Goal: Task Accomplishment & Management: Manage account settings

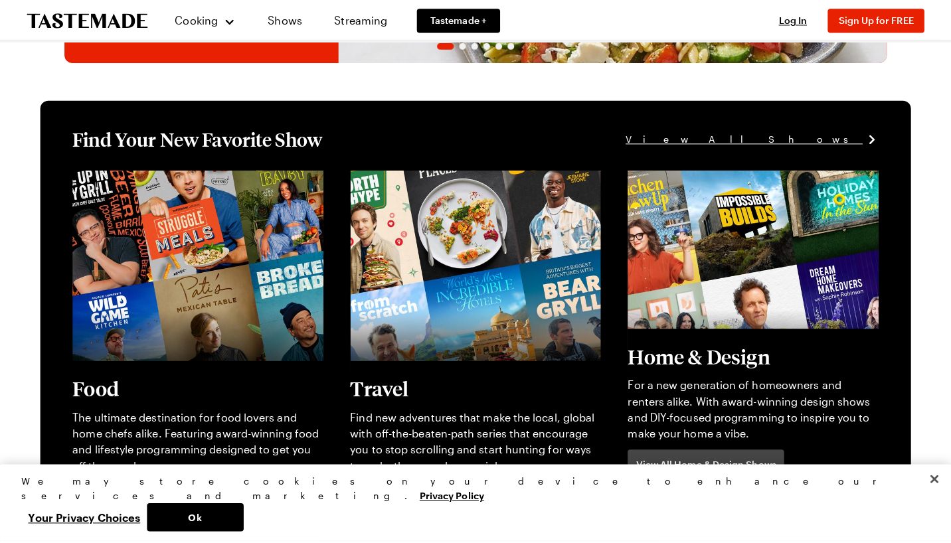
scroll to position [315, 0]
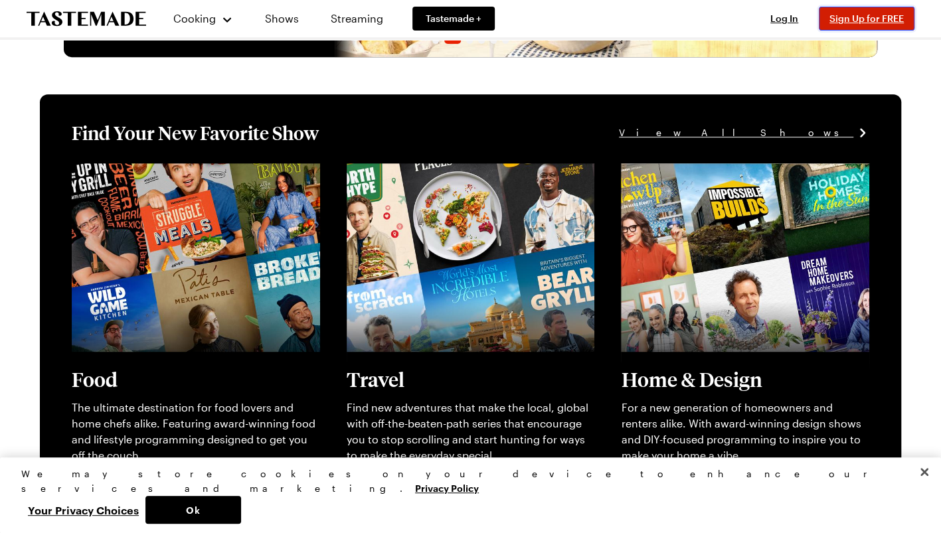
click at [840, 19] on span "Sign Up for FREE" at bounding box center [866, 18] width 74 height 11
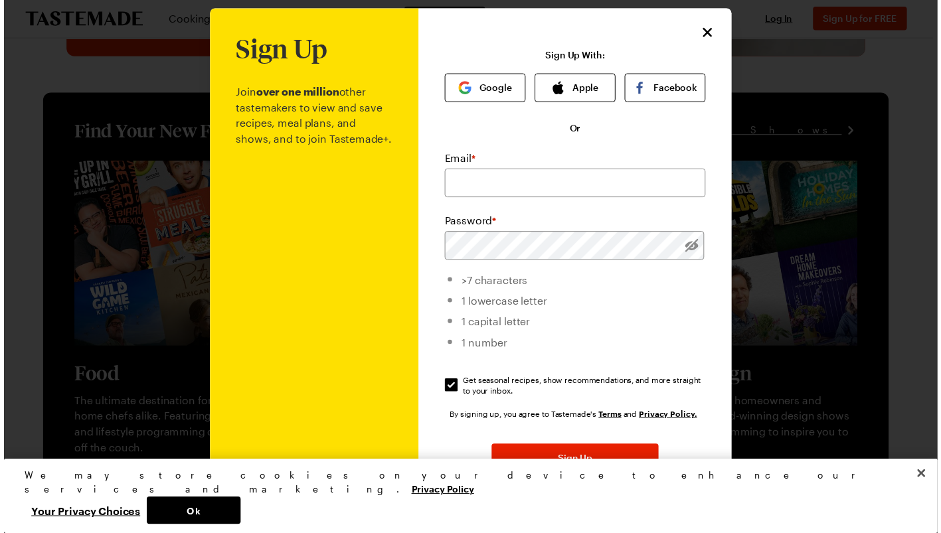
scroll to position [0, 0]
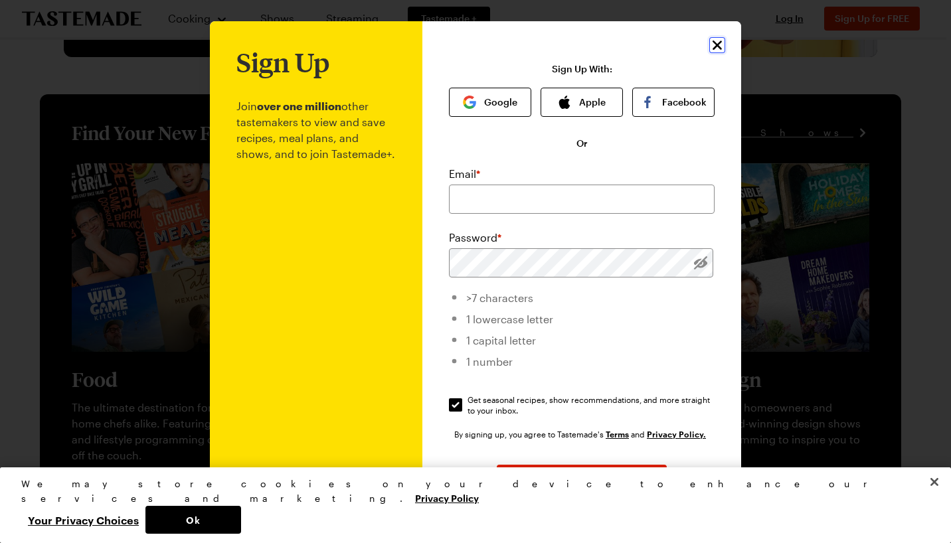
click at [712, 46] on icon "Close" at bounding box center [716, 44] width 9 height 9
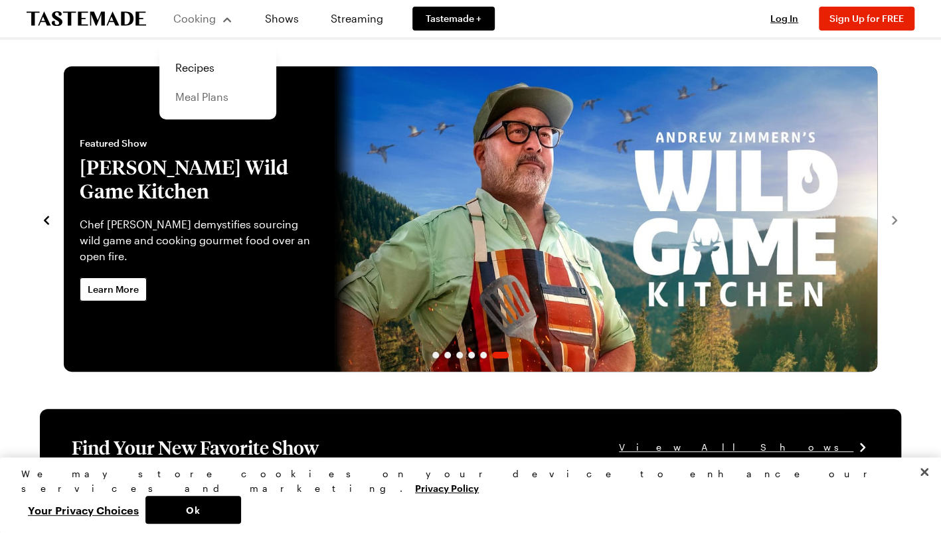
click at [203, 104] on link "Meal Plans" at bounding box center [217, 96] width 101 height 29
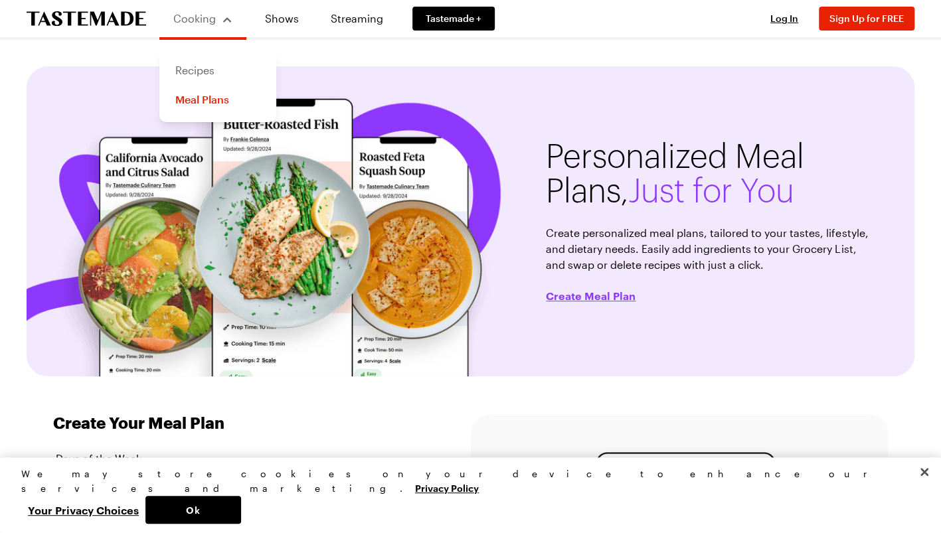
click at [196, 78] on link "Recipes" at bounding box center [217, 70] width 101 height 29
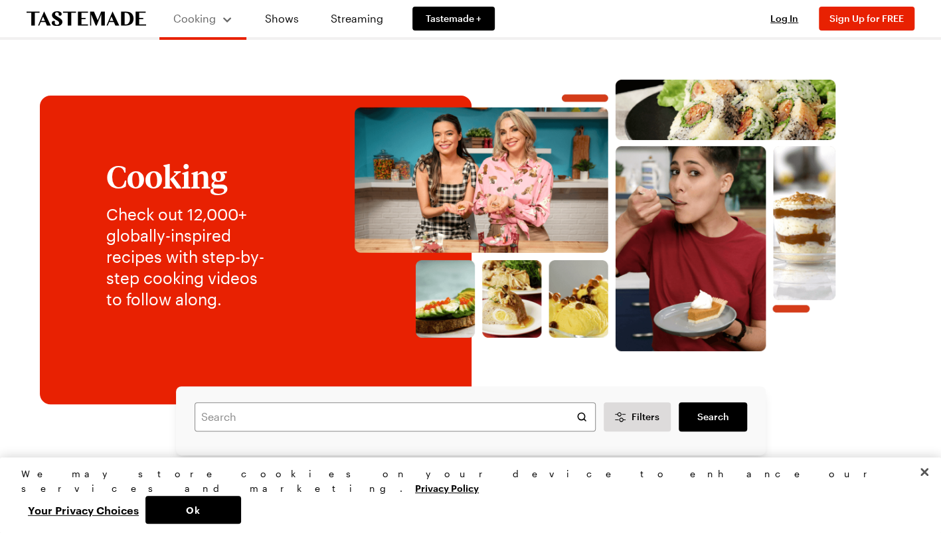
click at [430, 185] on img at bounding box center [594, 216] width 585 height 272
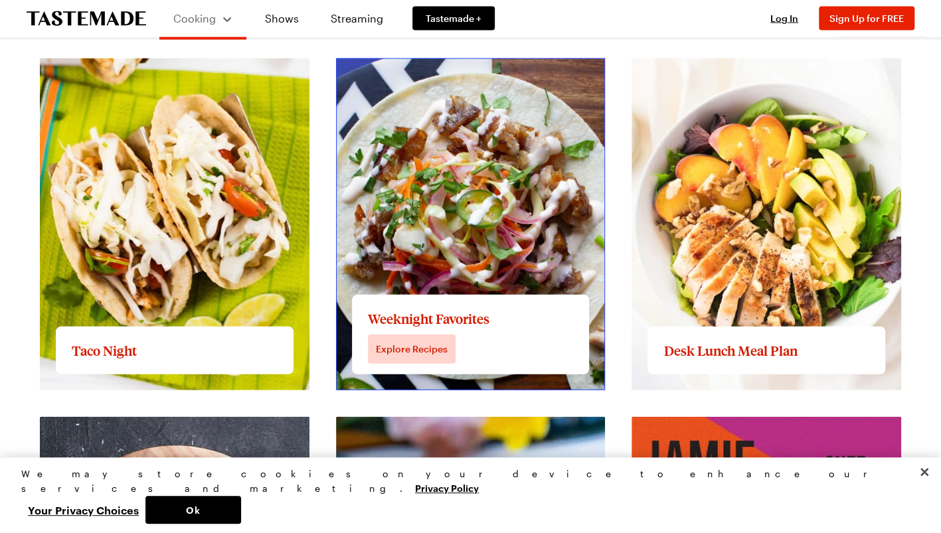
click at [446, 72] on link "View full content for Weeknight Favorites" at bounding box center [439, 66] width 207 height 13
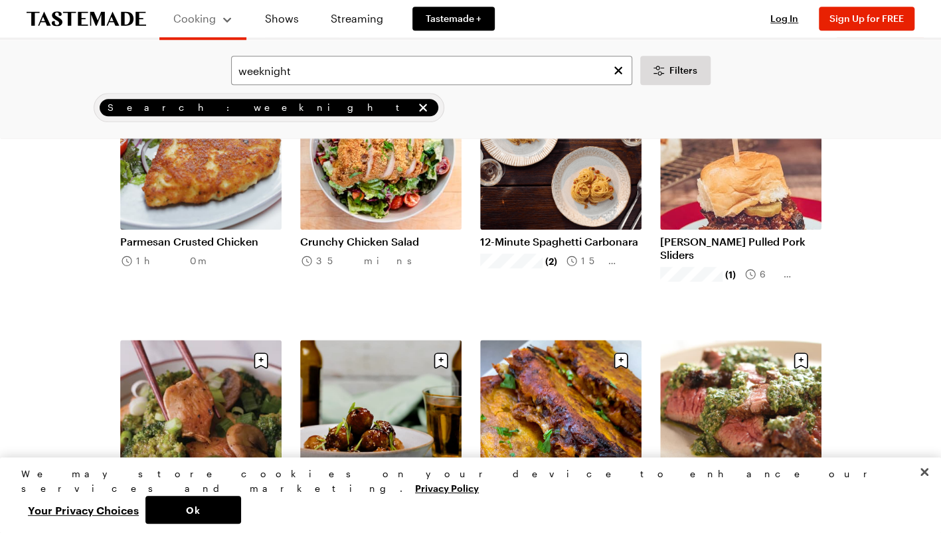
scroll to position [708, 0]
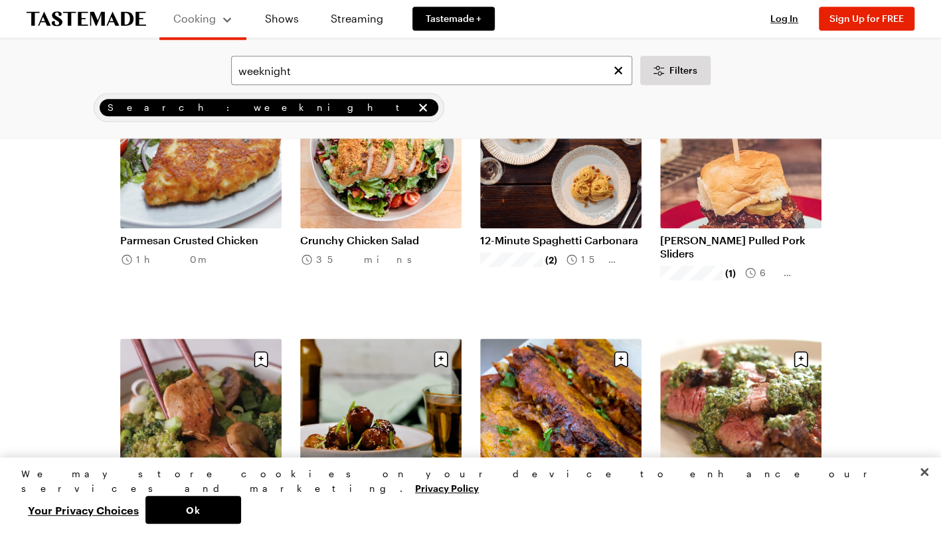
click at [446, 128] on div "weeknight Filters Search: weeknight Search" at bounding box center [470, 89] width 941 height 98
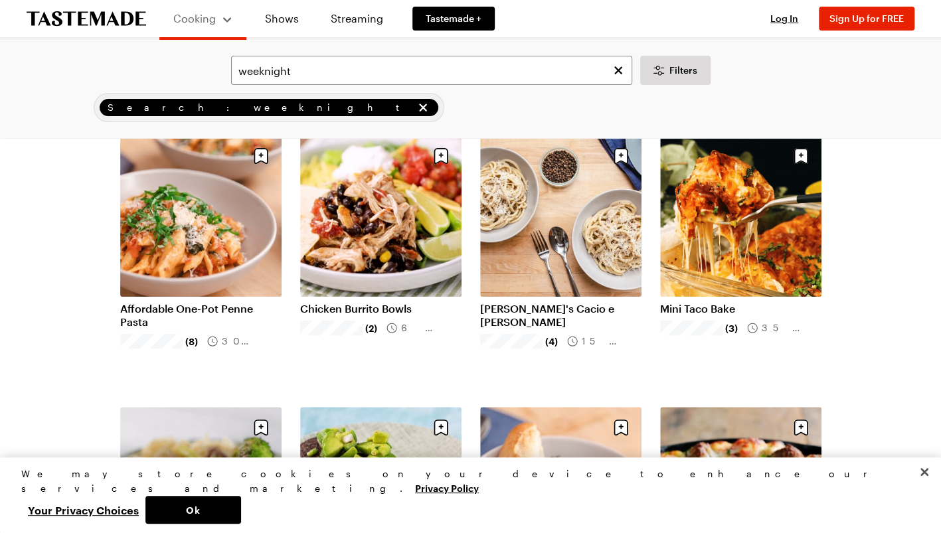
scroll to position [0, 0]
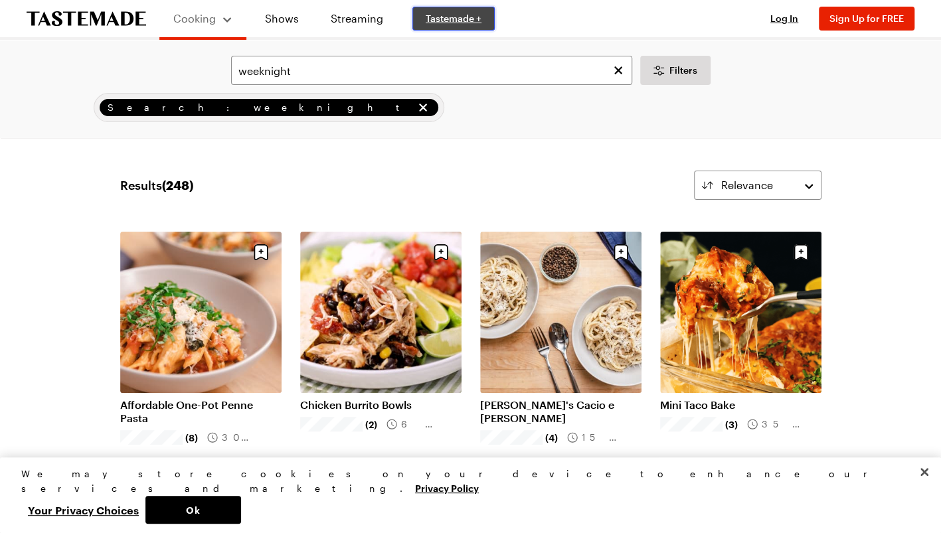
click at [456, 23] on span "Tastemade +" at bounding box center [453, 18] width 56 height 13
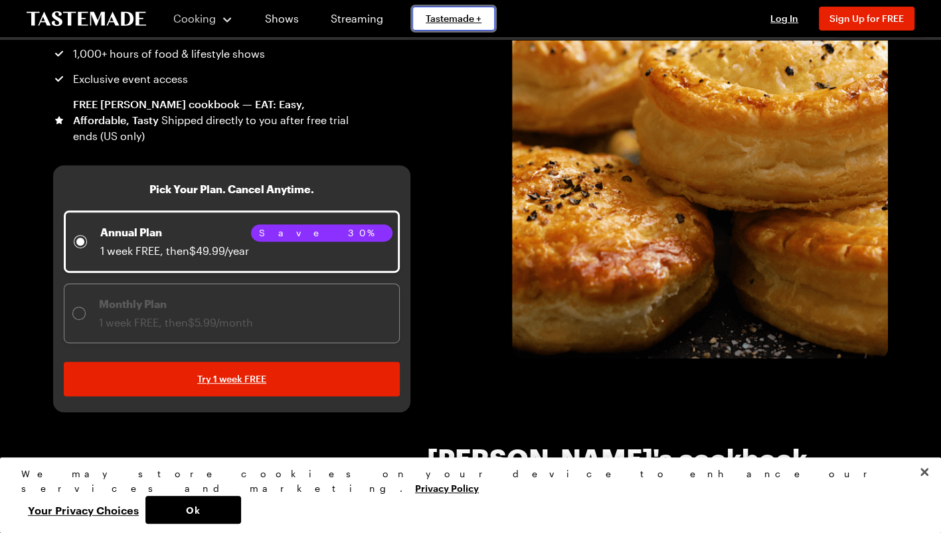
scroll to position [215, 5]
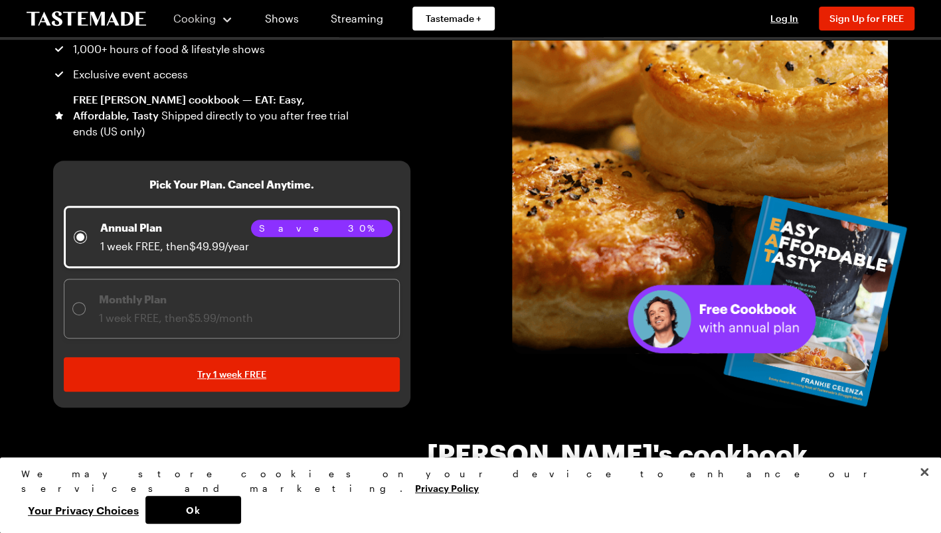
click at [142, 311] on span "1 week FREE, then $5.99/month" at bounding box center [176, 317] width 154 height 13
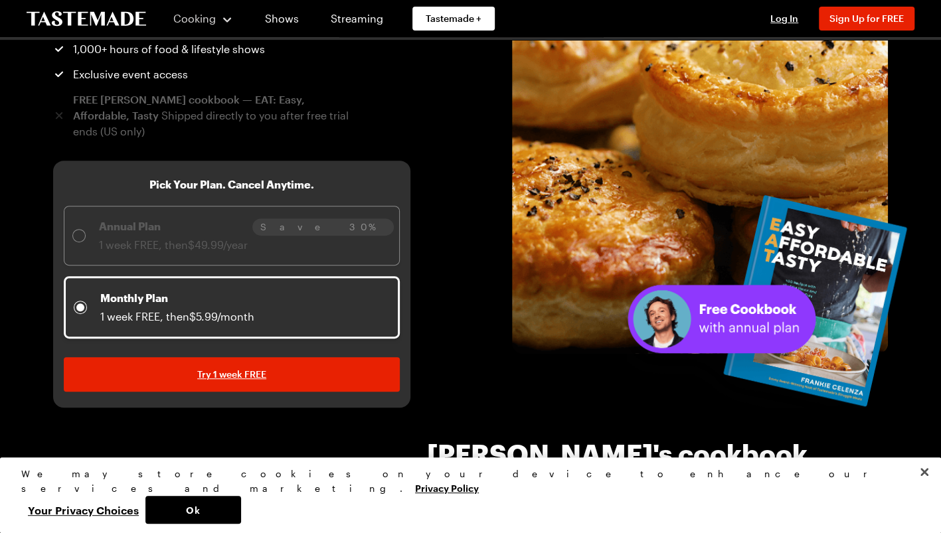
click at [142, 311] on span "1 week FREE, then $5.99/month" at bounding box center [177, 316] width 154 height 13
click at [228, 248] on span "1 week FREE, then $49.99/year" at bounding box center [173, 244] width 149 height 13
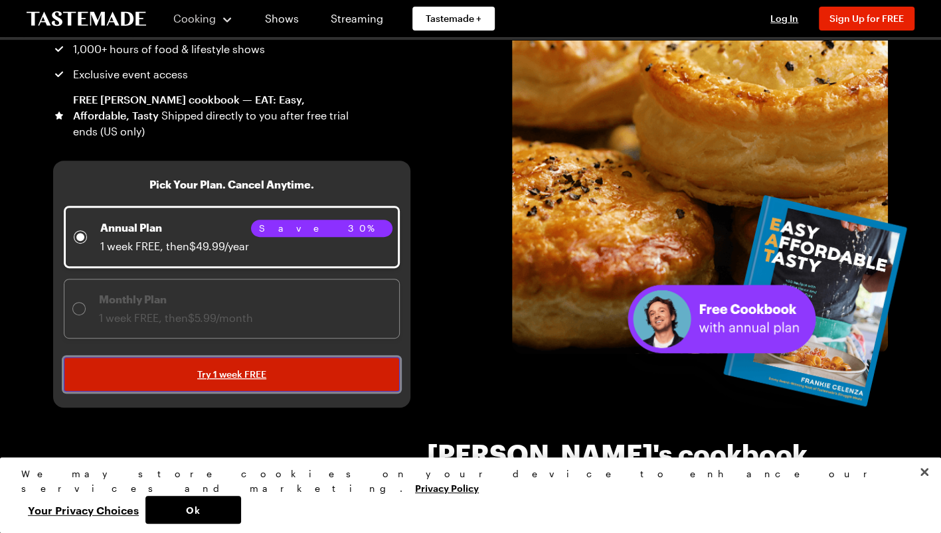
click at [243, 368] on span "Try 1 week FREE" at bounding box center [231, 374] width 69 height 13
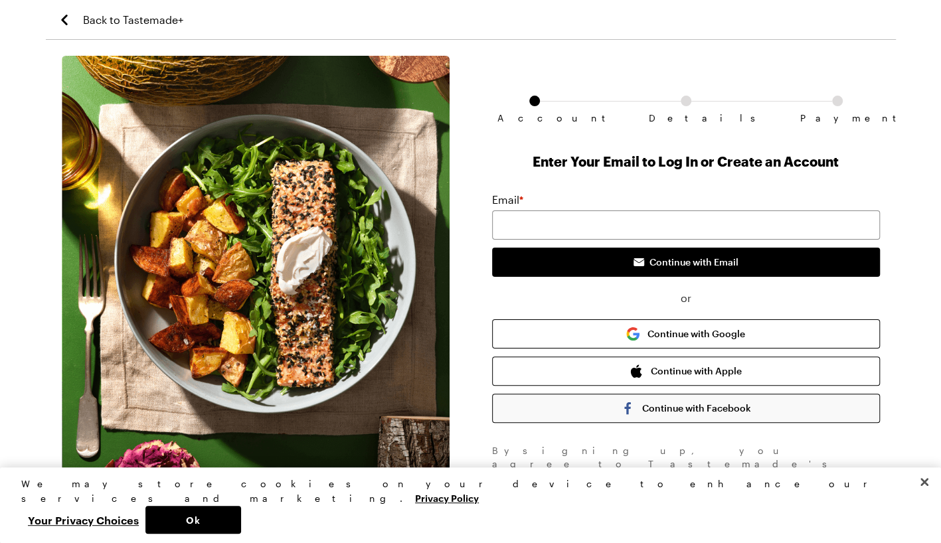
scroll to position [15, 0]
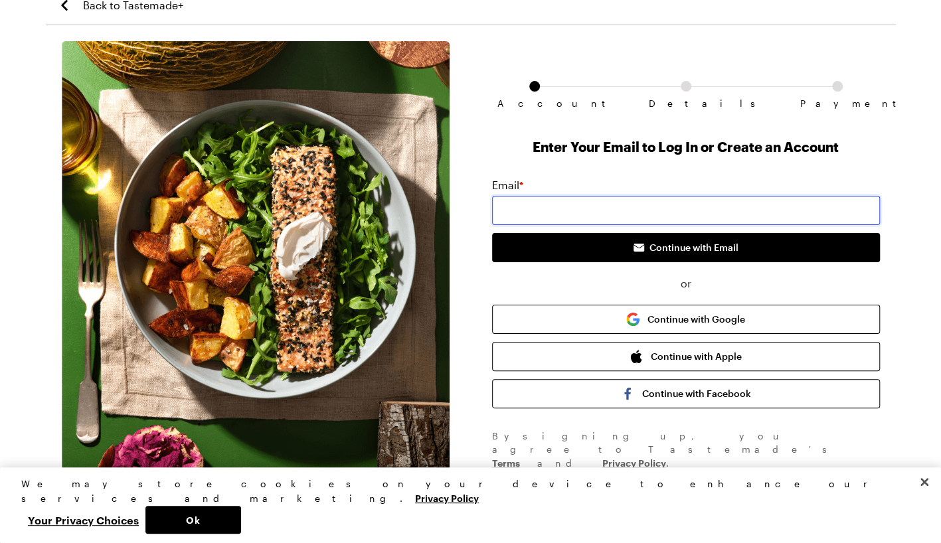
click at [689, 210] on input "email" at bounding box center [686, 210] width 388 height 29
type input "[EMAIL_ADDRESS][PERSON_NAME][DOMAIN_NAME]"
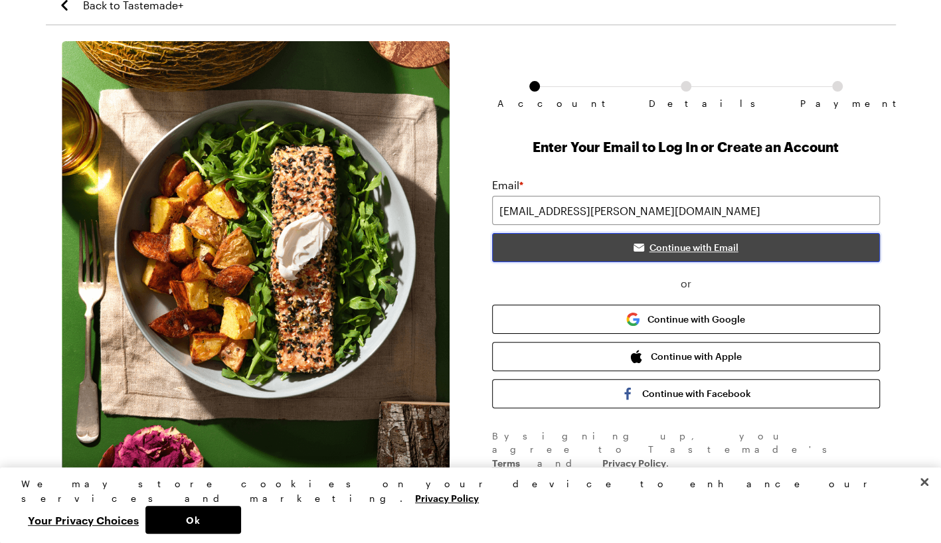
click at [717, 256] on button "Continue with Email" at bounding box center [686, 247] width 388 height 29
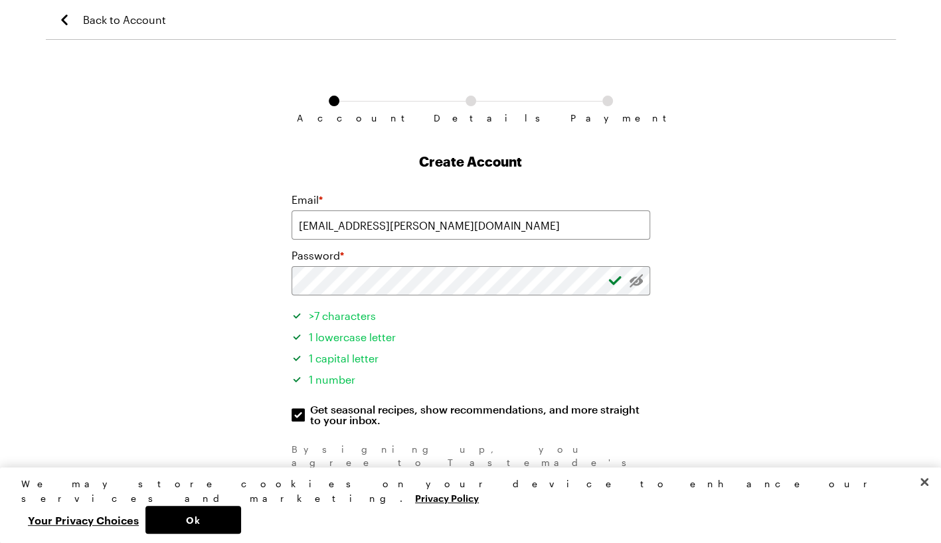
click at [623, 282] on div at bounding box center [636, 280] width 28 height 29
click at [454, 494] on span "Create Account" at bounding box center [470, 500] width 70 height 13
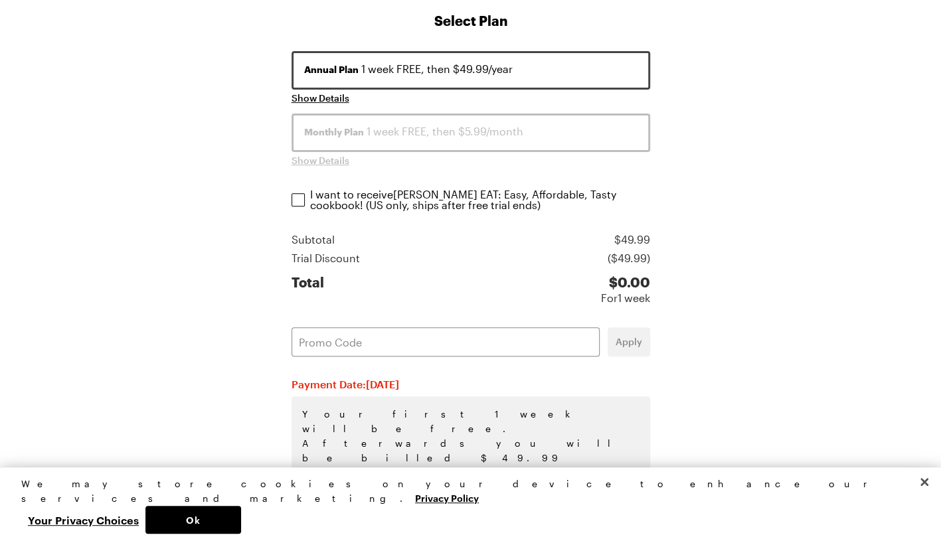
scroll to position [219, 0]
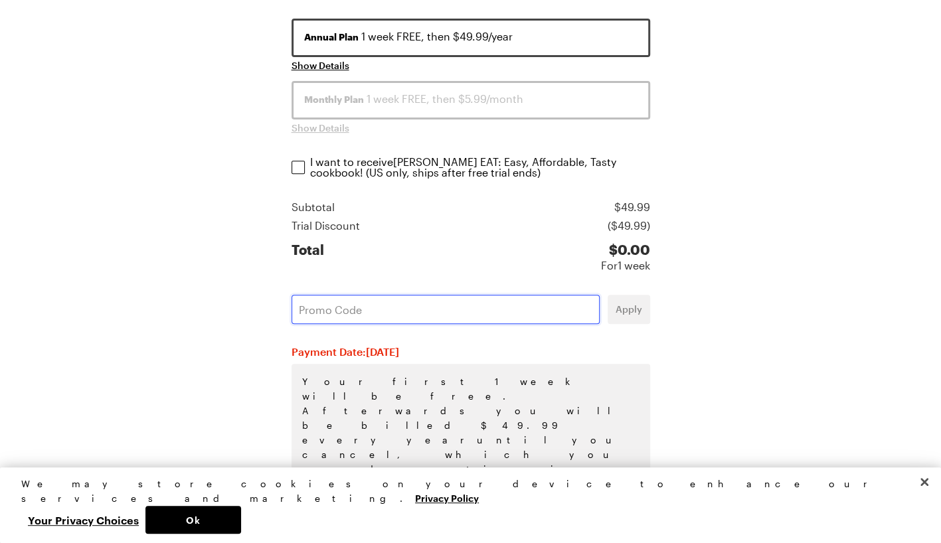
click at [479, 317] on input "text" at bounding box center [445, 309] width 308 height 29
click at [629, 311] on span "Apply" at bounding box center [628, 309] width 27 height 13
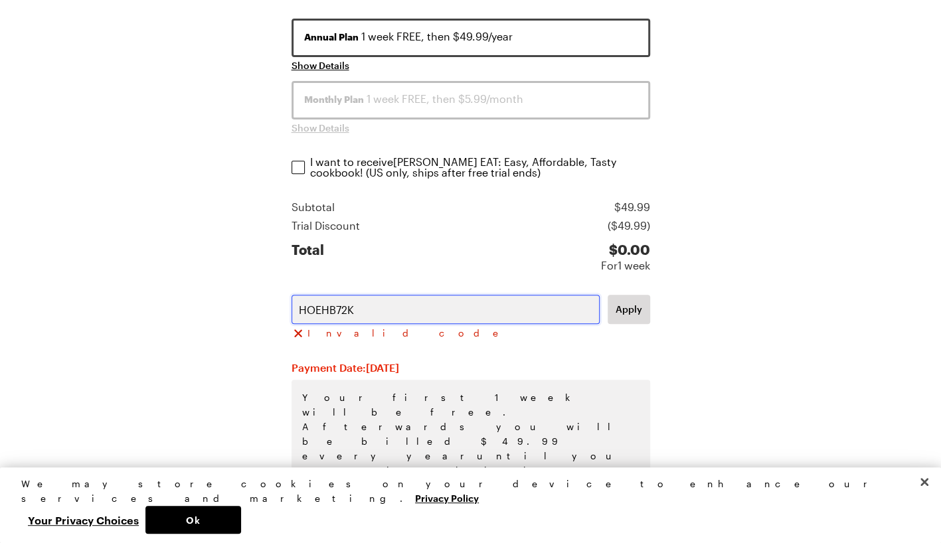
click at [346, 313] on input "HOEHB72K" at bounding box center [445, 309] width 308 height 29
type input "HOEHB7ZK"
click at [318, 493] on button "Continue to Payment $ 0.00" at bounding box center [470, 510] width 305 height 35
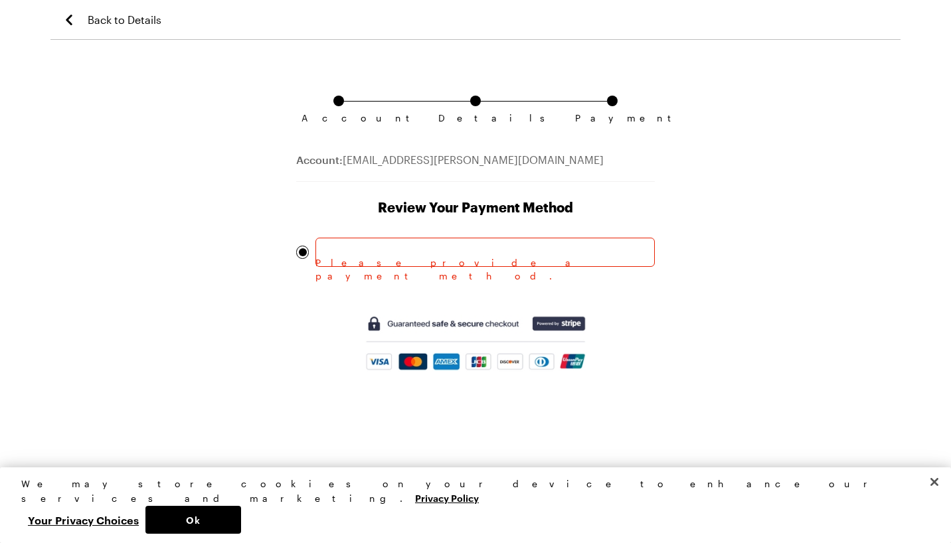
click at [457, 240] on div at bounding box center [484, 252] width 339 height 29
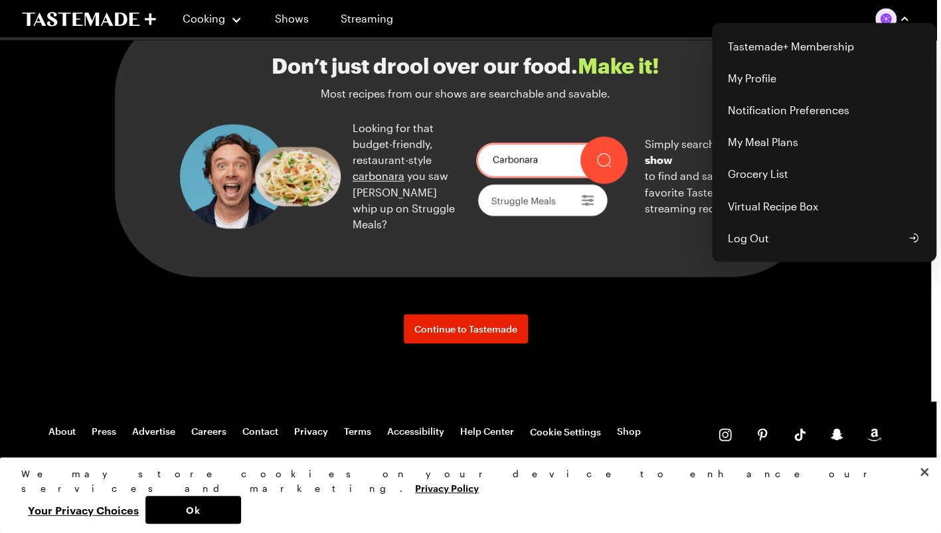
scroll to position [1495, 0]
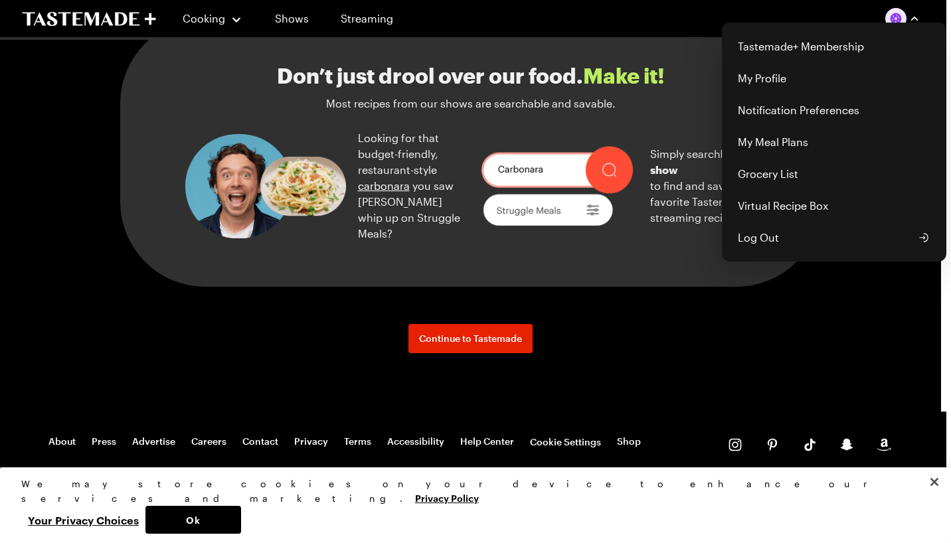
click at [906, 15] on button "button" at bounding box center [902, 18] width 35 height 21
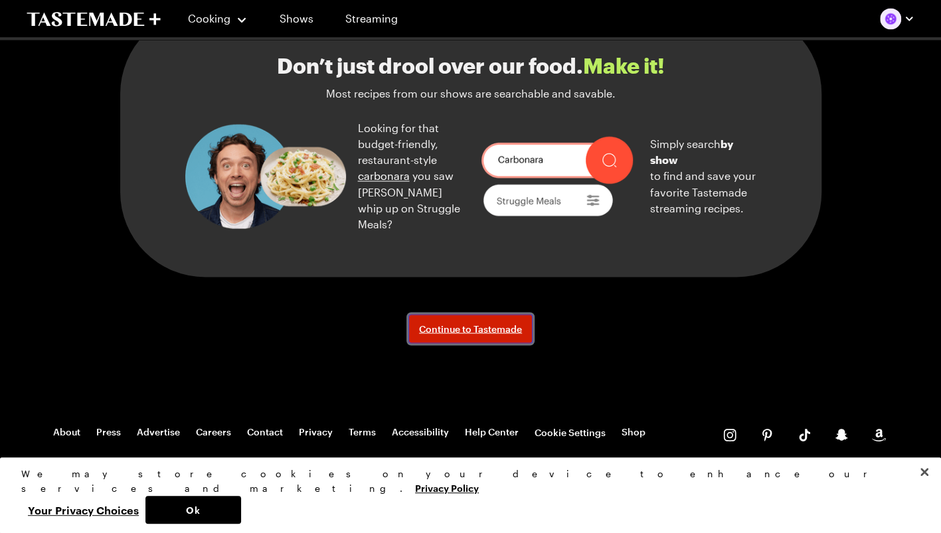
click at [458, 335] on span "Continue to Tastemade" at bounding box center [470, 328] width 103 height 13
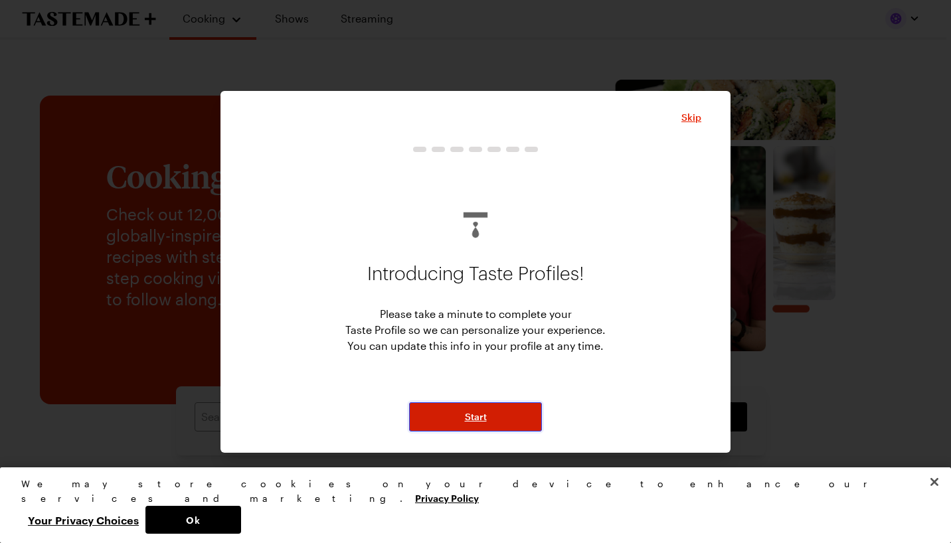
click at [481, 404] on button "Start" at bounding box center [475, 416] width 133 height 29
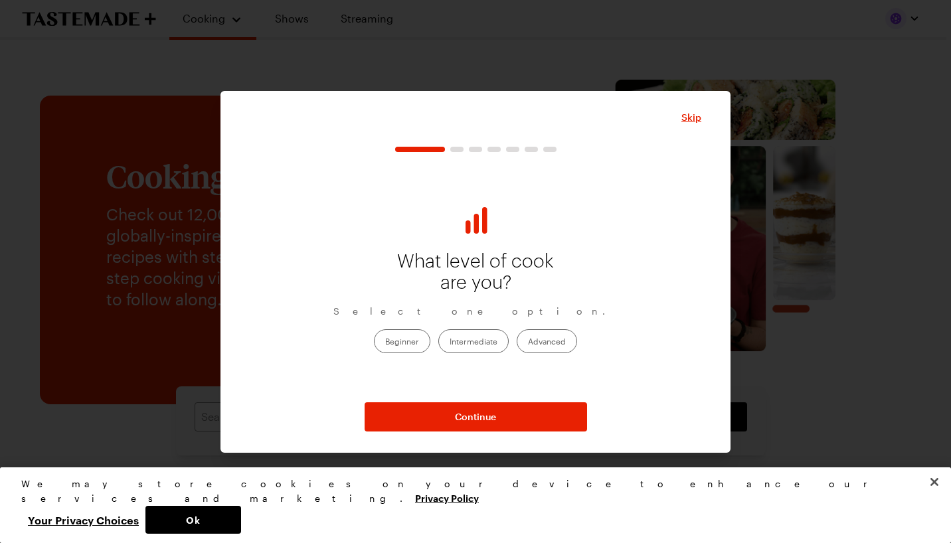
click at [490, 345] on label "Intermediate" at bounding box center [473, 341] width 70 height 24
click at [449, 343] on input "Intermediate" at bounding box center [449, 343] width 0 height 0
click at [481, 432] on div "Skip What level of cook are you? Select one option. Beginner Intermediate Advan…" at bounding box center [475, 272] width 510 height 362
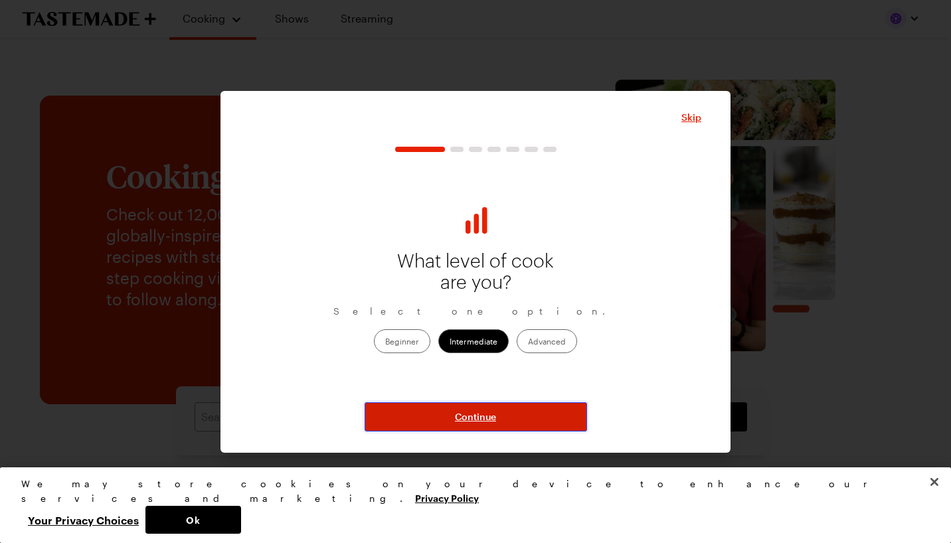
click at [487, 430] on button "Continue" at bounding box center [475, 416] width 222 height 29
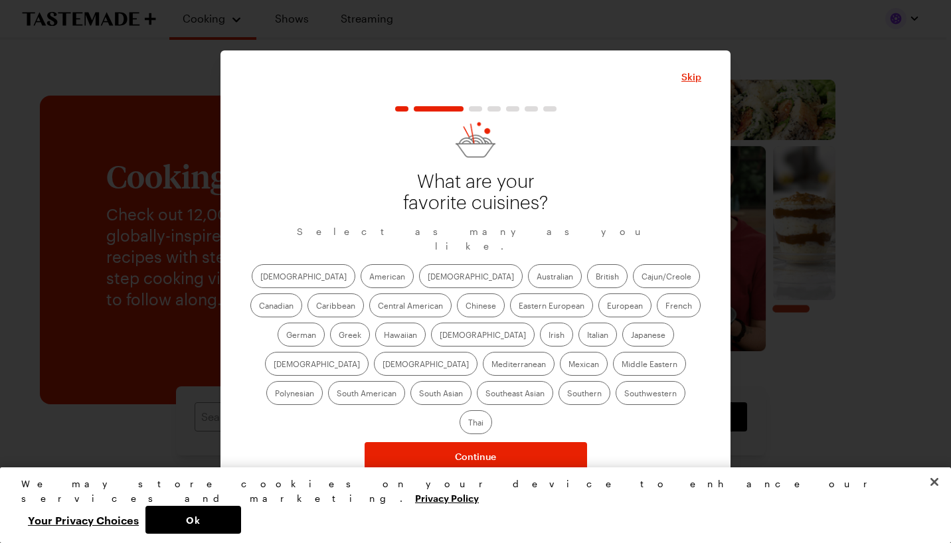
click at [360, 285] on label "American" at bounding box center [386, 276] width 53 height 24
click at [369, 277] on input "American" at bounding box center [369, 277] width 0 height 0
click at [419, 283] on label "[DEMOGRAPHIC_DATA]" at bounding box center [471, 276] width 104 height 24
click at [427, 277] on input "[DEMOGRAPHIC_DATA]" at bounding box center [427, 277] width 0 height 0
click at [302, 293] on label "Canadian" at bounding box center [276, 305] width 52 height 24
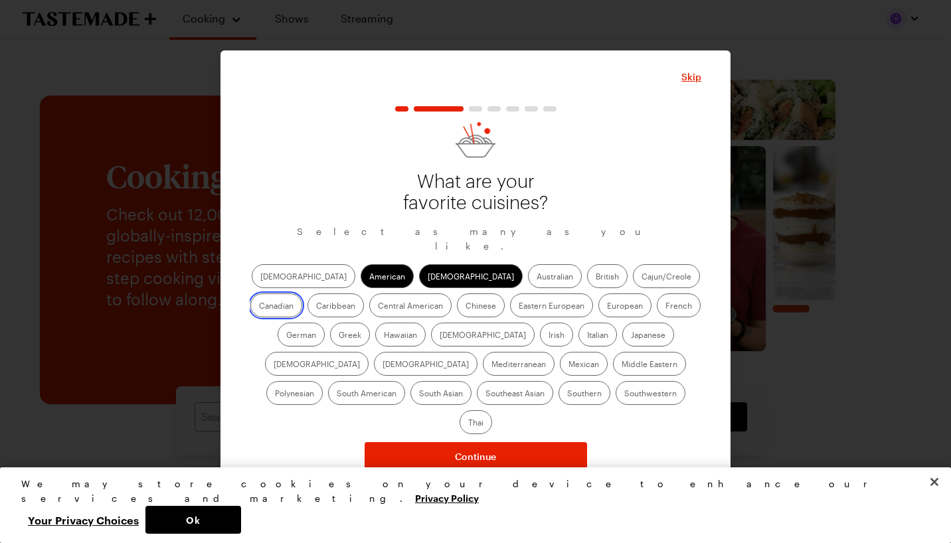
click at [259, 307] on input "Canadian" at bounding box center [259, 307] width 0 height 0
click at [364, 293] on label "Caribbean" at bounding box center [335, 305] width 56 height 24
click at [316, 307] on input "Caribbean" at bounding box center [316, 307] width 0 height 0
click at [370, 323] on label "Greek" at bounding box center [350, 335] width 40 height 24
click at [339, 336] on input "Greek" at bounding box center [339, 336] width 0 height 0
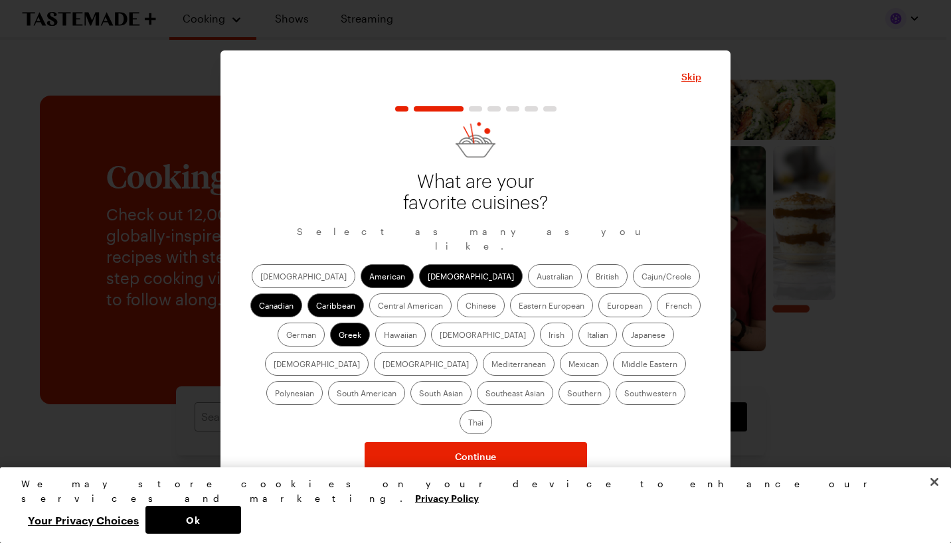
click at [457, 315] on label "Chinese" at bounding box center [481, 305] width 48 height 24
click at [465, 307] on input "Chinese" at bounding box center [465, 307] width 0 height 0
click at [457, 315] on label "Chinese" at bounding box center [481, 305] width 48 height 24
click at [465, 307] on input "Chinese" at bounding box center [465, 307] width 0 height 0
click at [457, 317] on label "Chinese" at bounding box center [481, 305] width 48 height 24
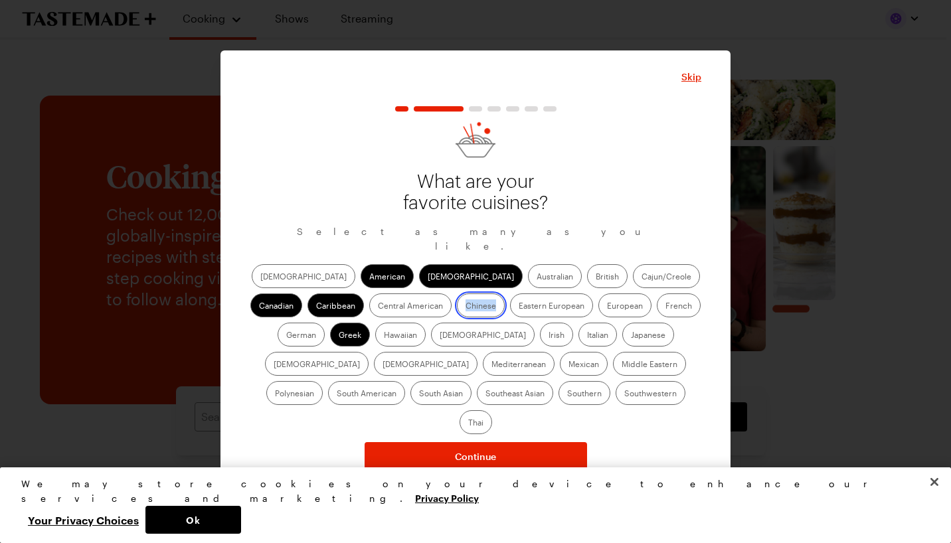
click at [465, 307] on input "Chinese" at bounding box center [465, 307] width 0 height 0
click at [375, 345] on label "Hawaiian" at bounding box center [400, 335] width 50 height 24
click at [384, 336] on input "Hawaiian" at bounding box center [384, 336] width 0 height 0
click at [578, 345] on label "Italian" at bounding box center [597, 335] width 38 height 24
click at [587, 336] on input "Italian" at bounding box center [587, 336] width 0 height 0
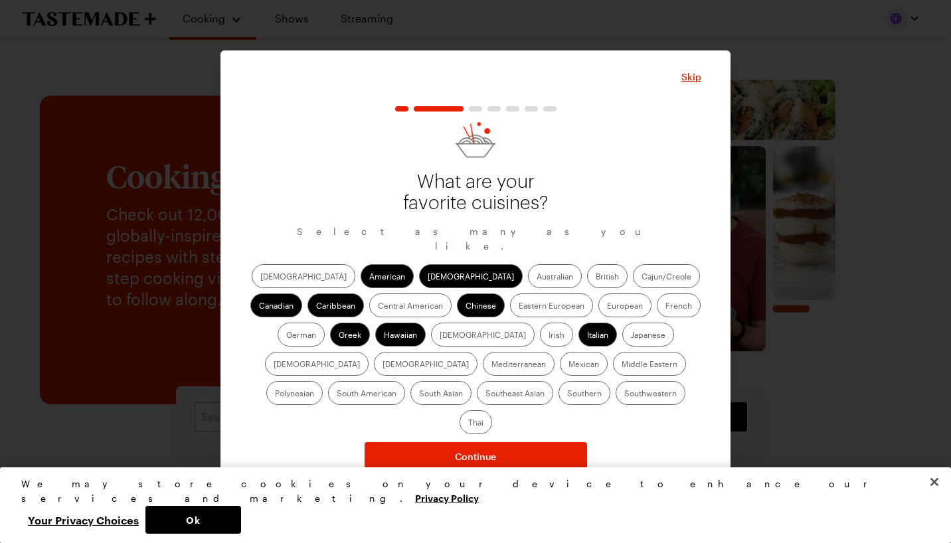
click at [477, 352] on label "[DEMOGRAPHIC_DATA]" at bounding box center [426, 364] width 104 height 24
click at [382, 365] on input "[DEMOGRAPHIC_DATA]" at bounding box center [382, 365] width 0 height 0
click at [554, 352] on label "Mediterranean" at bounding box center [519, 364] width 72 height 24
click at [491, 365] on input "Mediterranean" at bounding box center [491, 365] width 0 height 0
click at [560, 372] on label "Mexican" at bounding box center [584, 364] width 48 height 24
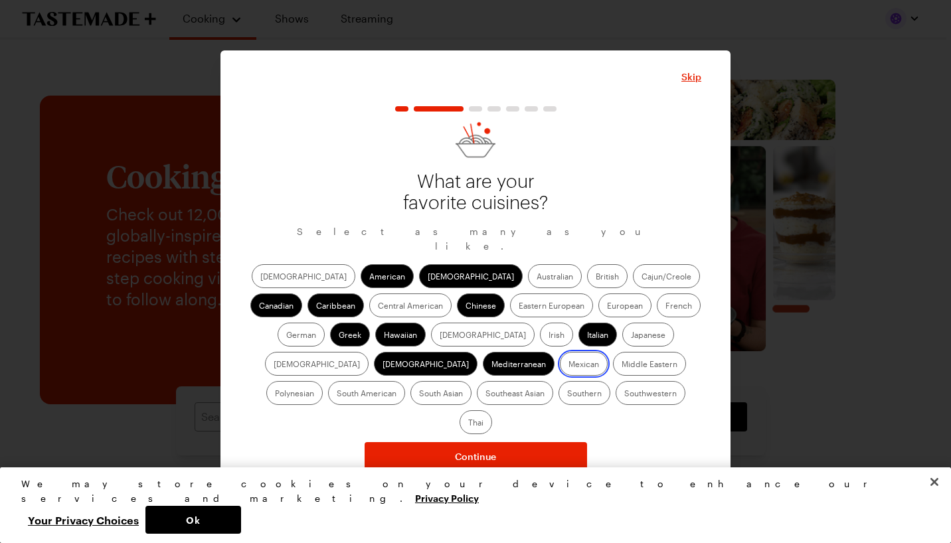
click at [568, 365] on input "Mexican" at bounding box center [568, 365] width 0 height 0
click at [492, 410] on label "Thai" at bounding box center [475, 422] width 33 height 24
click at [468, 423] on input "Thai" at bounding box center [468, 423] width 0 height 0
click at [558, 397] on label "Southern" at bounding box center [584, 393] width 52 height 24
click at [567, 394] on input "Southern" at bounding box center [567, 394] width 0 height 0
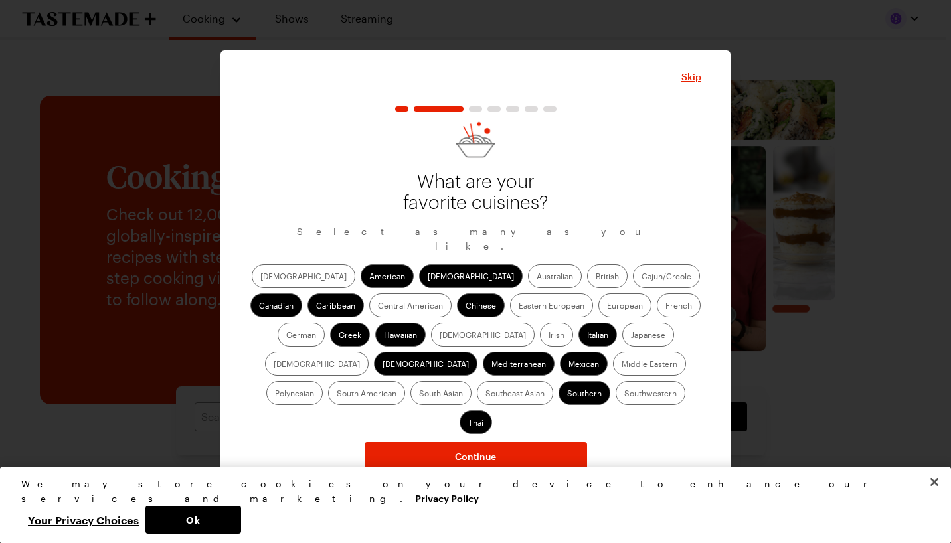
click at [615, 404] on label "Southwestern" at bounding box center [650, 393] width 70 height 24
click at [624, 394] on input "Southwestern" at bounding box center [624, 394] width 0 height 0
click at [615, 404] on label "Southwestern" at bounding box center [650, 393] width 70 height 24
click at [624, 394] on input "Southwestern" at bounding box center [624, 394] width 0 height 0
click at [615, 404] on label "Southwestern" at bounding box center [650, 393] width 70 height 24
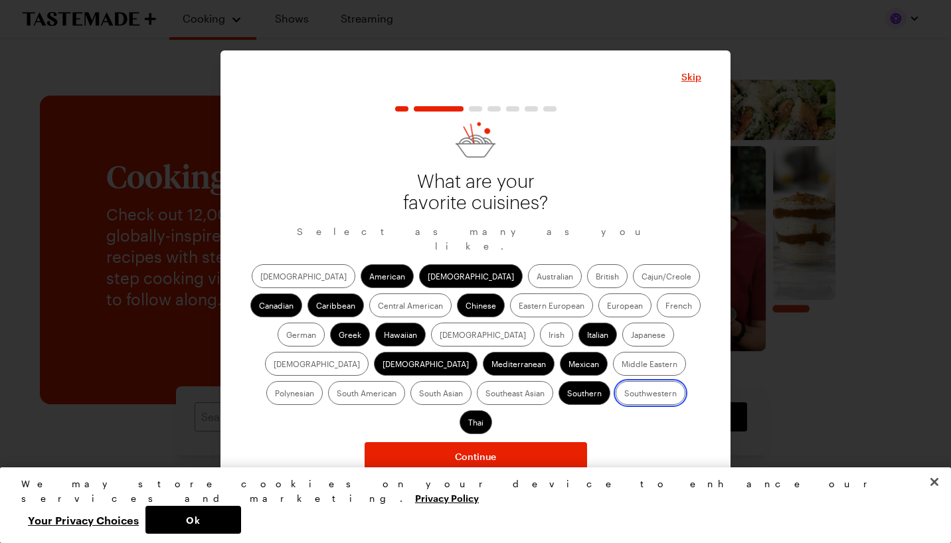
click at [624, 394] on input "Southwestern" at bounding box center [624, 394] width 0 height 0
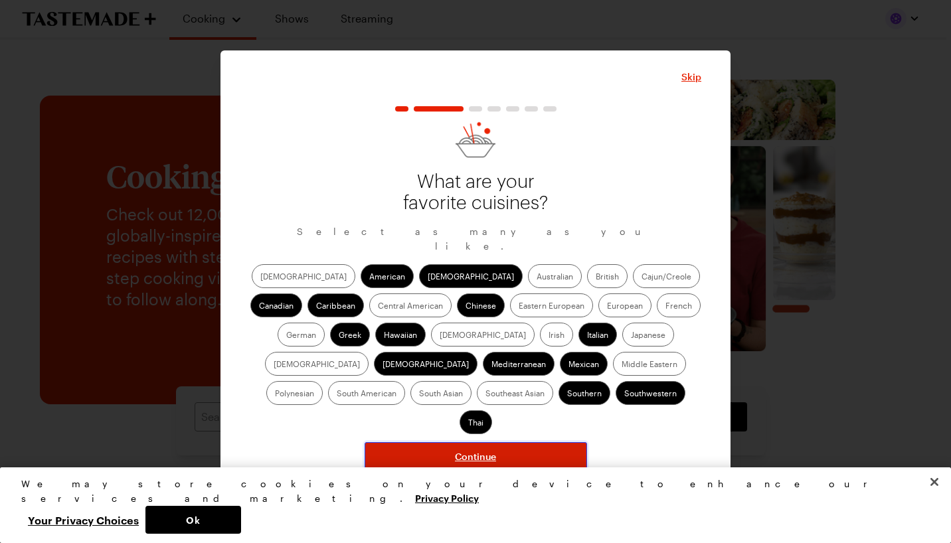
click at [527, 442] on button "Continue" at bounding box center [475, 456] width 222 height 29
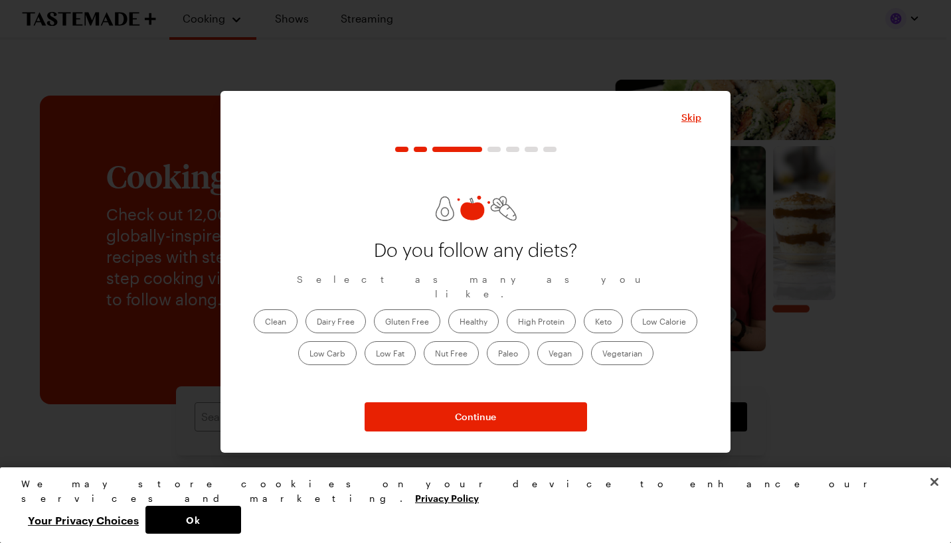
click at [558, 321] on label "High Protein" at bounding box center [540, 321] width 69 height 24
click at [518, 323] on Protein "High Protein" at bounding box center [518, 323] width 0 height 0
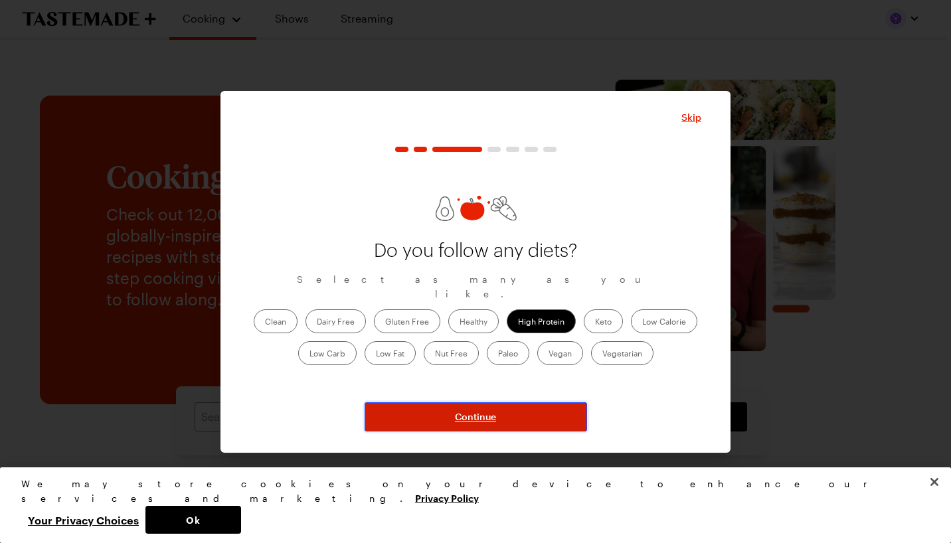
click at [474, 424] on button "Continue" at bounding box center [475, 416] width 222 height 29
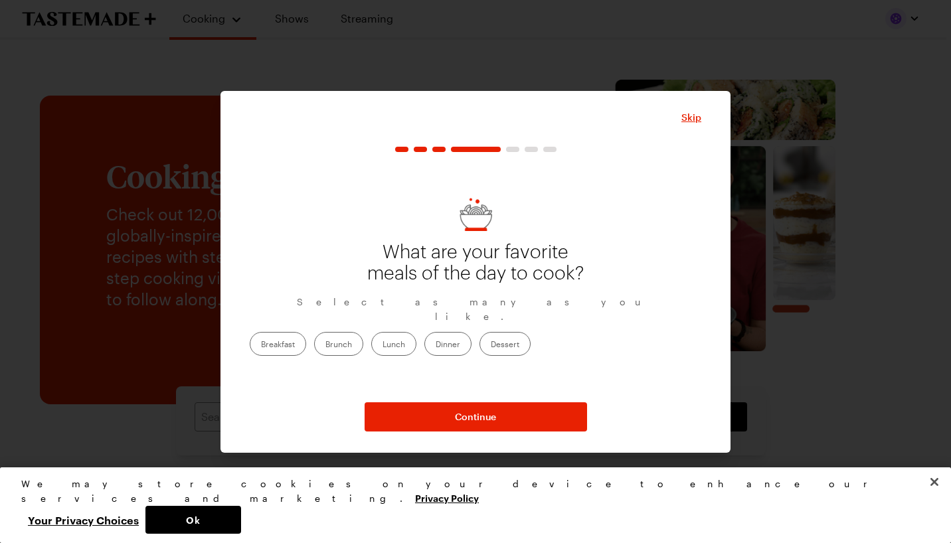
click at [306, 345] on label "Breakfast" at bounding box center [278, 344] width 56 height 24
click at [261, 345] on input "Breakfast" at bounding box center [261, 345] width 0 height 0
click at [363, 335] on label "Brunch" at bounding box center [338, 344] width 49 height 24
click at [325, 345] on input "Brunch" at bounding box center [325, 345] width 0 height 0
click at [530, 339] on label "Dessert" at bounding box center [504, 344] width 51 height 24
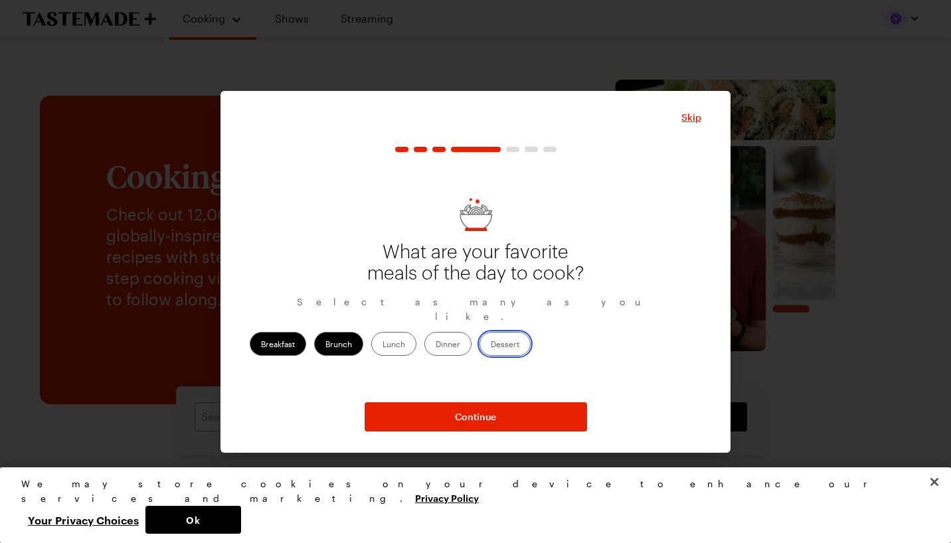
click at [491, 345] on input "Dessert" at bounding box center [491, 345] width 0 height 0
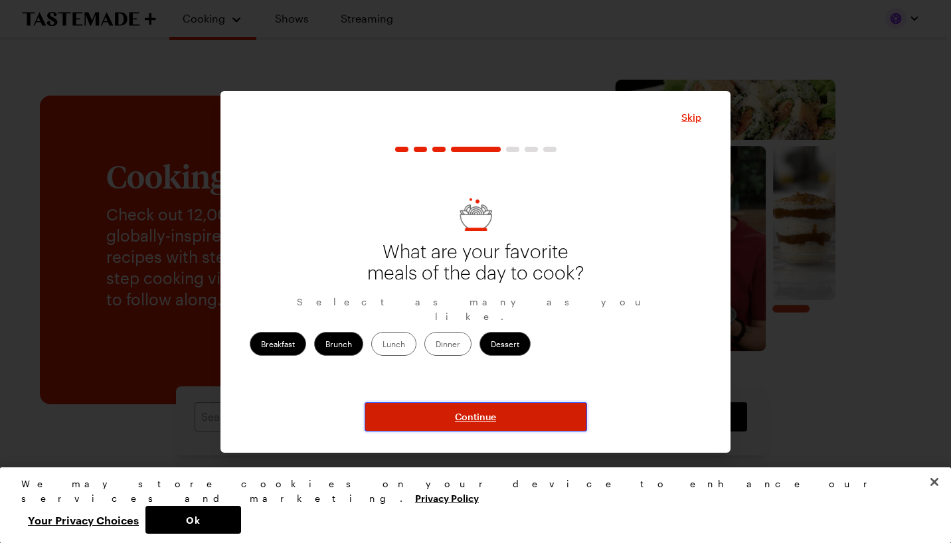
click at [509, 431] on button "Continue" at bounding box center [475, 416] width 222 height 29
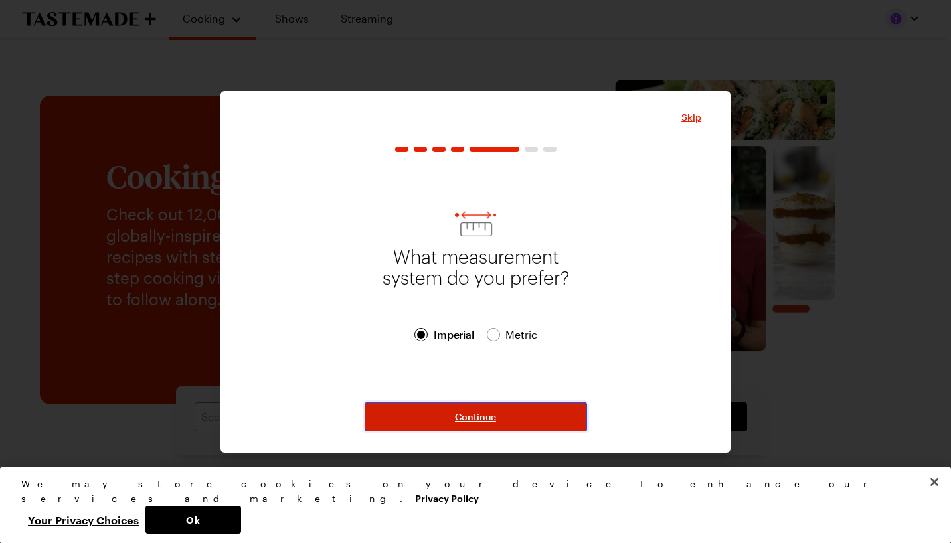
click at [472, 406] on button "Continue" at bounding box center [475, 416] width 222 height 29
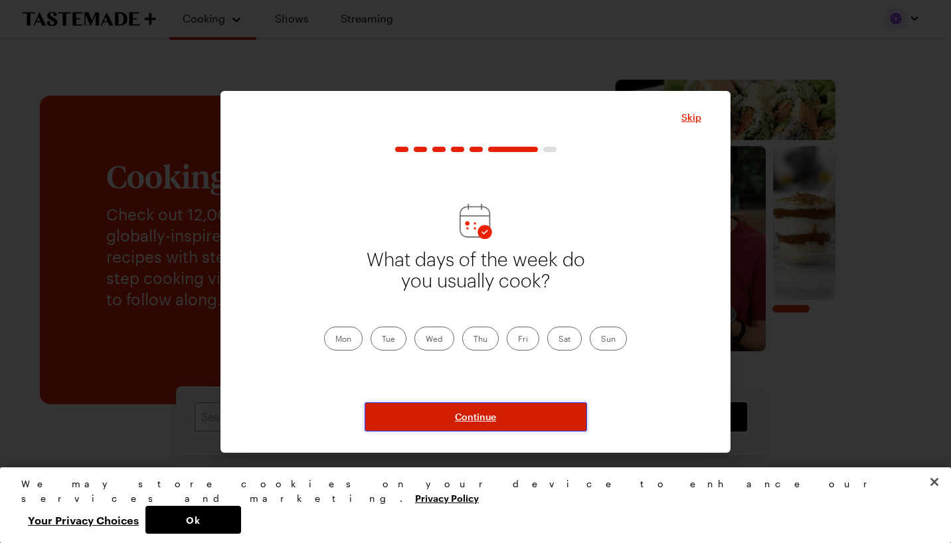
click at [487, 417] on span "Continue" at bounding box center [475, 416] width 41 height 13
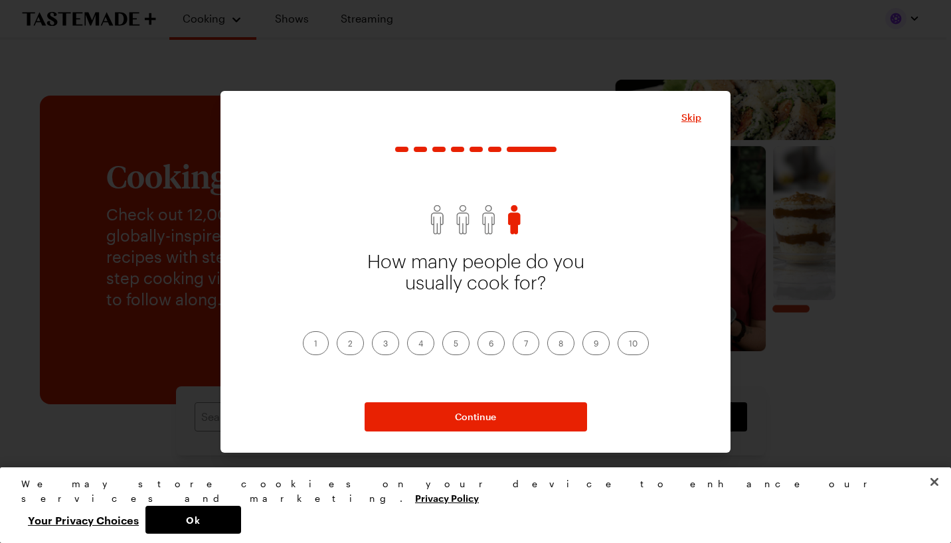
click at [316, 348] on label "1" at bounding box center [316, 343] width 26 height 24
click at [314, 345] on input "1" at bounding box center [314, 345] width 0 height 0
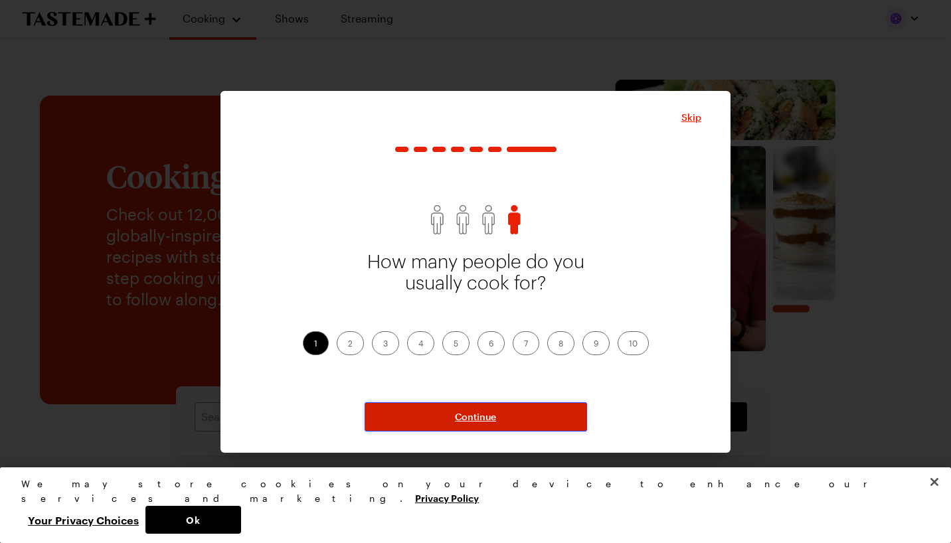
click at [475, 416] on span "Continue" at bounding box center [475, 416] width 41 height 13
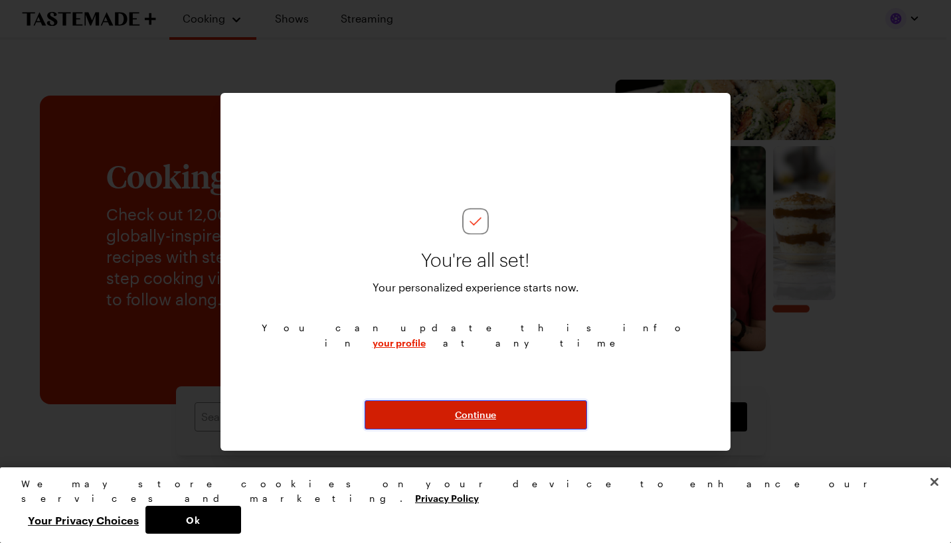
click at [467, 410] on span "Continue" at bounding box center [475, 414] width 41 height 13
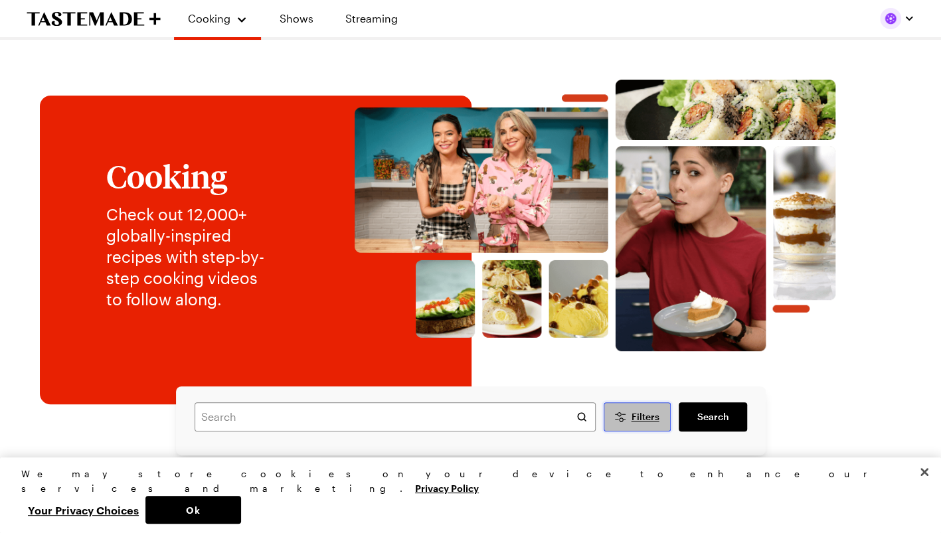
click at [627, 420] on icon "Desktop filters" at bounding box center [620, 417] width 16 height 16
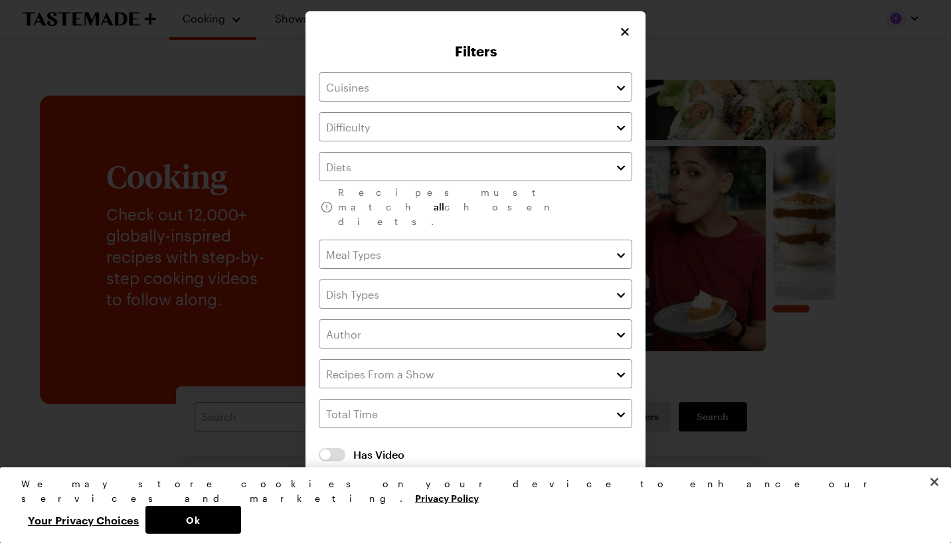
click at [628, 102] on div at bounding box center [623, 86] width 17 height 29
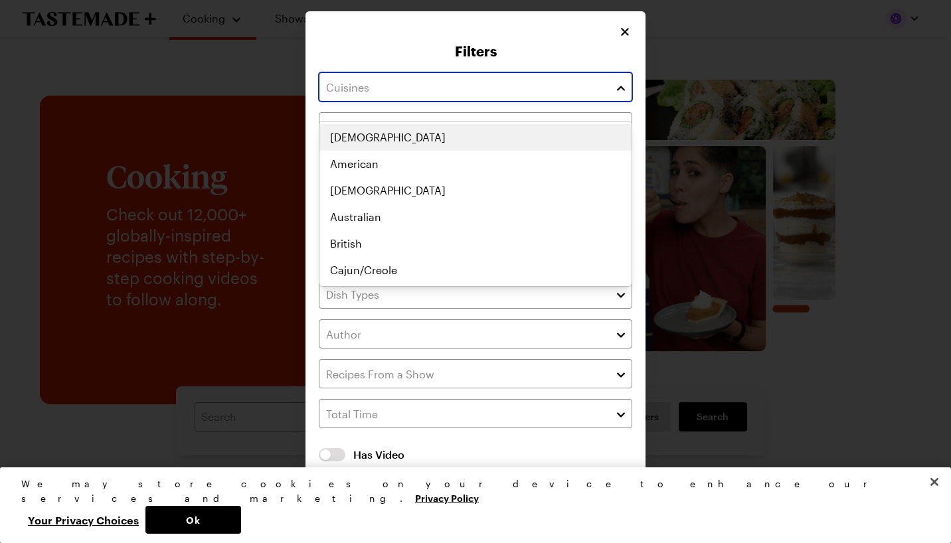
click at [618, 95] on button "button" at bounding box center [621, 87] width 12 height 16
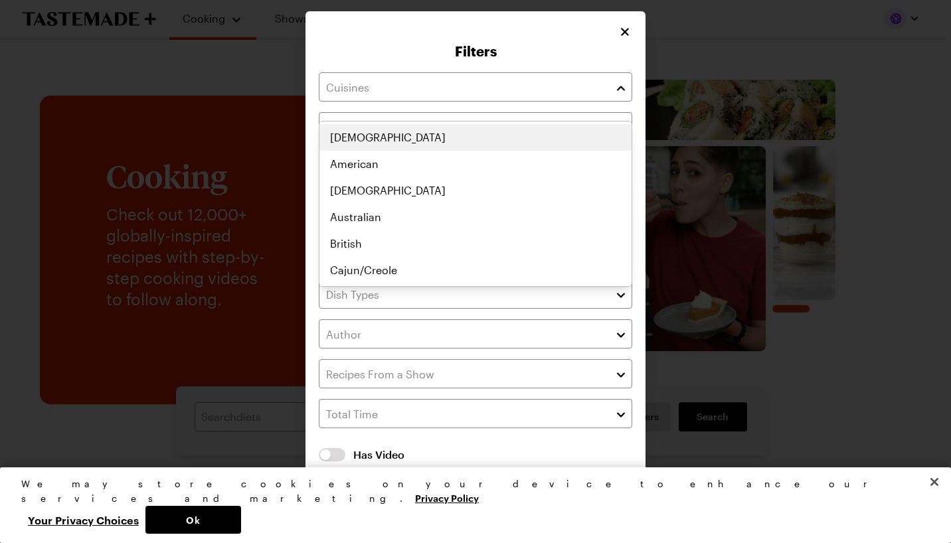
click at [649, 102] on div "Filters Recipes must match all chosen diets. Has Video Has Video Clear All Filt…" at bounding box center [475, 271] width 951 height 543
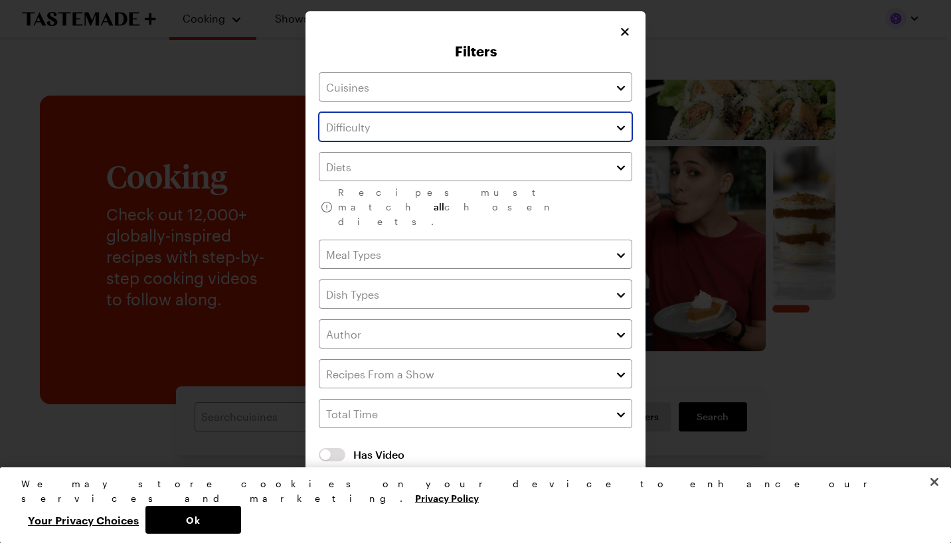
click at [621, 135] on button "button" at bounding box center [621, 127] width 12 height 16
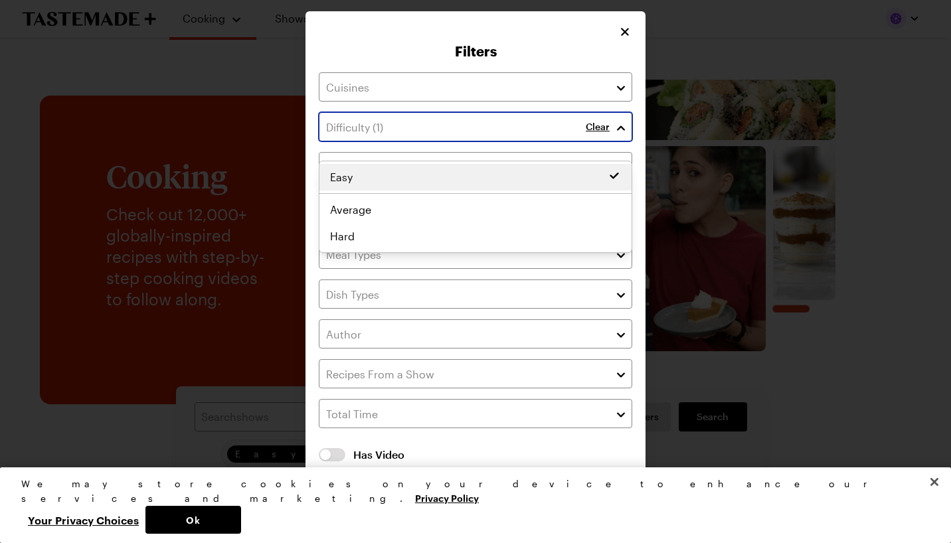
click at [619, 174] on div "Easy Easy Average Hard" at bounding box center [475, 207] width 312 height 86
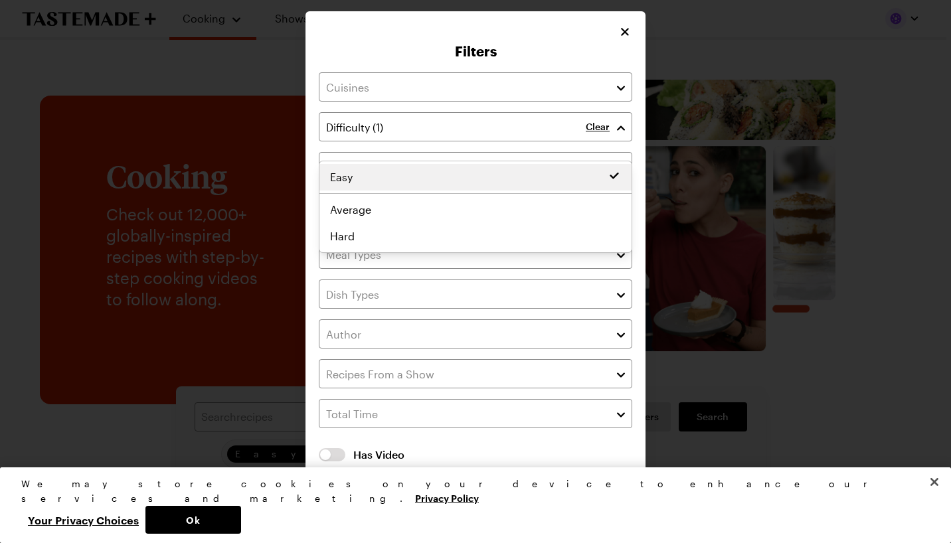
click at [671, 165] on div "Filters Clear Recipes must match all chosen diets. Has Video Has Video Clear Al…" at bounding box center [475, 271] width 951 height 543
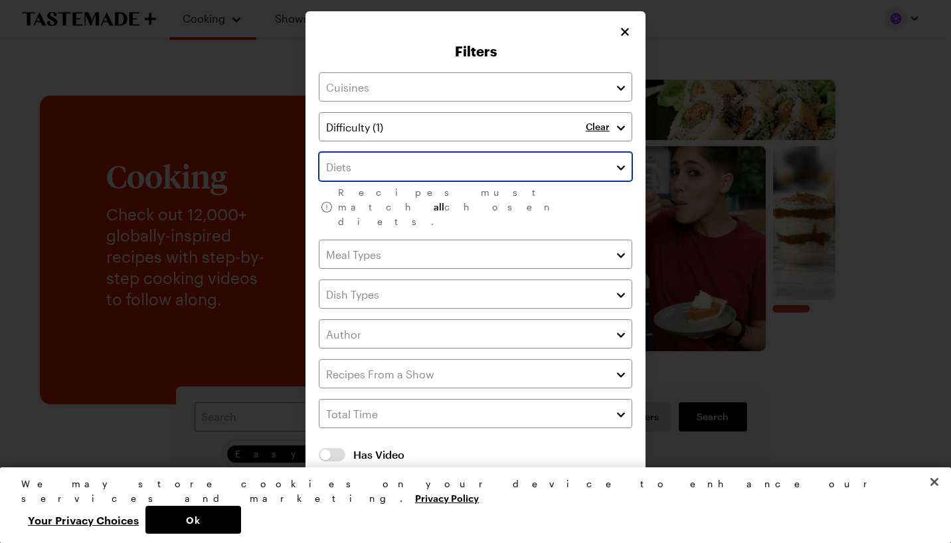
click at [620, 175] on button "button" at bounding box center [621, 167] width 12 height 16
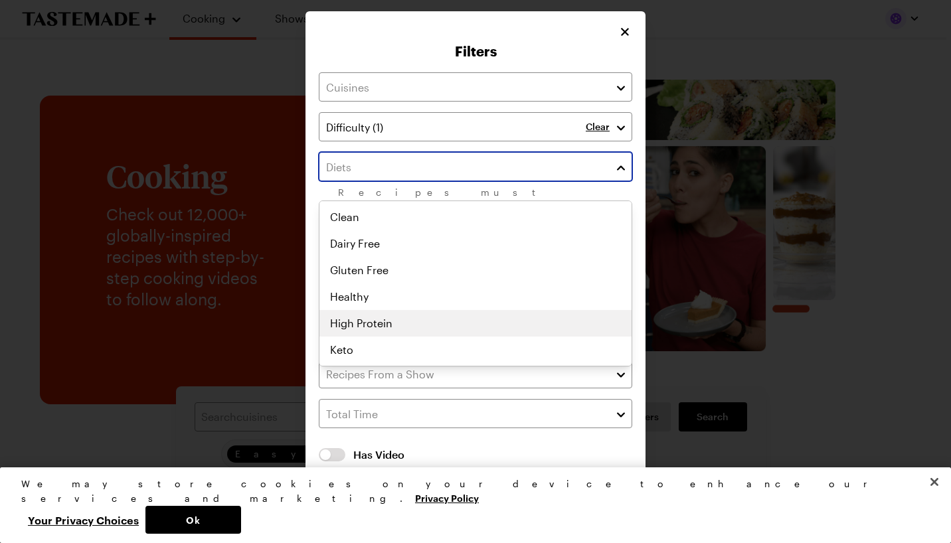
click at [553, 321] on div "Clean Dairy Free Gluten Free Healthy High Protein Keto Low Calorie Low Carb Low…" at bounding box center [475, 283] width 312 height 159
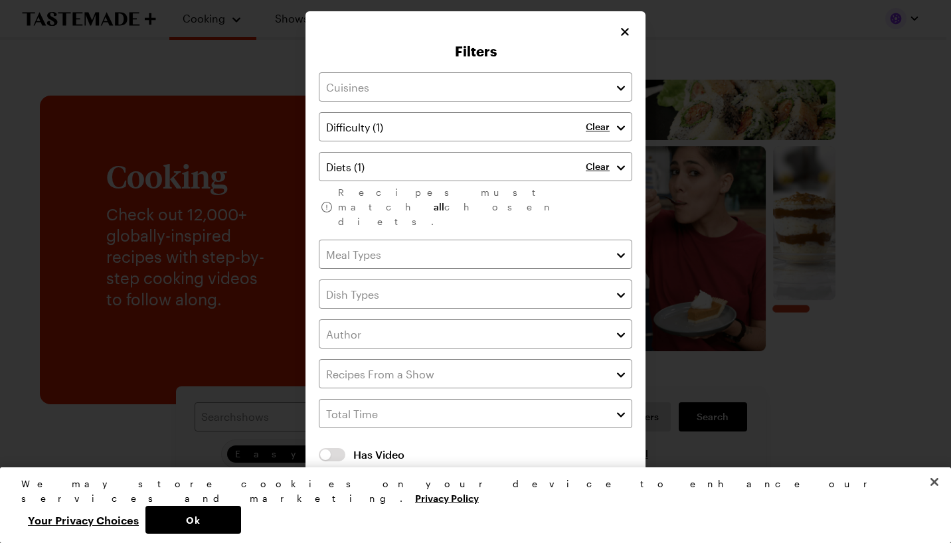
click at [655, 269] on div "Filters Clear Clear Recipes must match all chosen diets. Has Video Has Video Cl…" at bounding box center [475, 271] width 951 height 543
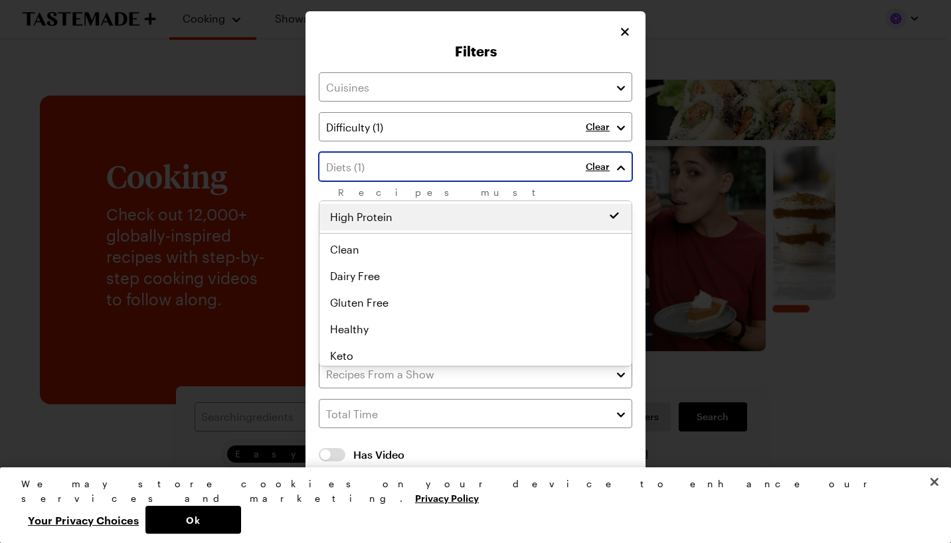
click at [622, 175] on button "button" at bounding box center [621, 167] width 12 height 16
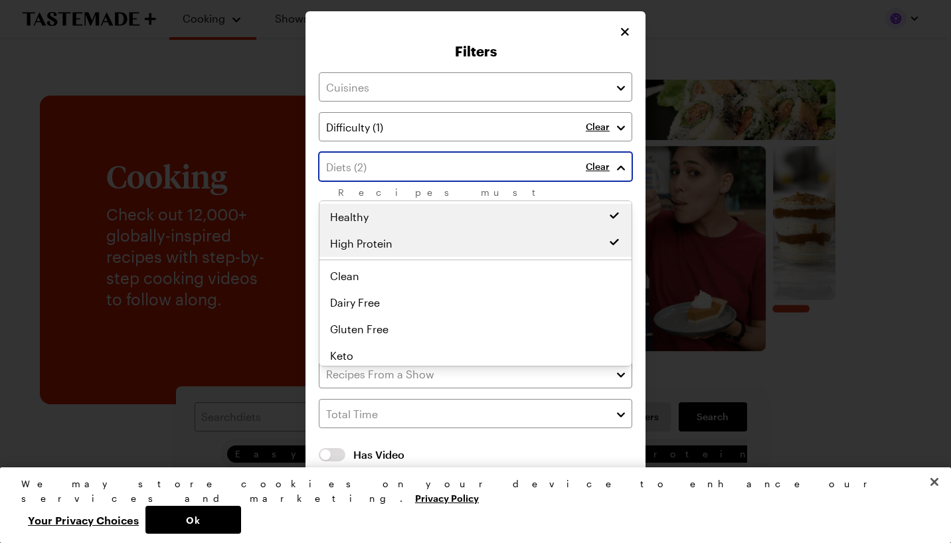
click at [475, 331] on div "Healthy High Protein Clean Dairy Free Gluten Free Healthy High Protein Keto Low…" at bounding box center [475, 283] width 312 height 159
click at [669, 255] on div "Filters Clear Clear Recipes must match all chosen diets. Has Video Has Video Cl…" at bounding box center [475, 271] width 951 height 543
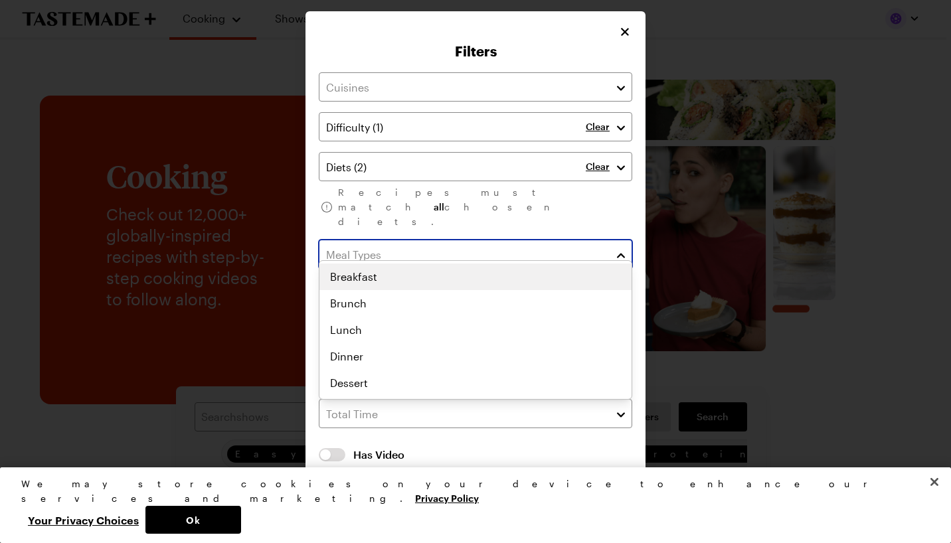
click at [617, 248] on button "button" at bounding box center [621, 254] width 12 height 16
click at [534, 325] on div "Lunch Breakfast Brunch Lunch Dinner Dessert" at bounding box center [475, 333] width 312 height 139
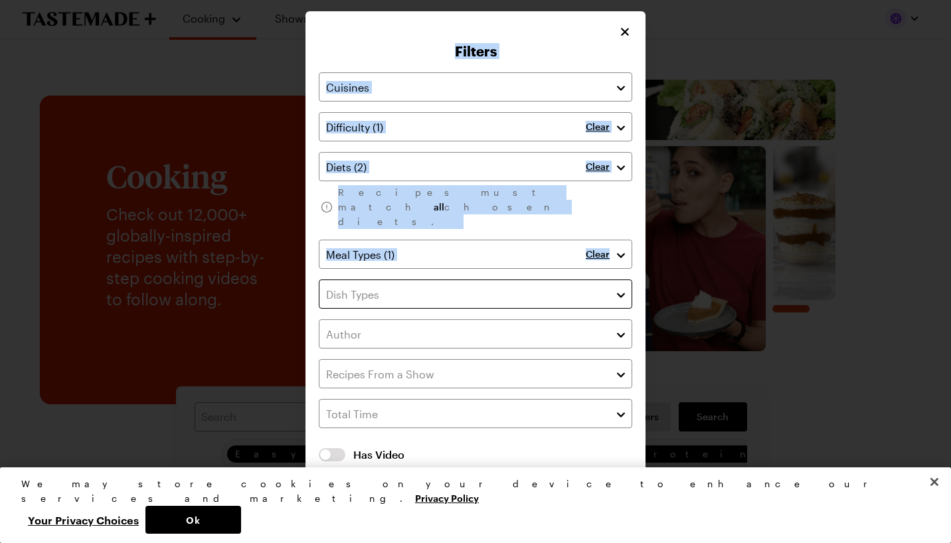
drag, startPoint x: 718, startPoint y: 276, endPoint x: 592, endPoint y: 284, distance: 126.4
click at [592, 284] on div "Filters Clear Clear Recipes must match all chosen diets. Clear Has Video Has Vi…" at bounding box center [475, 271] width 951 height 543
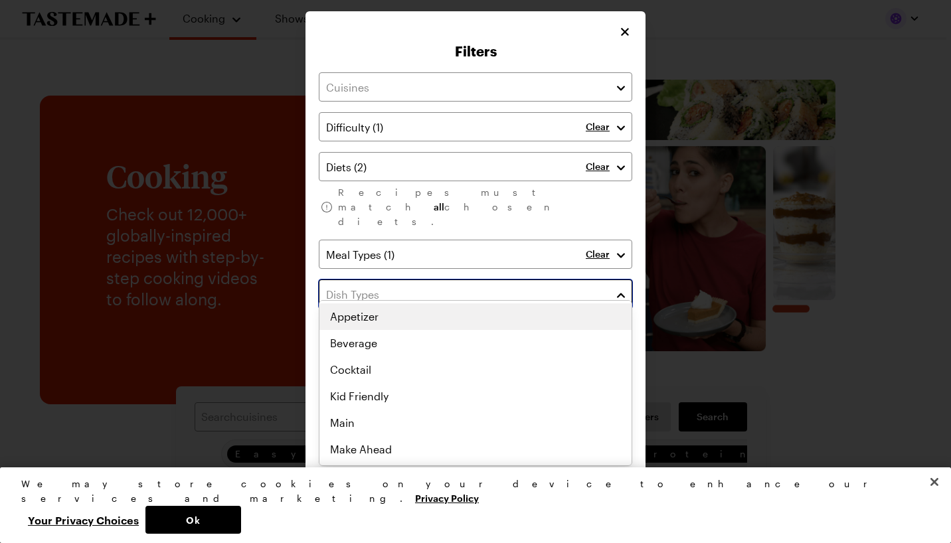
click at [599, 279] on input "text" at bounding box center [475, 293] width 313 height 29
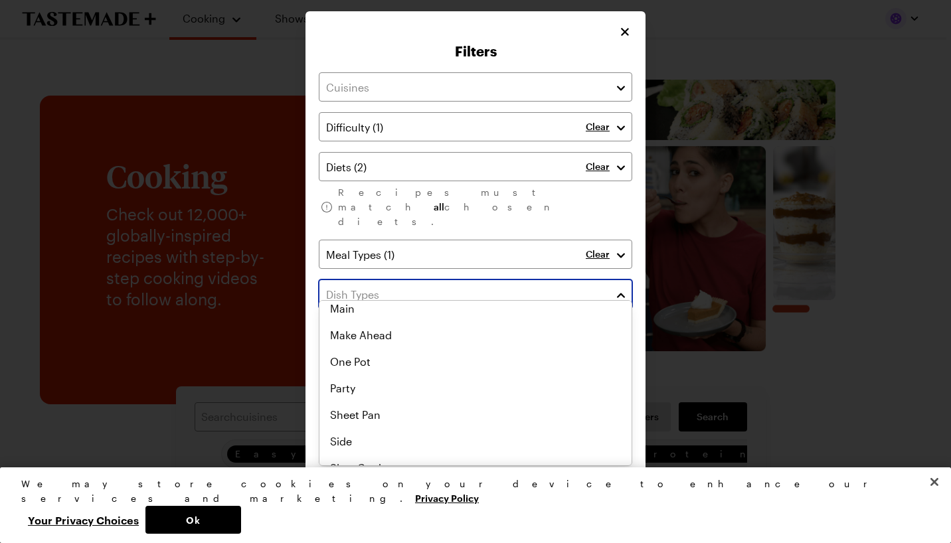
scroll to position [157, 0]
click at [531, 306] on div "Sheet Pan Appetizer Beverage Cocktail Kid Friendly Main Make Ahead One Pot Part…" at bounding box center [475, 226] width 312 height 159
click at [531, 301] on div "Party Sheet Pan Appetizer Beverage Cocktail Kid Friendly Main Make Ahead One Po…" at bounding box center [475, 220] width 312 height 159
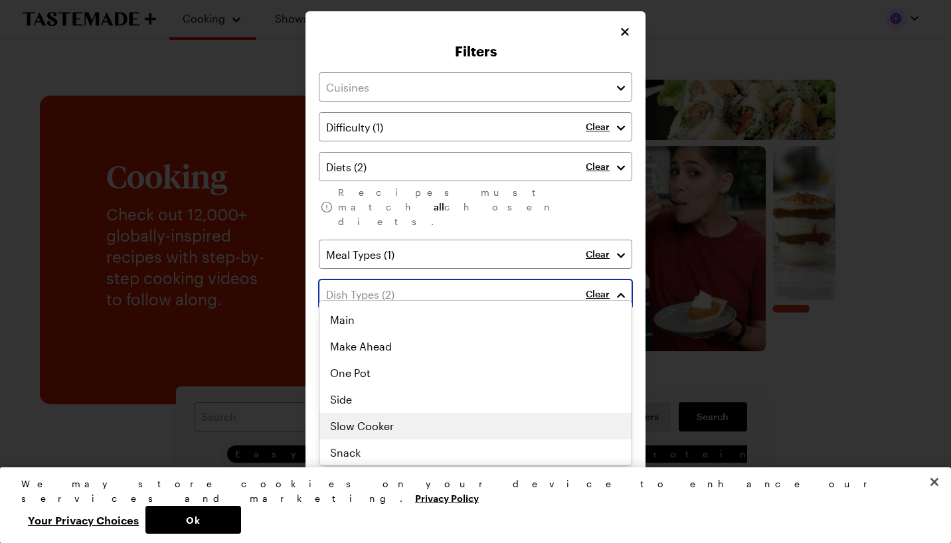
click at [532, 301] on div "Party Sheet Pan Appetizer Beverage Cocktail Kid Friendly Main Make Ahead One Po…" at bounding box center [475, 220] width 312 height 159
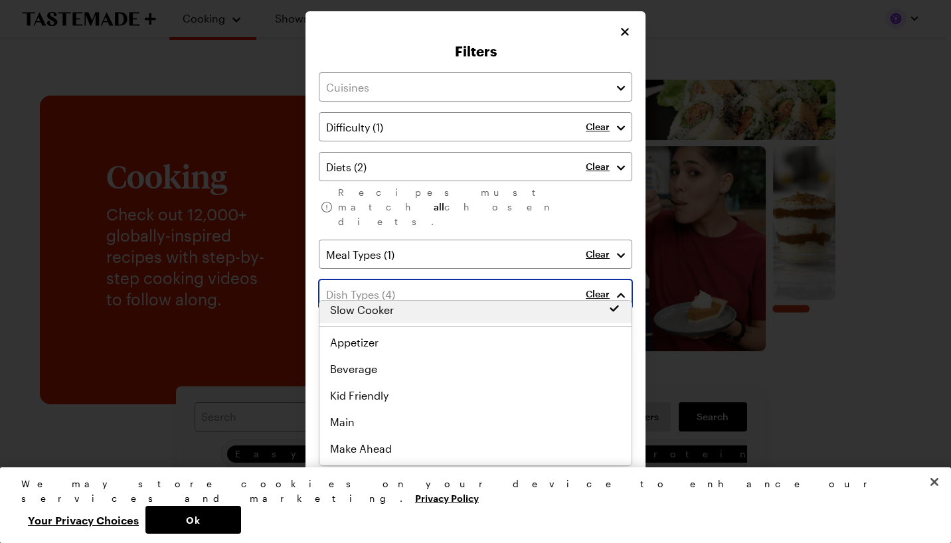
scroll to position [113, 0]
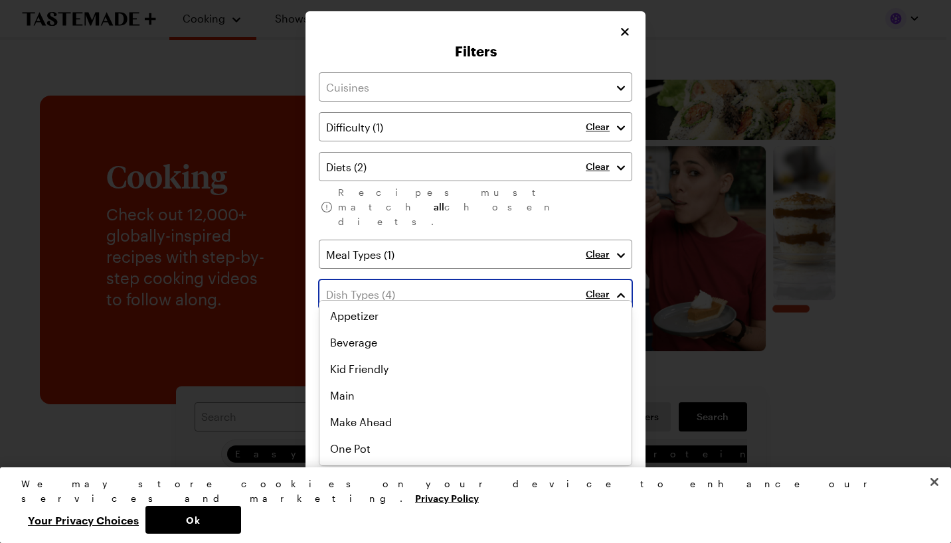
click at [542, 350] on div "Cocktail Party Sheet Pan Slow Cooker Appetizer Beverage Cocktail Kid Friendly M…" at bounding box center [475, 270] width 312 height 159
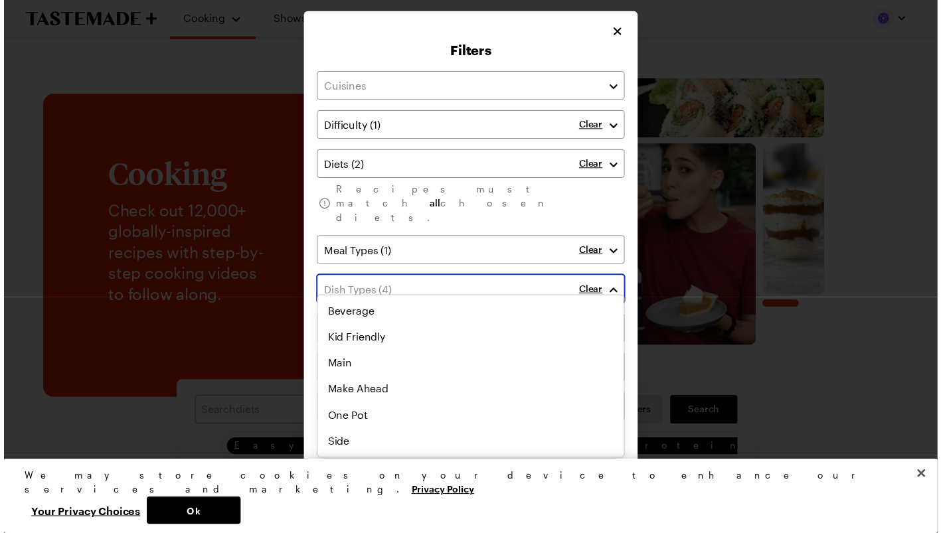
scroll to position [162, 0]
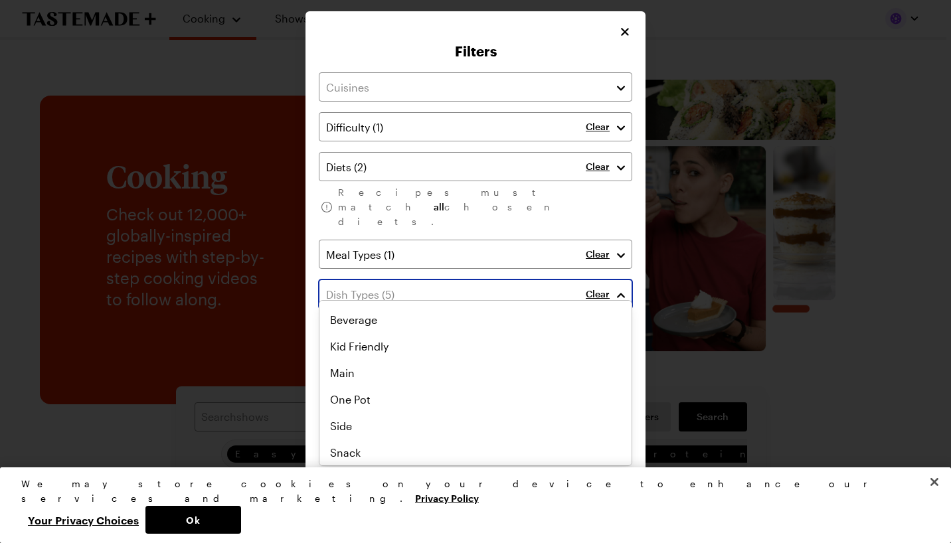
click at [542, 301] on div "Cocktail Make Ahead Party Sheet Pan Slow Cooker Appetizer Beverage Cocktail Kid…" at bounding box center [475, 220] width 312 height 159
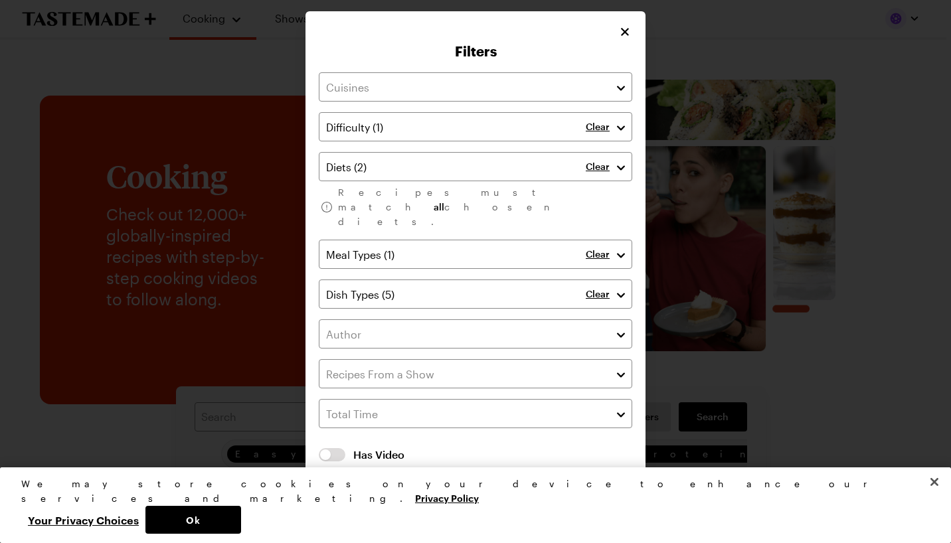
click at [621, 279] on div "Clear" at bounding box center [608, 293] width 46 height 29
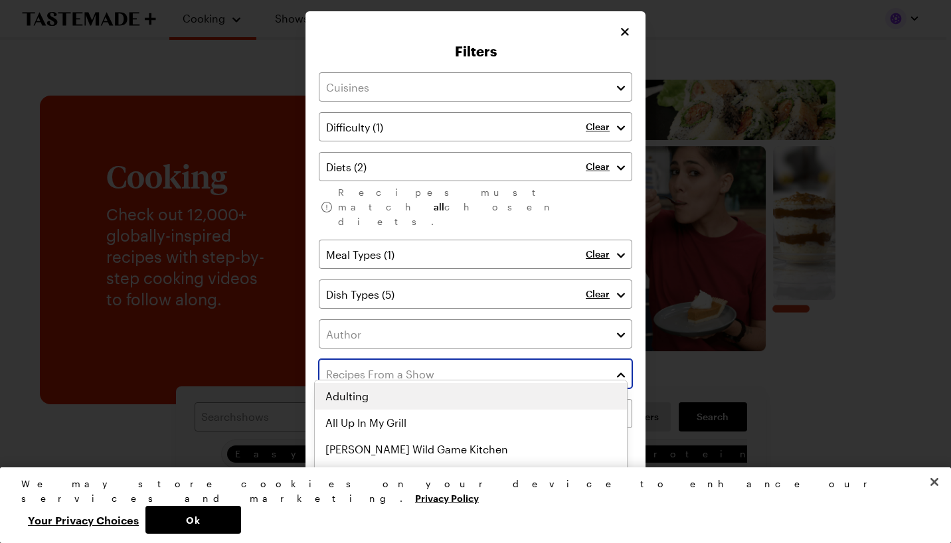
click at [622, 360] on div at bounding box center [623, 373] width 17 height 29
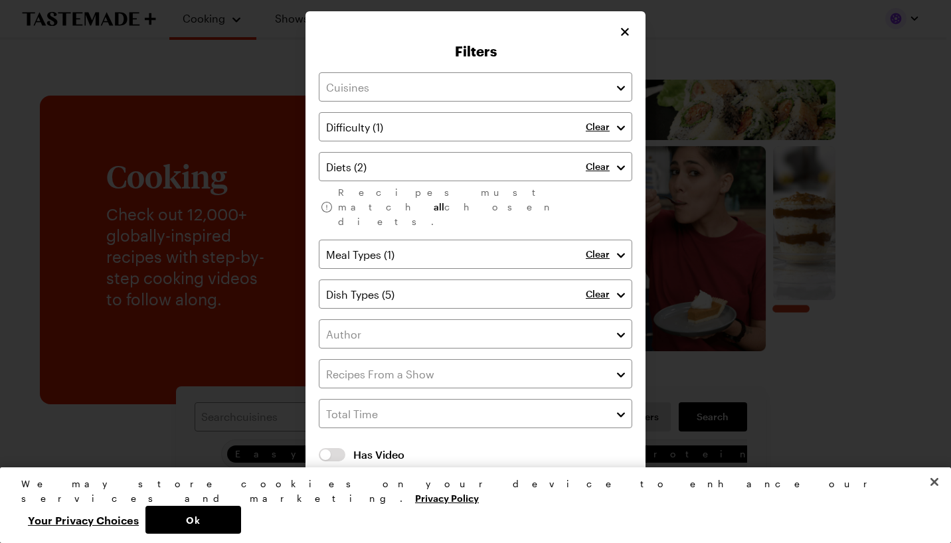
click at [856, 409] on div at bounding box center [475, 271] width 951 height 543
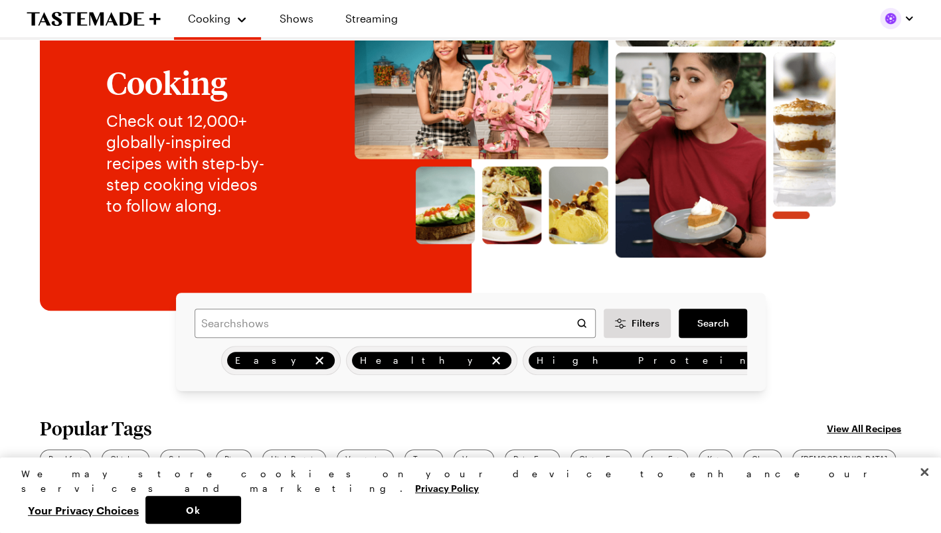
scroll to position [94, 1]
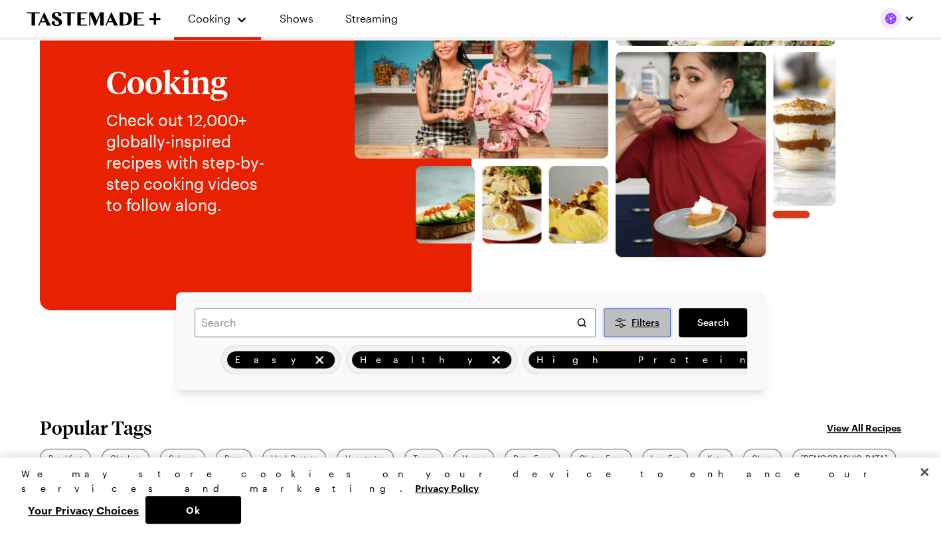
click at [624, 313] on button "Filters" at bounding box center [637, 322] width 68 height 29
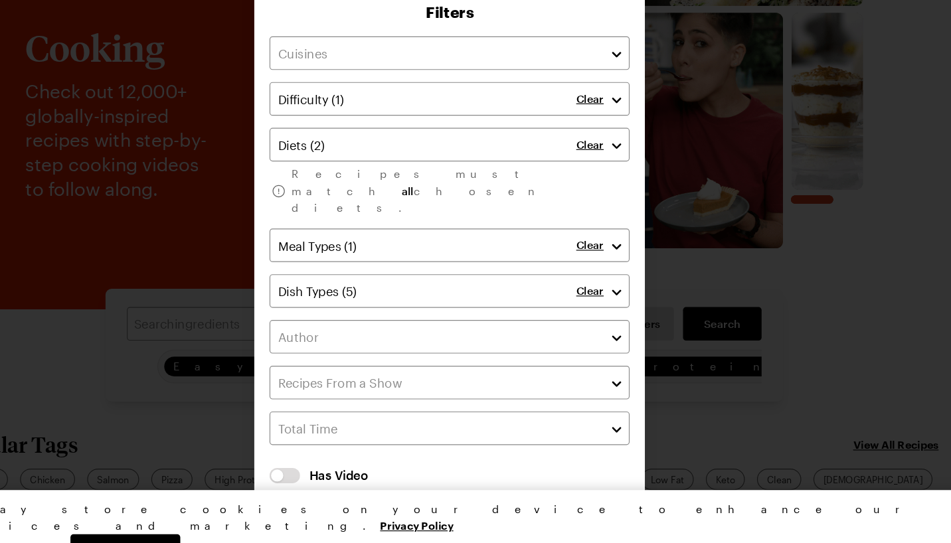
scroll to position [94, 0]
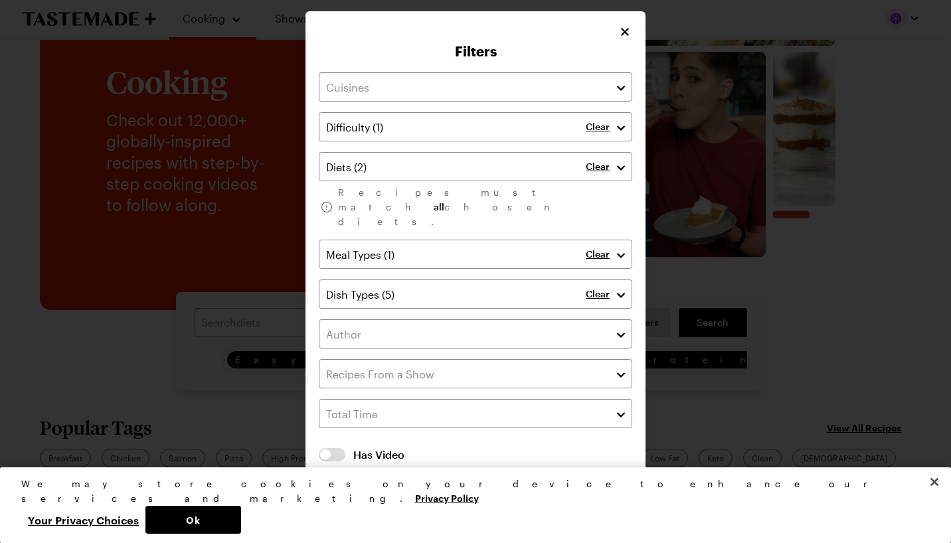
click at [648, 316] on div at bounding box center [475, 271] width 951 height 543
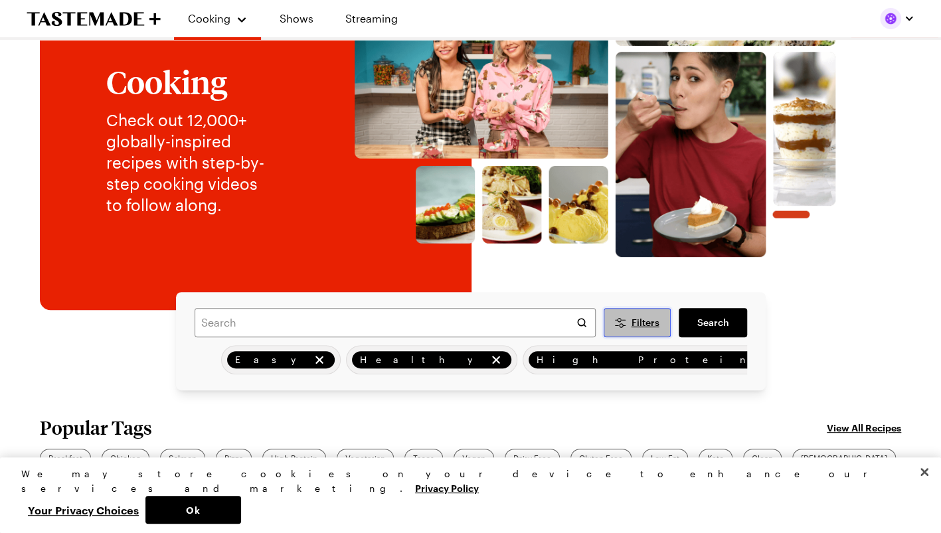
click at [631, 330] on button "Filters" at bounding box center [637, 322] width 68 height 29
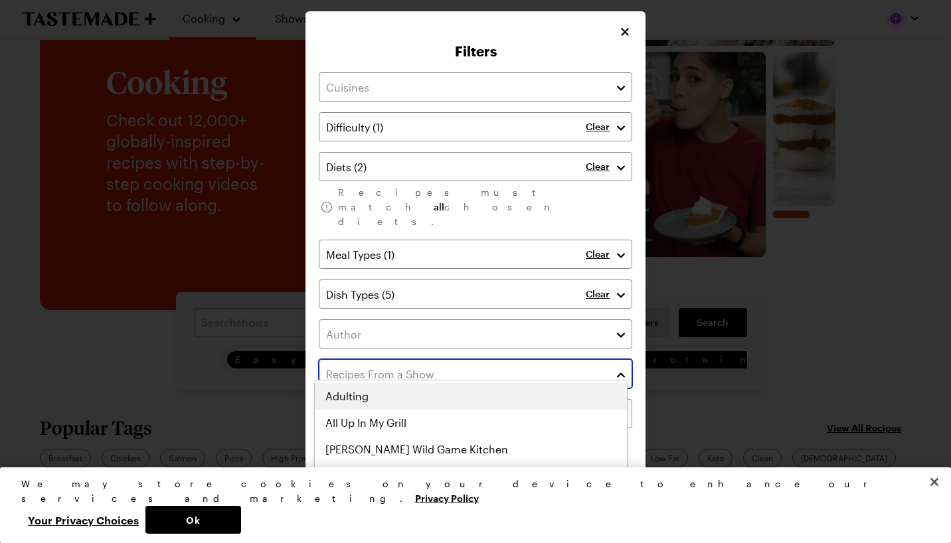
click at [620, 366] on button "button" at bounding box center [621, 374] width 12 height 16
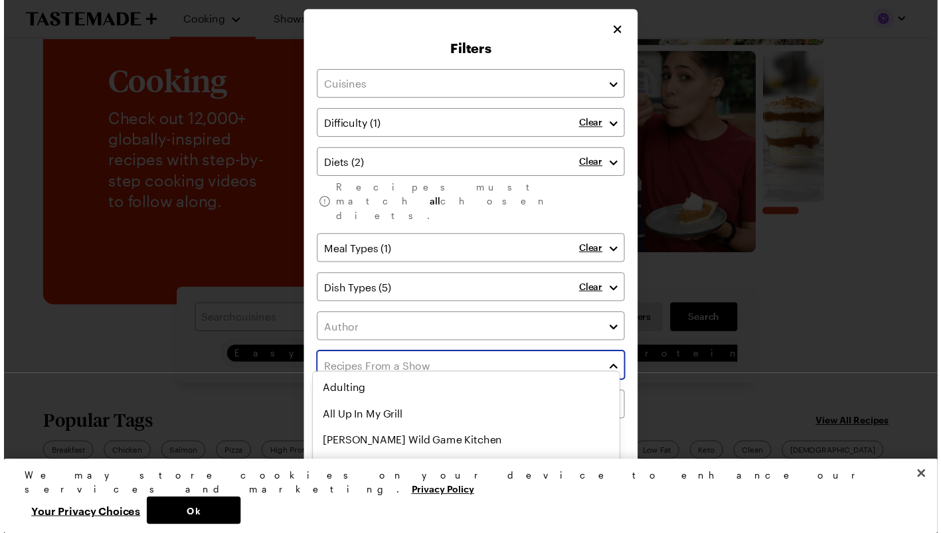
scroll to position [0, 0]
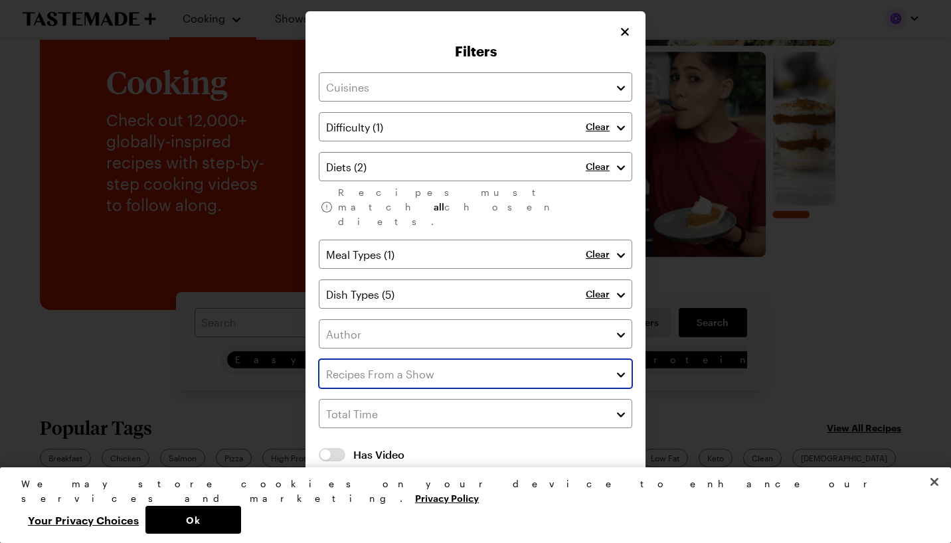
click at [613, 362] on div at bounding box center [475, 373] width 313 height 29
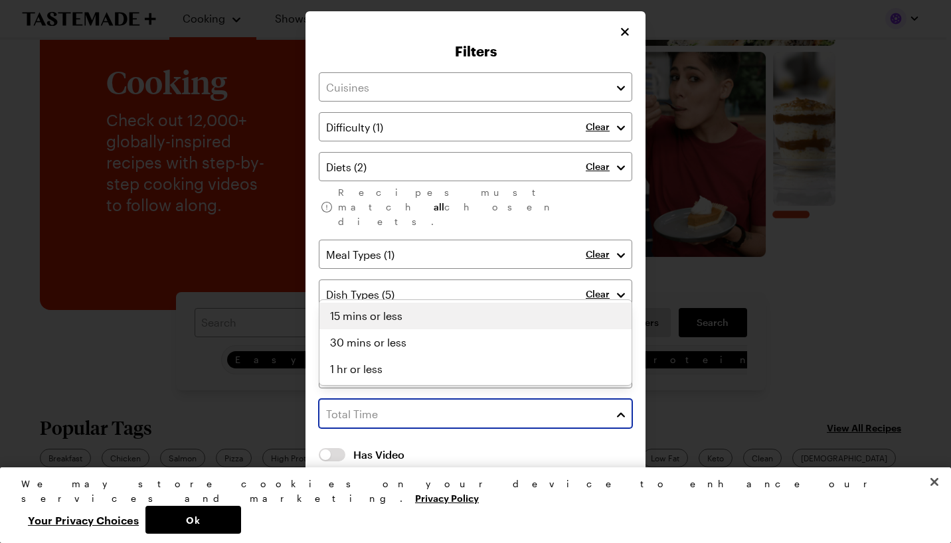
click at [616, 406] on button "button" at bounding box center [621, 414] width 12 height 16
click at [608, 323] on div "15 mins or less" at bounding box center [475, 316] width 312 height 27
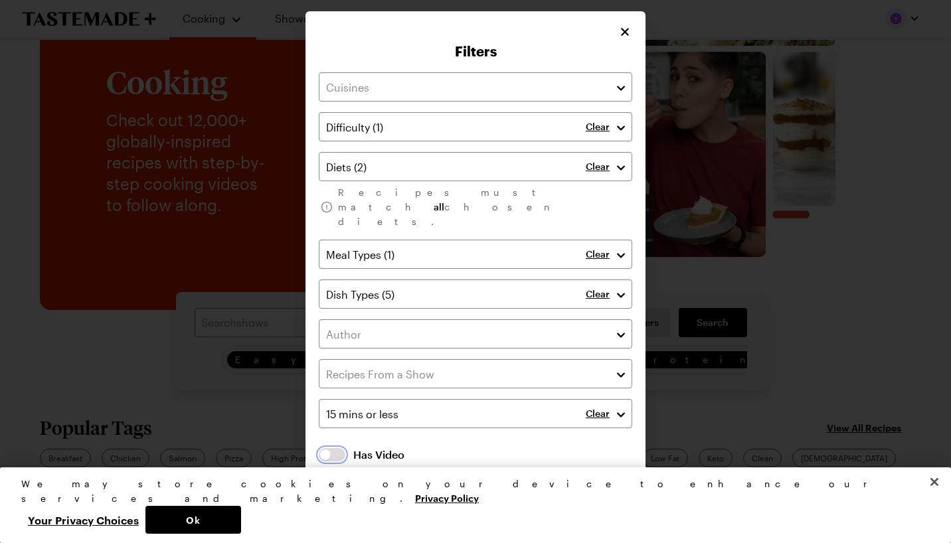
click at [337, 448] on button "button" at bounding box center [332, 454] width 27 height 13
click at [543, 489] on span "Apply Filters" at bounding box center [555, 495] width 56 height 13
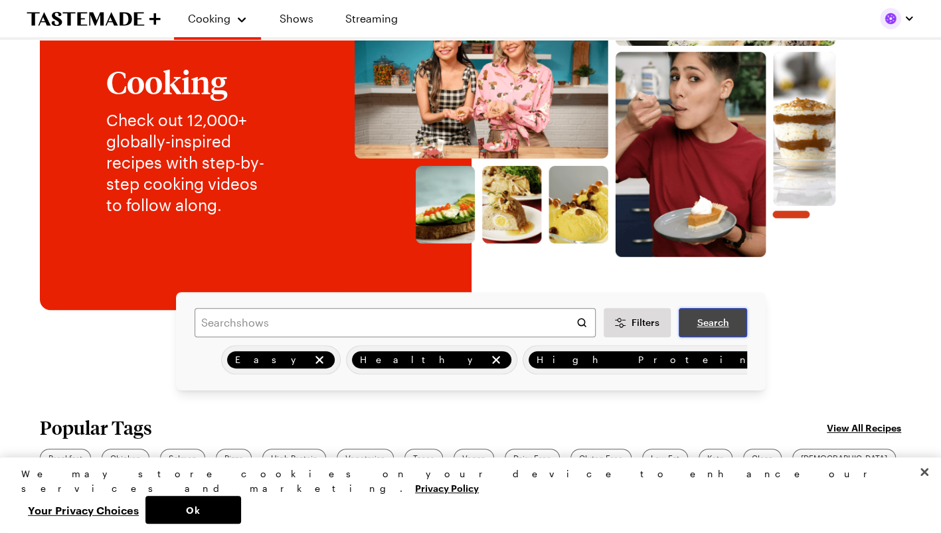
click at [699, 319] on span "Search" at bounding box center [712, 322] width 32 height 13
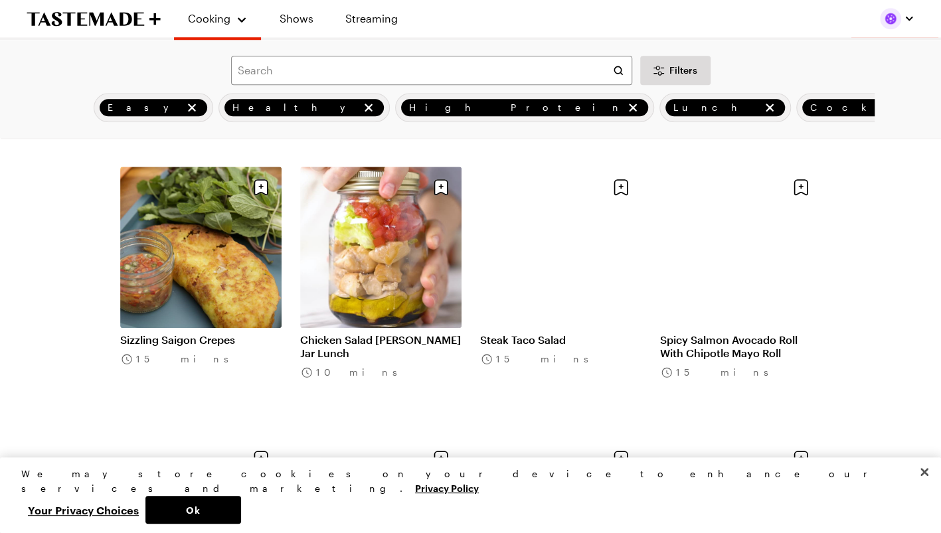
scroll to position [619, 0]
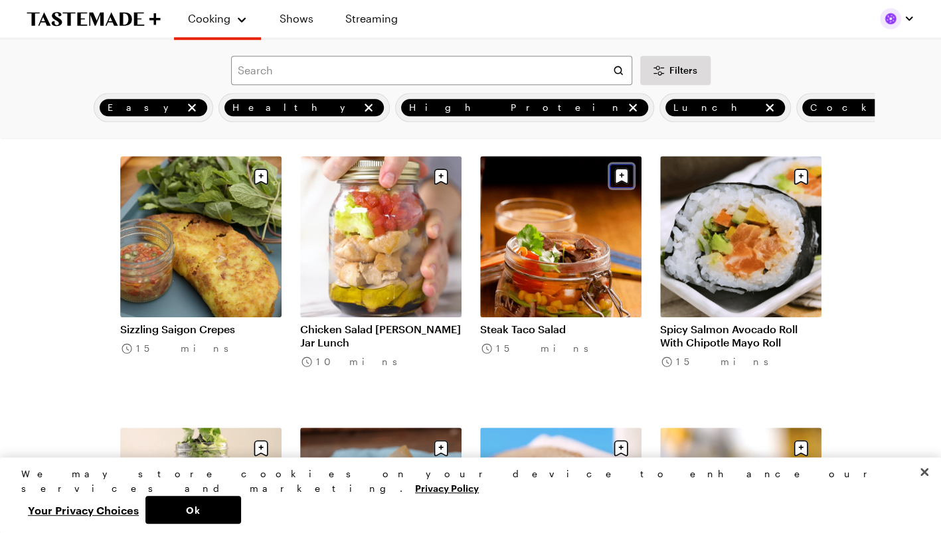
click at [621, 184] on icon "Save recipe" at bounding box center [621, 176] width 14 height 16
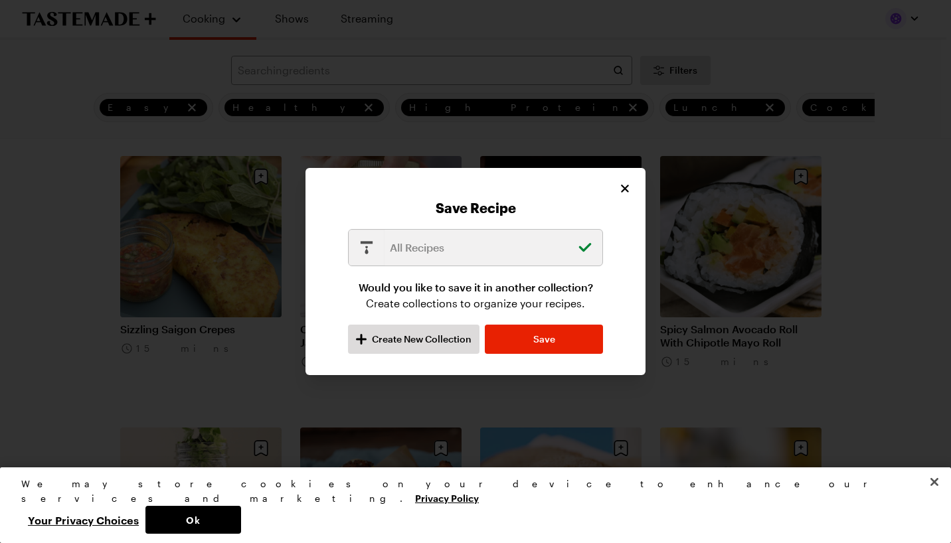
click at [519, 242] on p "All Recipes" at bounding box center [480, 248] width 181 height 16
click at [410, 333] on span "Create New Collection" at bounding box center [422, 339] width 100 height 13
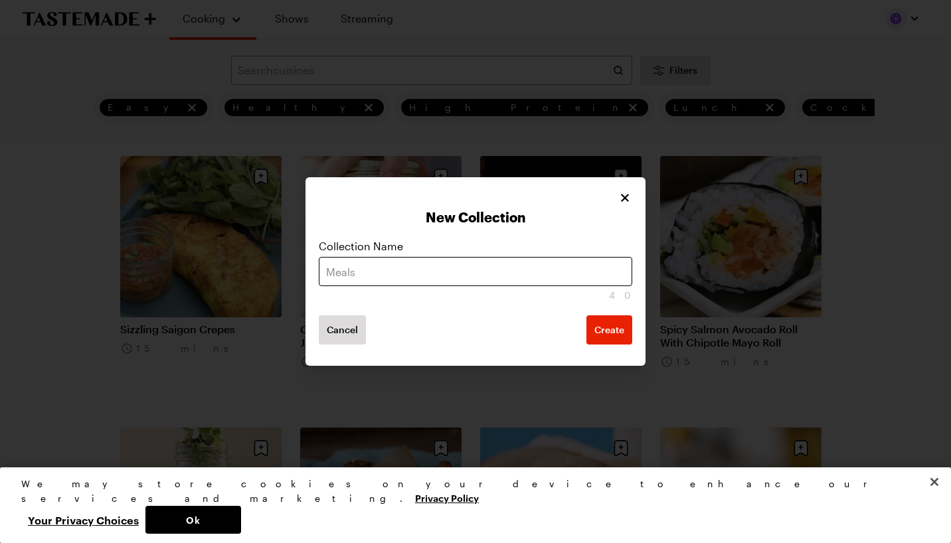
click at [460, 269] on input "text" at bounding box center [475, 271] width 313 height 29
type input "T"
type input "salads"
click at [586, 315] on button "Create" at bounding box center [609, 329] width 46 height 29
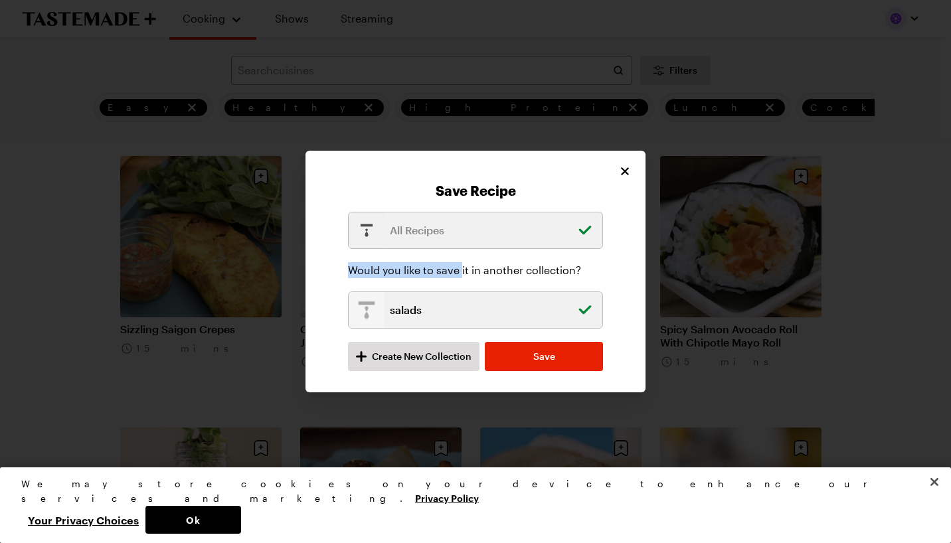
drag, startPoint x: 460, startPoint y: 269, endPoint x: 584, endPoint y: 246, distance: 126.4
click at [584, 246] on div "All Recipes Would you like to save it in another collection? salads Create New …" at bounding box center [475, 291] width 255 height 159
drag, startPoint x: 584, startPoint y: 246, endPoint x: 599, endPoint y: 268, distance: 26.3
click at [599, 268] on p "Would you like to save it in another collection?" at bounding box center [475, 270] width 255 height 16
click at [546, 241] on div "All Recipes" at bounding box center [475, 230] width 255 height 37
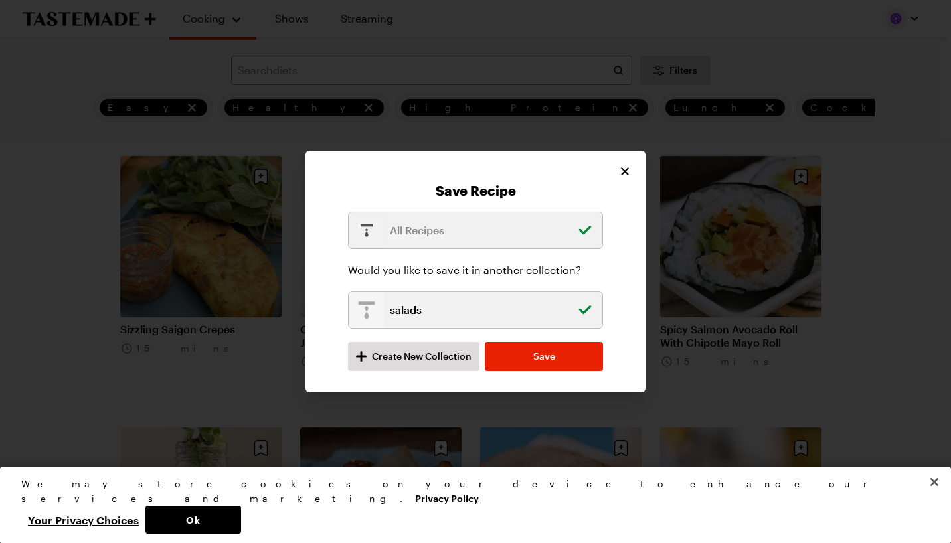
click at [423, 236] on p "All Recipes" at bounding box center [480, 230] width 181 height 16
drag, startPoint x: 423, startPoint y: 236, endPoint x: 434, endPoint y: 196, distance: 41.2
click at [422, 238] on p "All Recipes" at bounding box center [480, 230] width 181 height 16
click at [367, 230] on img at bounding box center [366, 230] width 36 height 36
click at [413, 228] on p "All Recipes" at bounding box center [480, 230] width 181 height 16
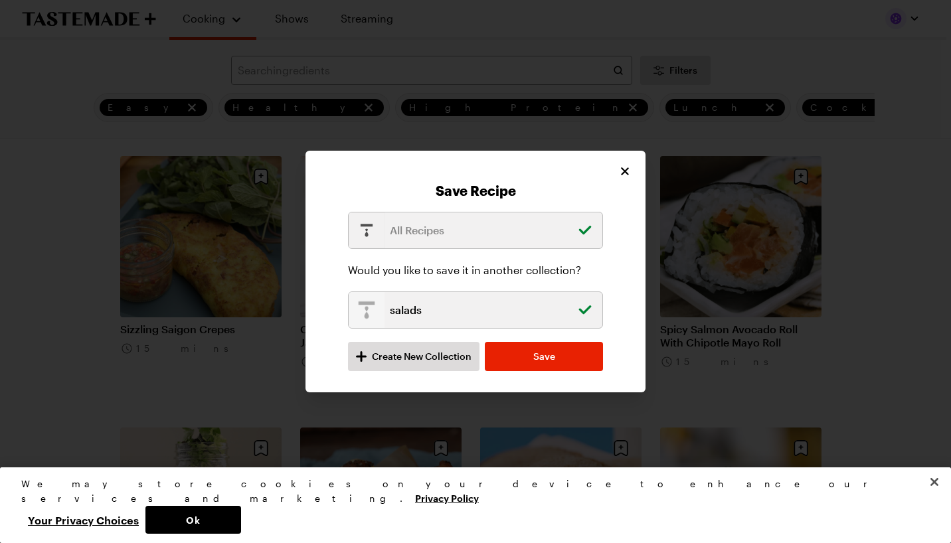
click at [393, 234] on p "All Recipes" at bounding box center [480, 230] width 181 height 16
click at [428, 246] on div "All Recipes" at bounding box center [475, 230] width 255 height 37
click at [414, 231] on p "All Recipes" at bounding box center [480, 230] width 181 height 16
click at [389, 361] on span "Create New Collection" at bounding box center [422, 356] width 100 height 13
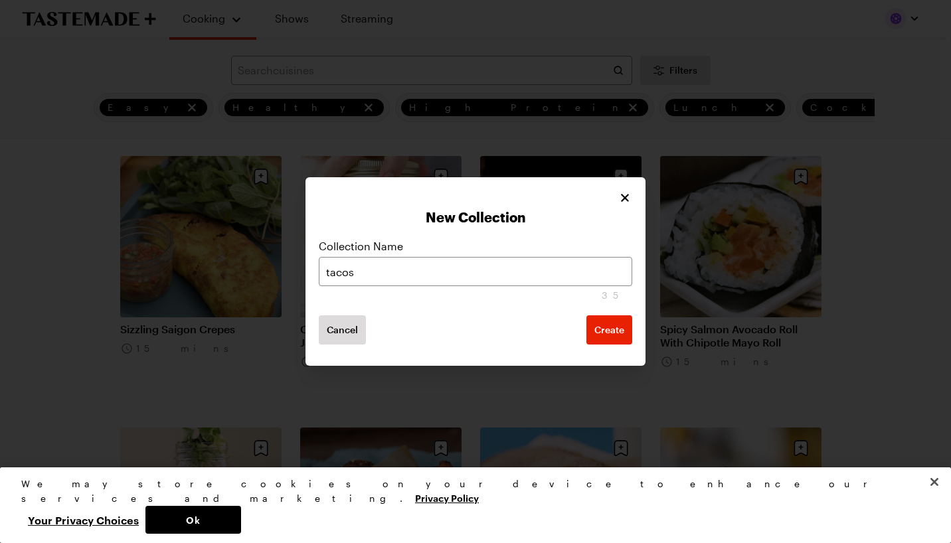
type input "tacos"
click at [586, 315] on button "Create" at bounding box center [609, 329] width 46 height 29
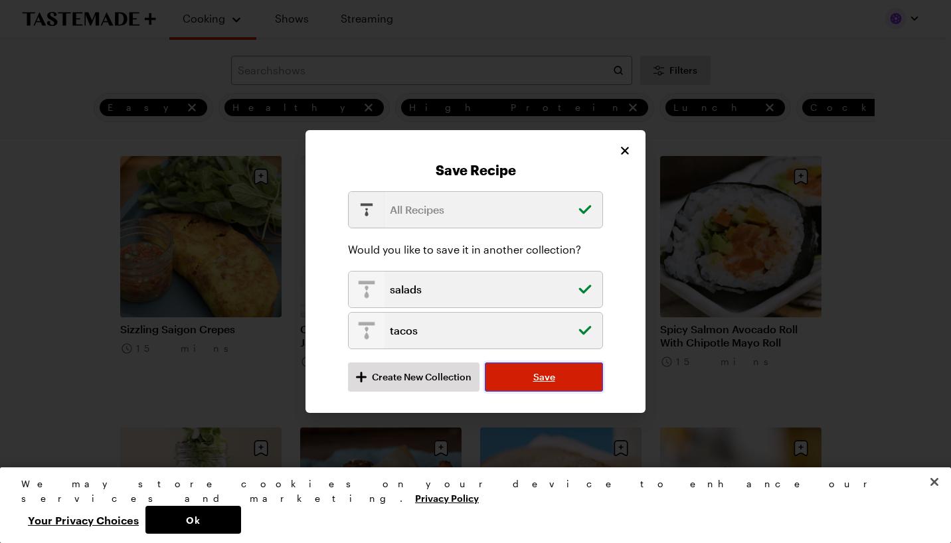
click at [526, 379] on button "Save" at bounding box center [544, 376] width 118 height 29
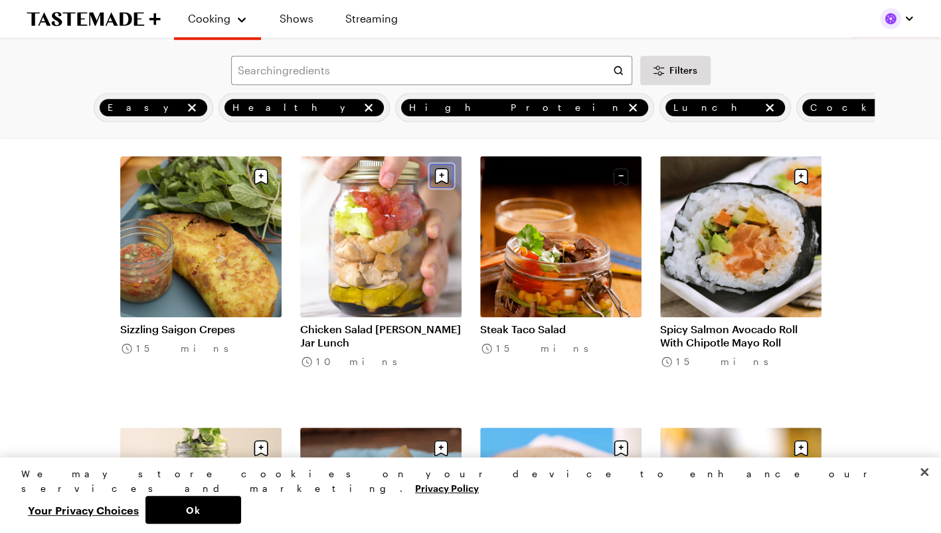
click at [441, 181] on icon "Save recipe" at bounding box center [441, 176] width 24 height 24
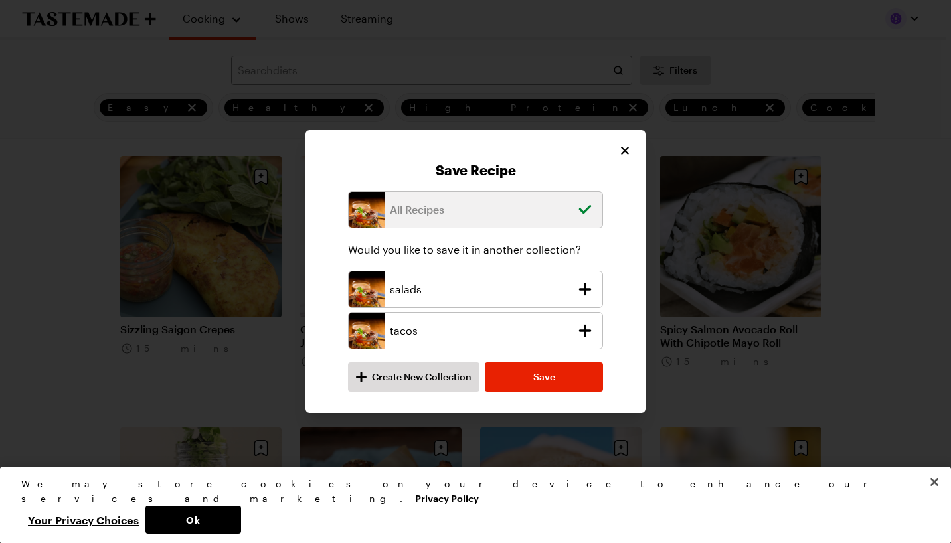
click at [586, 290] on icon "add recipe to salads collection" at bounding box center [585, 289] width 13 height 13
click at [587, 320] on div "tacos" at bounding box center [475, 330] width 255 height 37
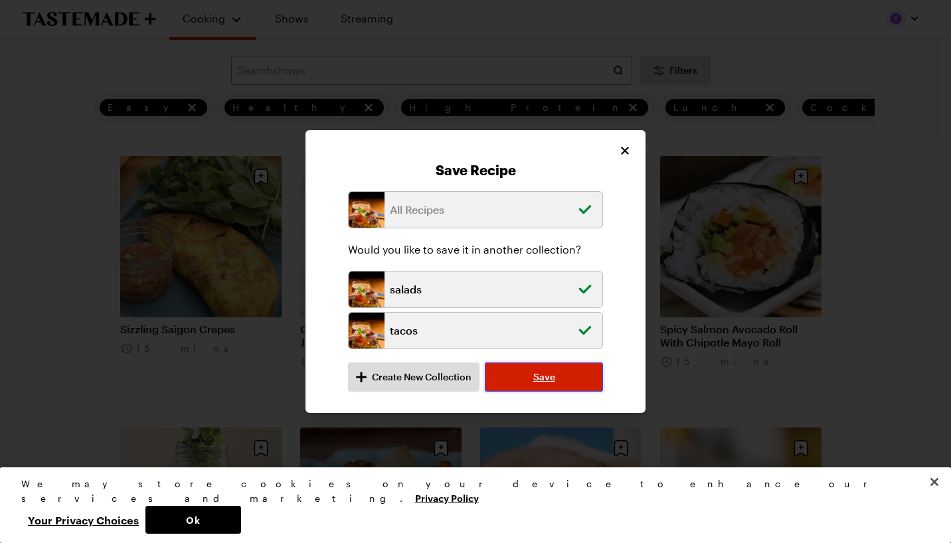
click at [552, 371] on span "Save" at bounding box center [544, 376] width 22 height 13
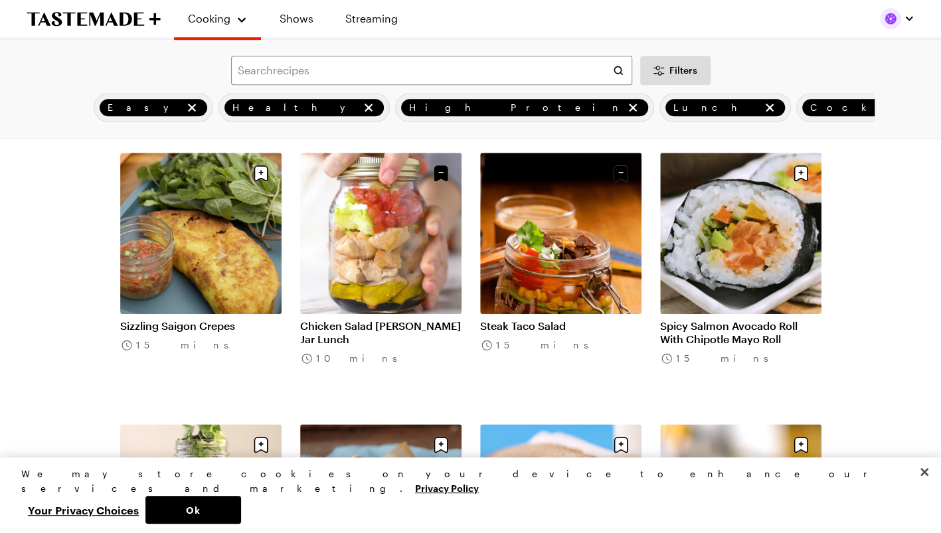
scroll to position [621, 0]
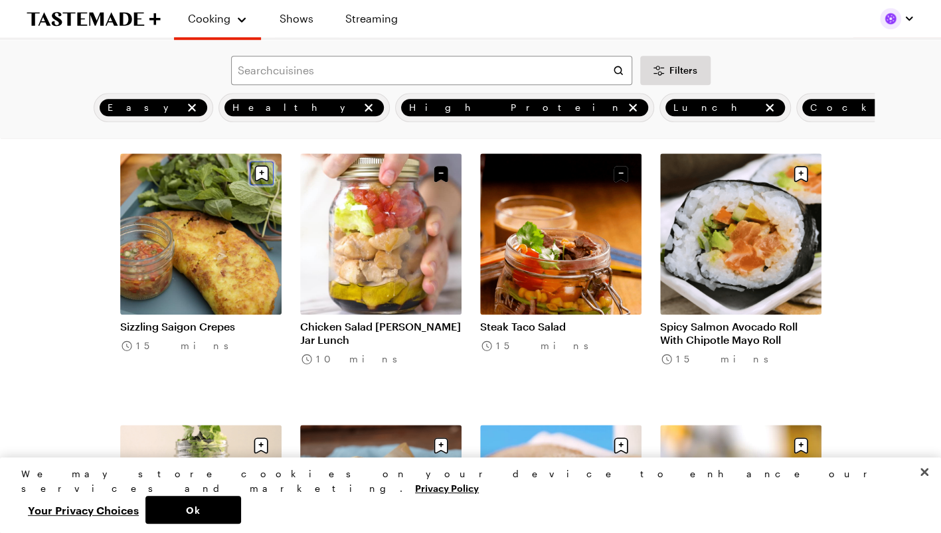
click at [260, 181] on icon "Save recipe" at bounding box center [262, 173] width 24 height 24
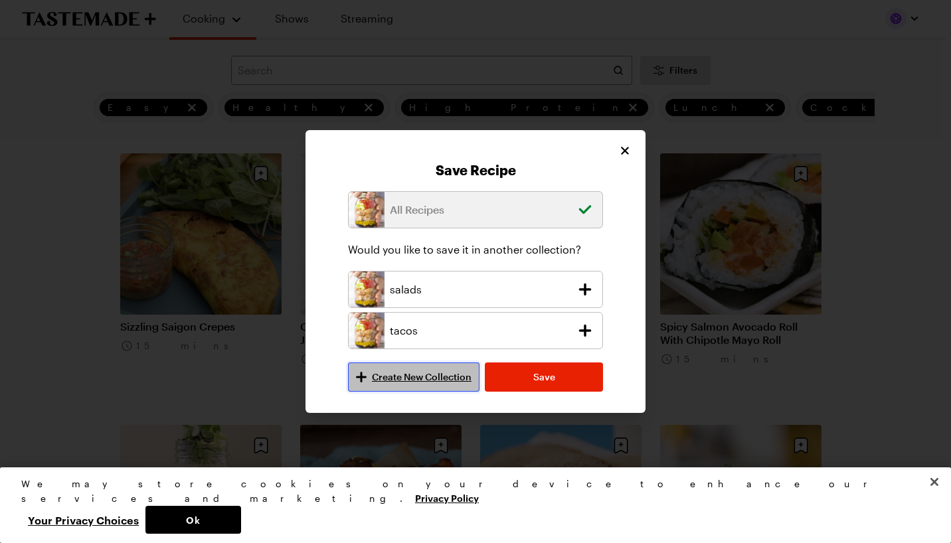
click at [425, 376] on span "Create New Collection" at bounding box center [422, 376] width 100 height 13
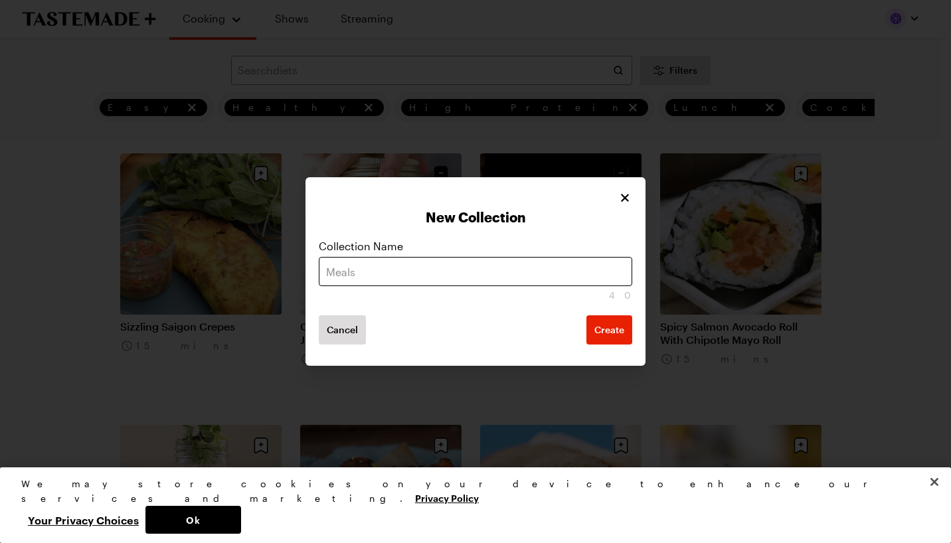
click at [446, 267] on input "text" at bounding box center [475, 271] width 313 height 29
type input "misc"
click at [608, 324] on span "Create" at bounding box center [609, 329] width 30 height 13
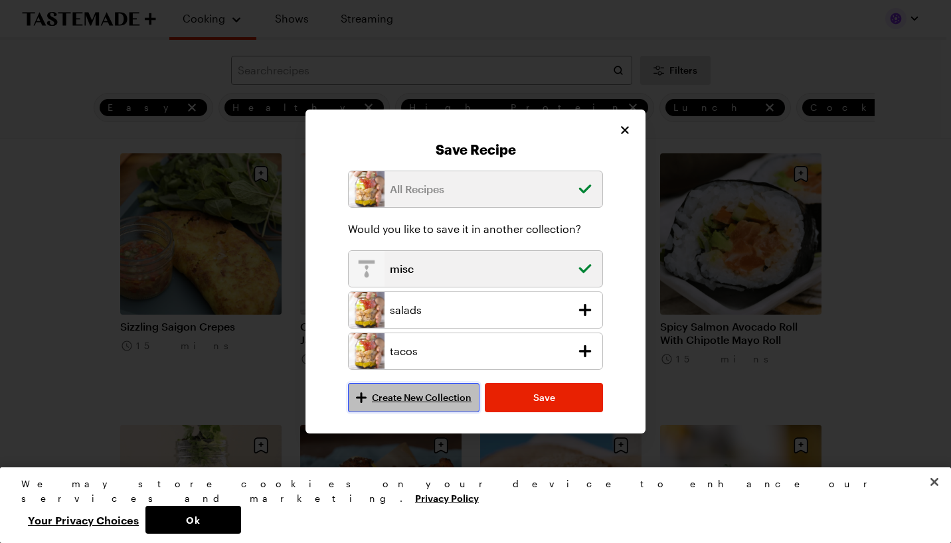
click at [441, 394] on span "Create New Collection" at bounding box center [422, 397] width 100 height 13
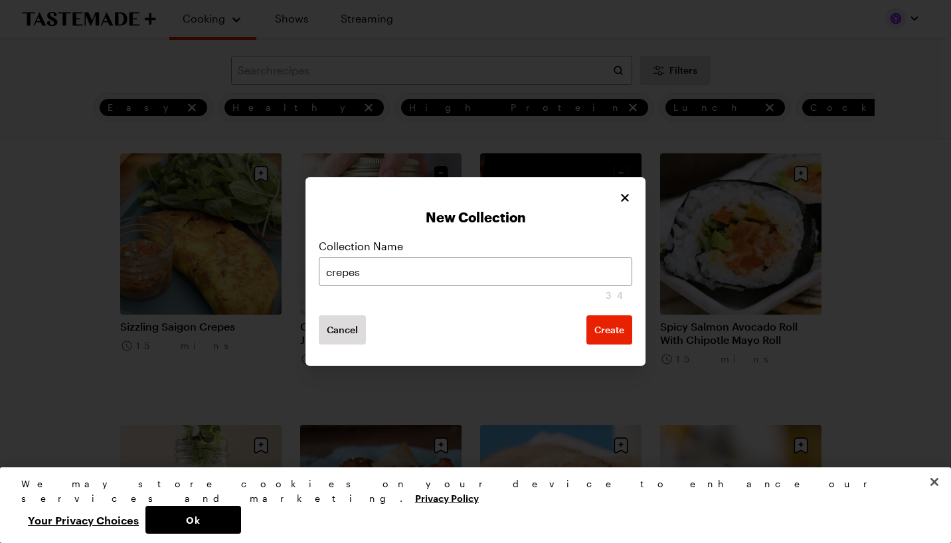
type input "crepes"
click at [586, 315] on button "Create" at bounding box center [609, 329] width 46 height 29
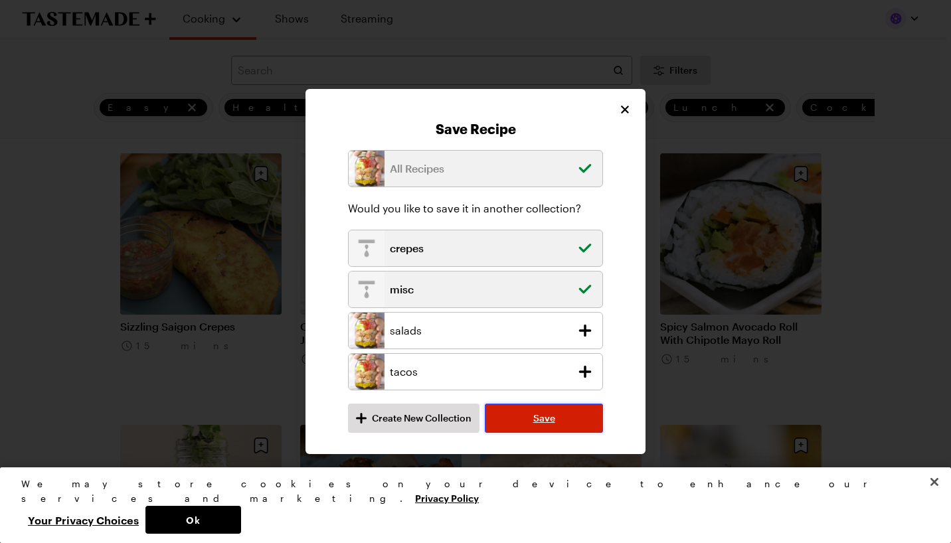
click at [545, 406] on button "Save" at bounding box center [544, 418] width 118 height 29
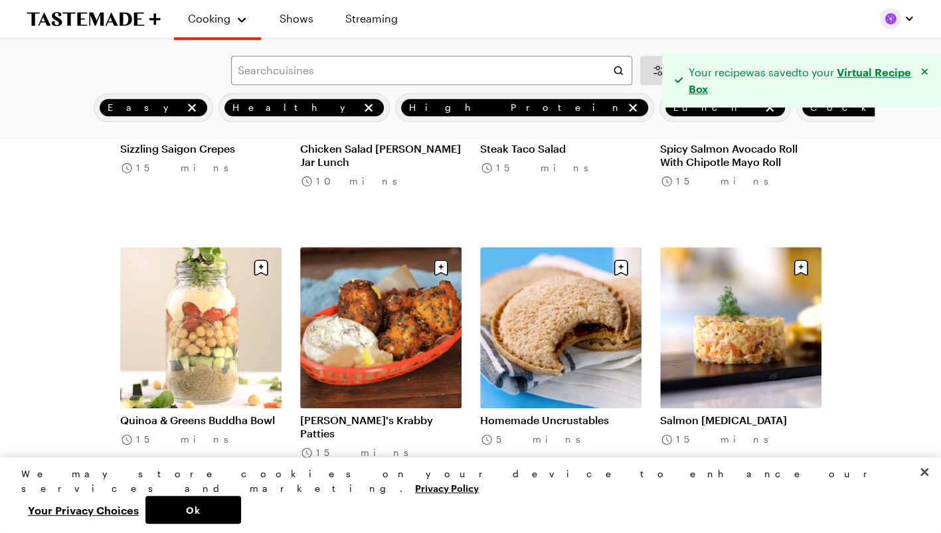
scroll to position [800, 0]
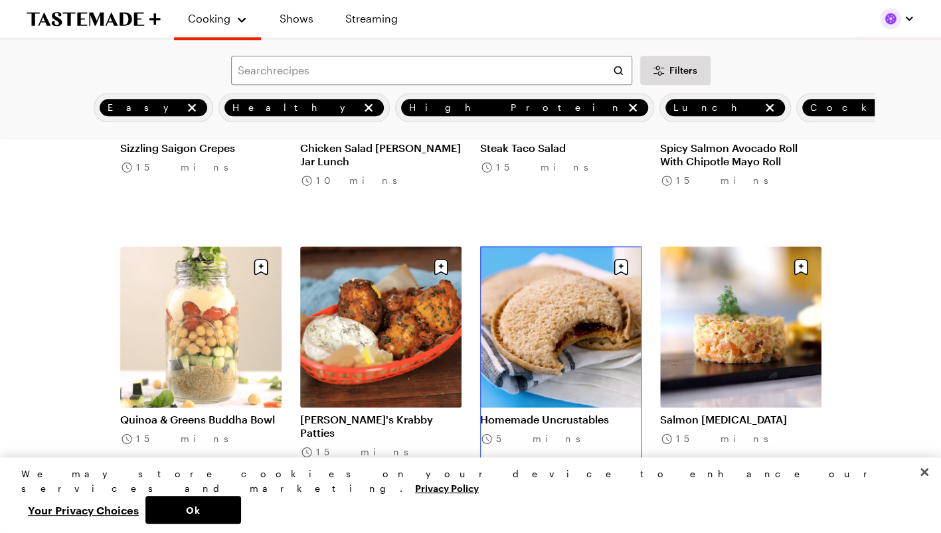
click at [581, 413] on link "Homemade Uncrustables" at bounding box center [560, 419] width 161 height 13
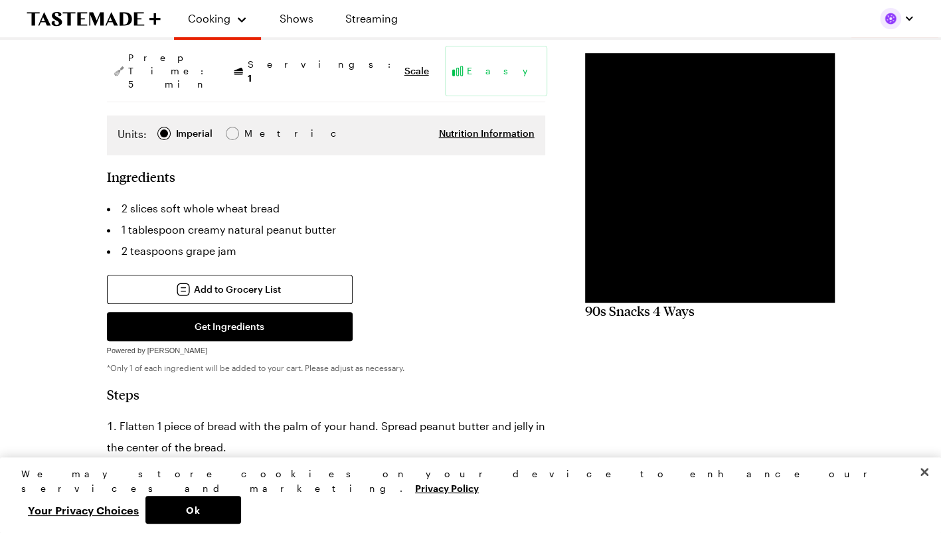
scroll to position [202, 0]
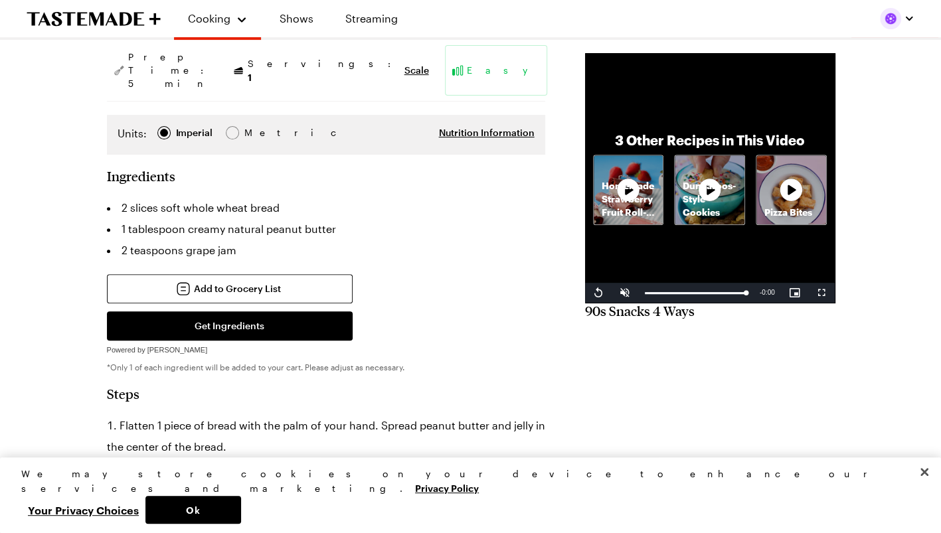
drag, startPoint x: 769, startPoint y: 252, endPoint x: 704, endPoint y: 251, distance: 65.1
click at [769, 225] on div "Pizza Bites" at bounding box center [791, 190] width 70 height 70
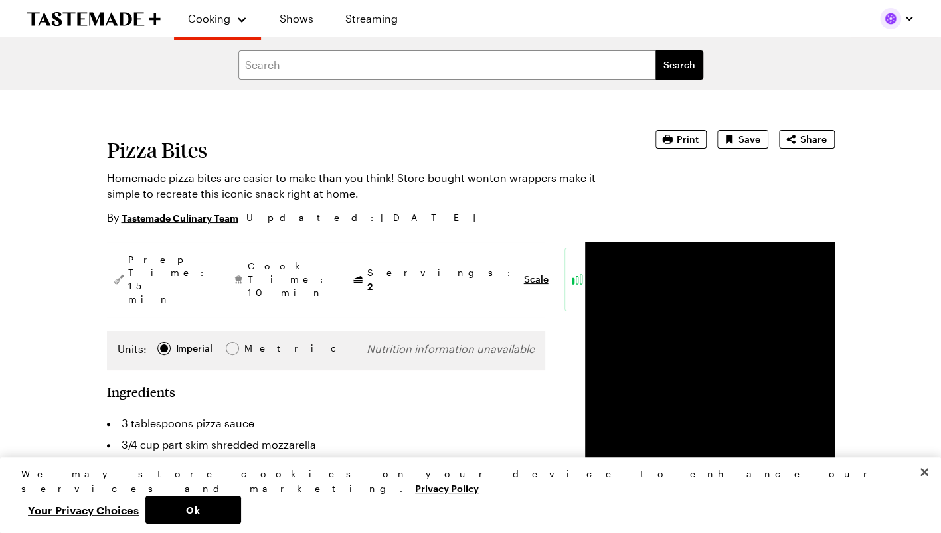
scroll to position [0, 5]
click at [730, 137] on icon "Save recipe" at bounding box center [728, 139] width 13 height 13
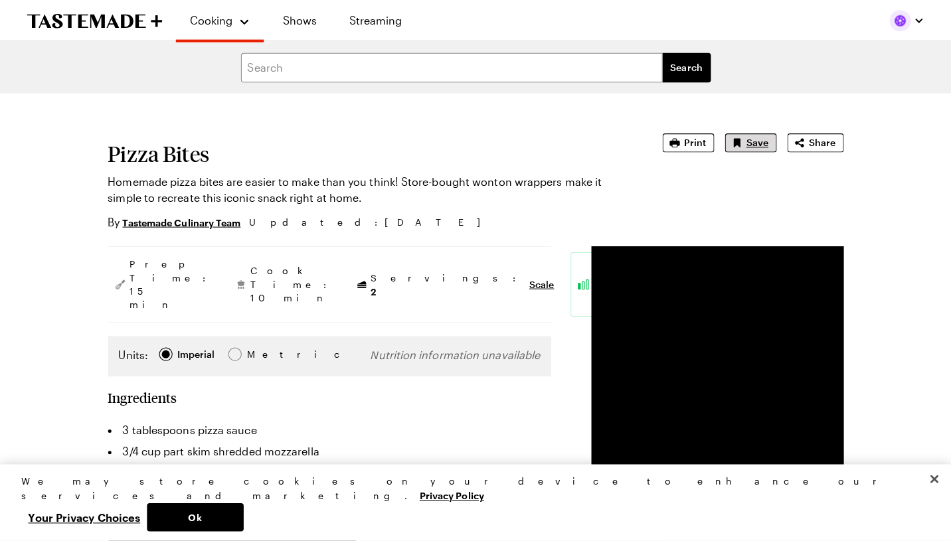
type textarea "x"
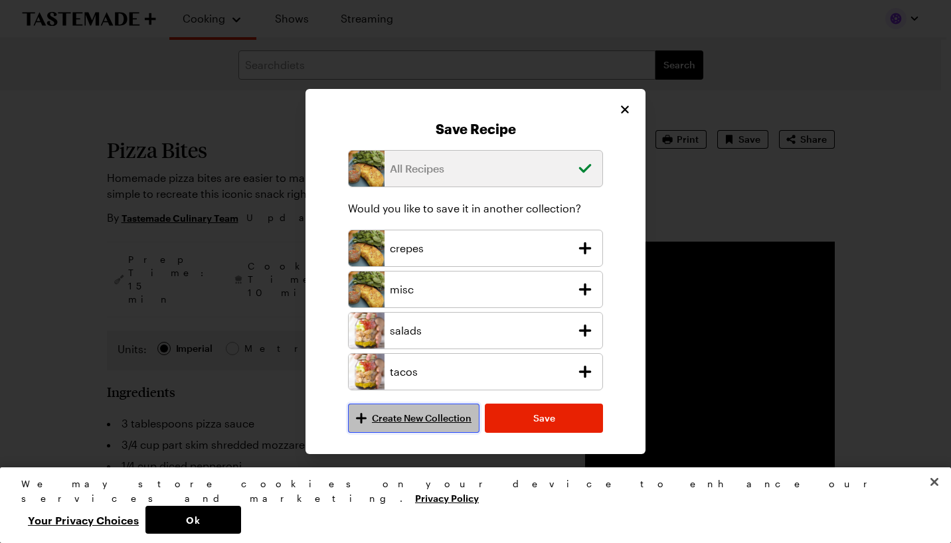
click at [414, 417] on span "Create New Collection" at bounding box center [422, 418] width 100 height 13
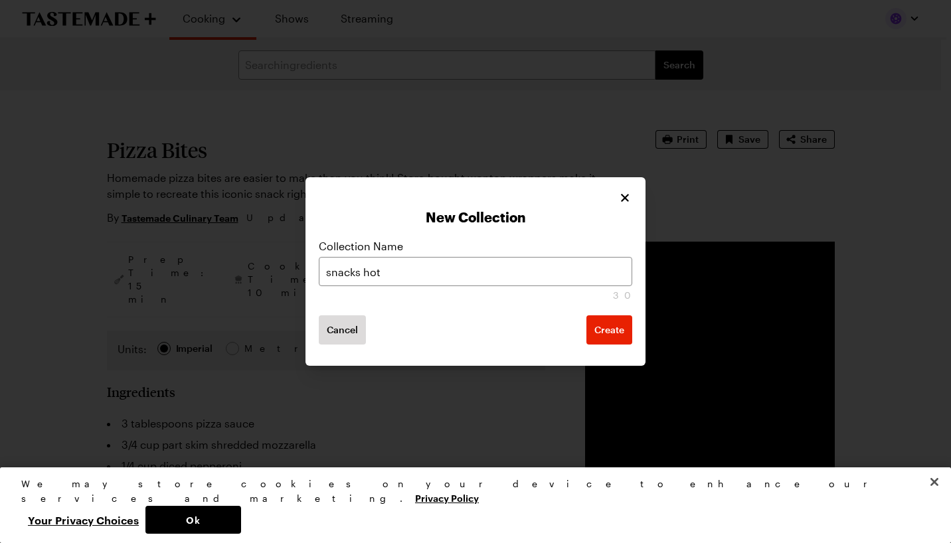
type input "snacks hot"
click at [586, 315] on button "Create" at bounding box center [609, 329] width 46 height 29
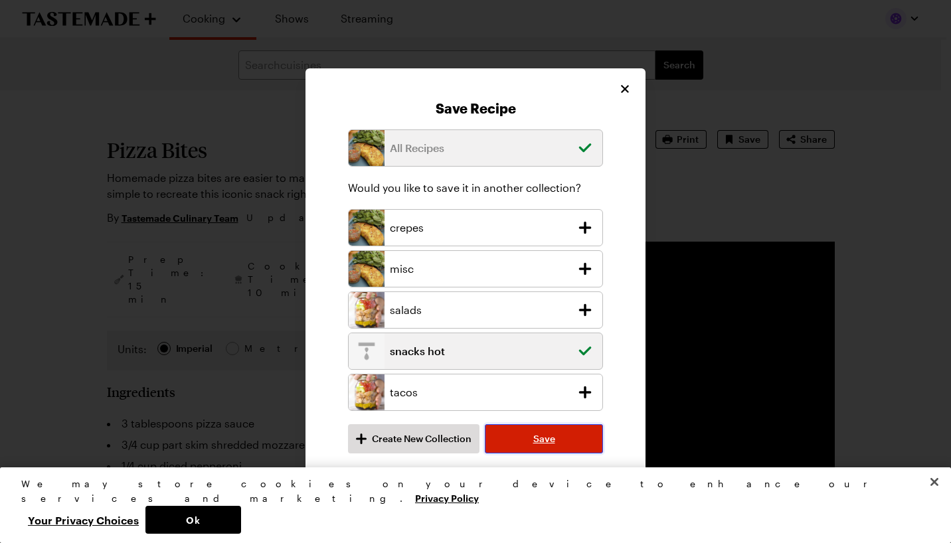
click at [547, 442] on span "Save" at bounding box center [544, 438] width 22 height 13
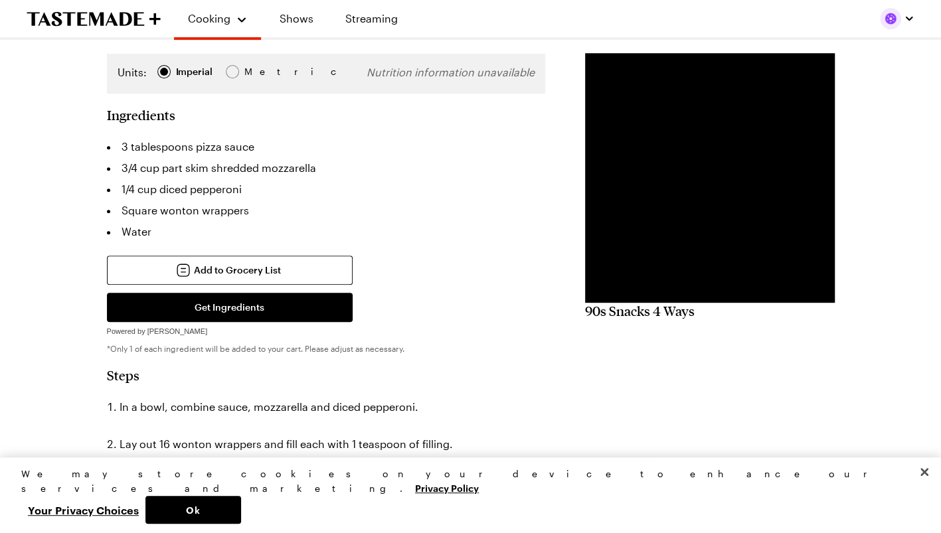
scroll to position [275, 0]
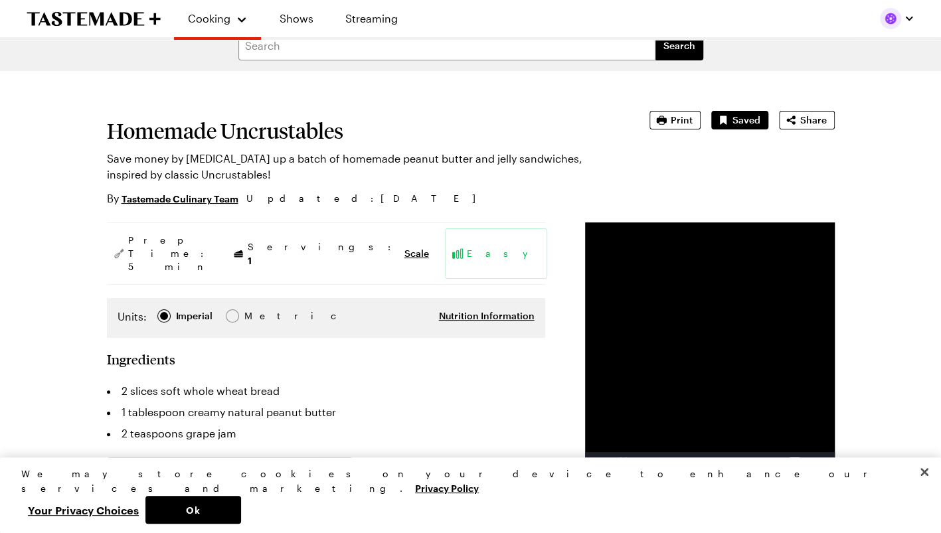
scroll to position [11, 0]
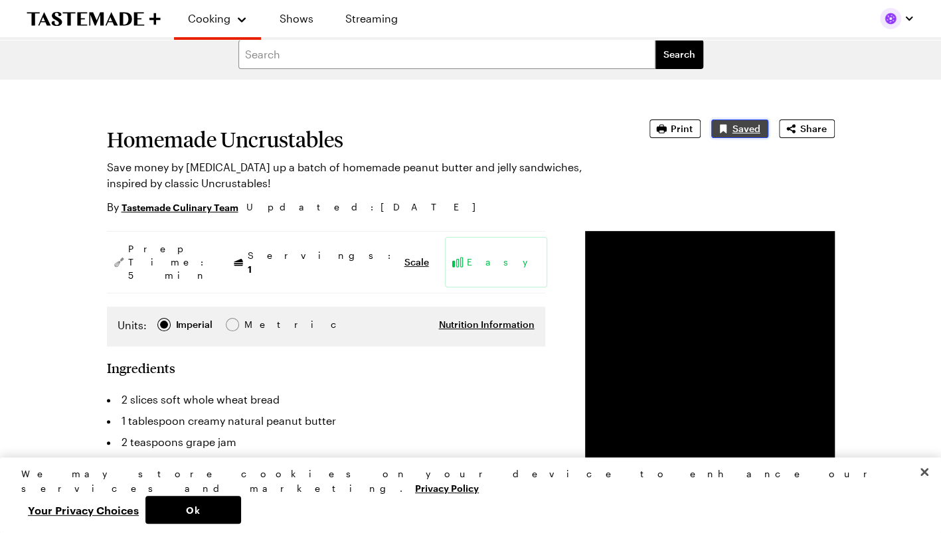
click at [745, 123] on span "Saved" at bounding box center [746, 128] width 28 height 13
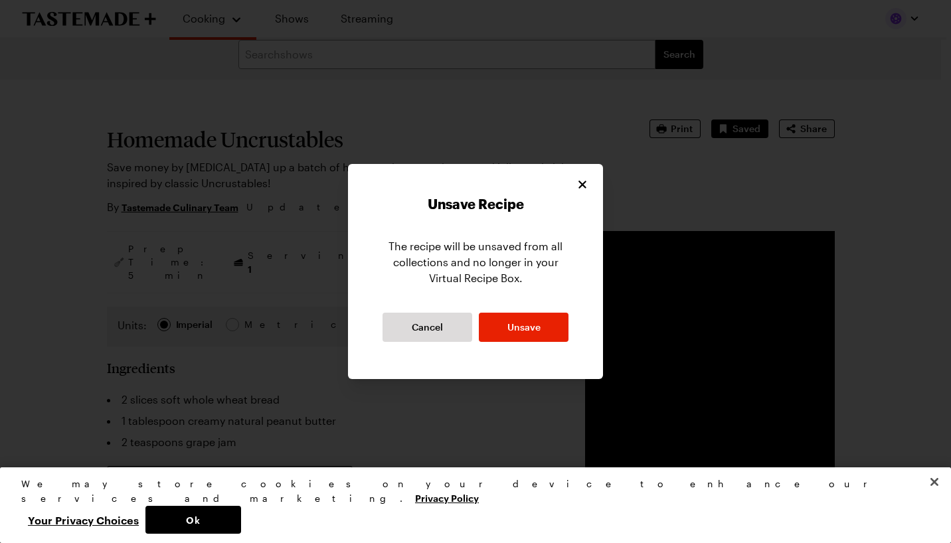
click at [726, 177] on div at bounding box center [475, 271] width 951 height 543
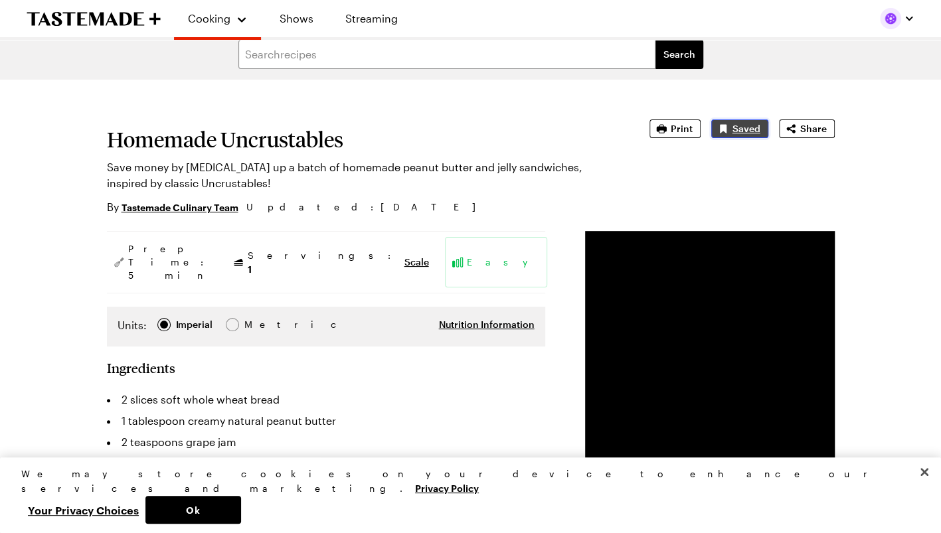
click at [745, 135] on span "Saved" at bounding box center [746, 128] width 28 height 13
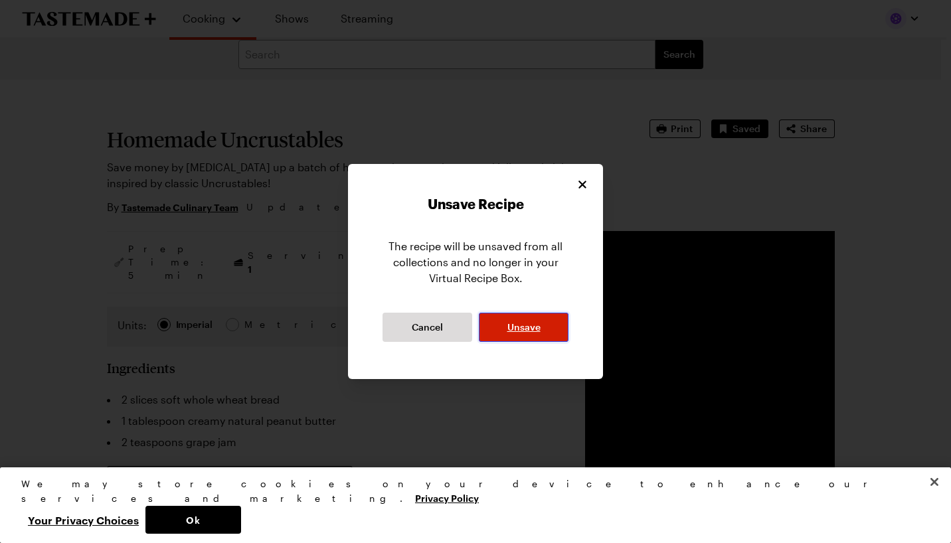
click at [525, 325] on span "Unsave" at bounding box center [523, 327] width 33 height 13
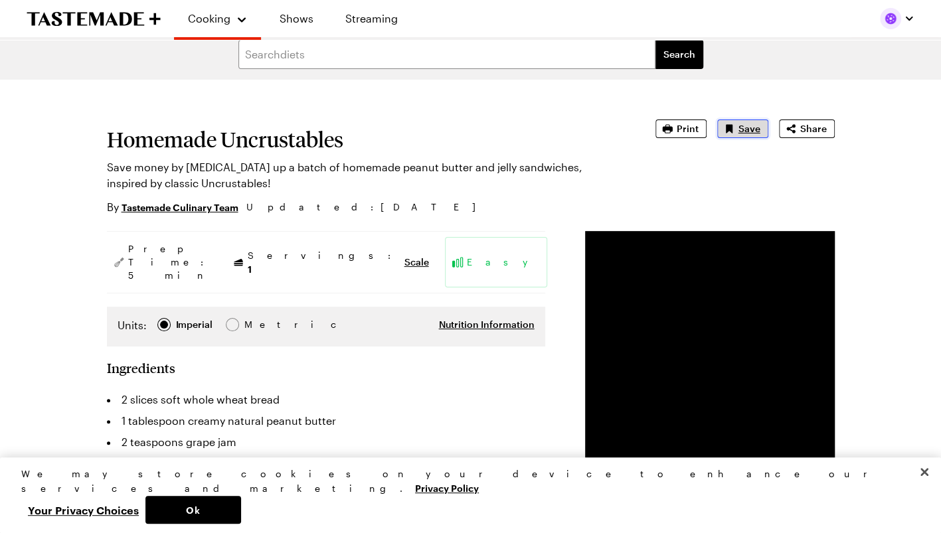
click at [746, 129] on span "Save" at bounding box center [749, 128] width 22 height 13
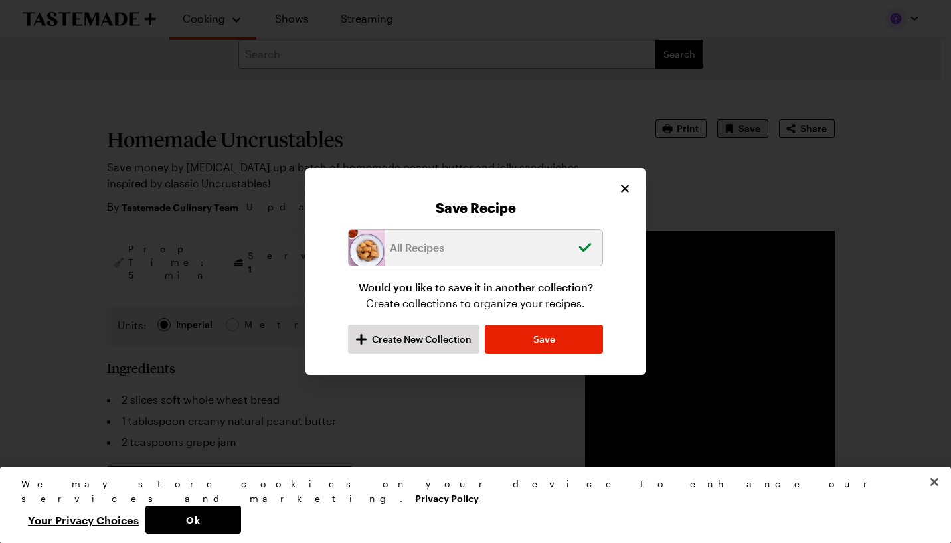
type textarea "x"
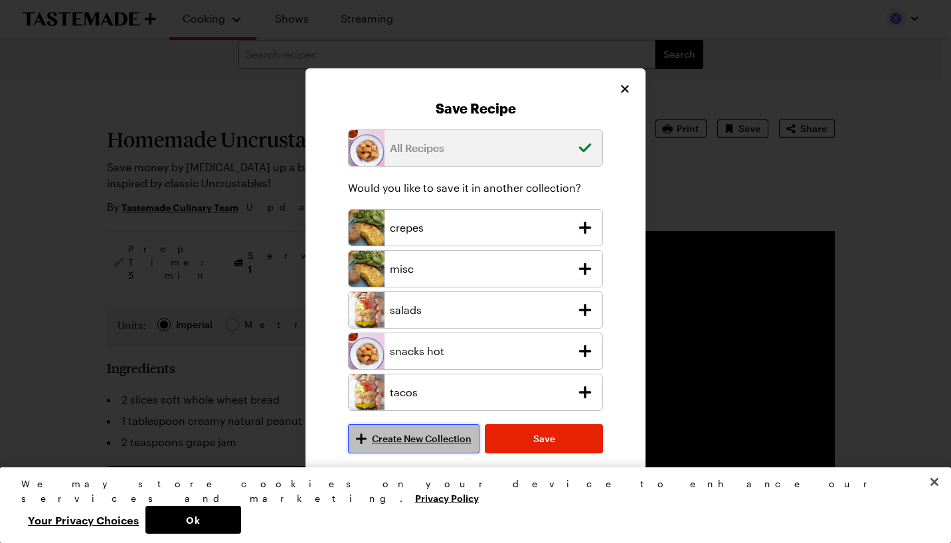
click at [410, 430] on button "Create New Collection" at bounding box center [413, 438] width 131 height 29
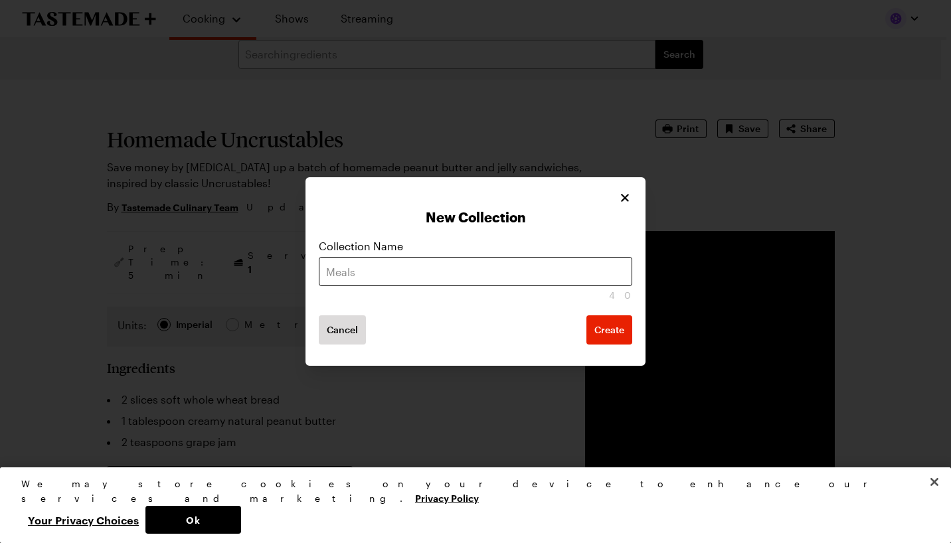
click at [406, 279] on input "text" at bounding box center [475, 271] width 313 height 29
type input "snacks room temp"
click at [586, 315] on button "Create" at bounding box center [609, 329] width 46 height 29
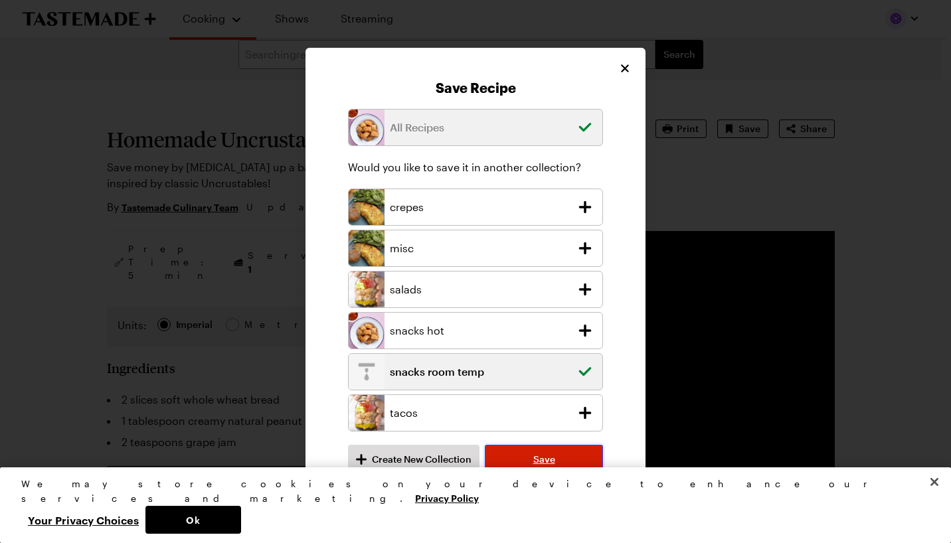
click at [550, 461] on span "Save" at bounding box center [544, 459] width 22 height 13
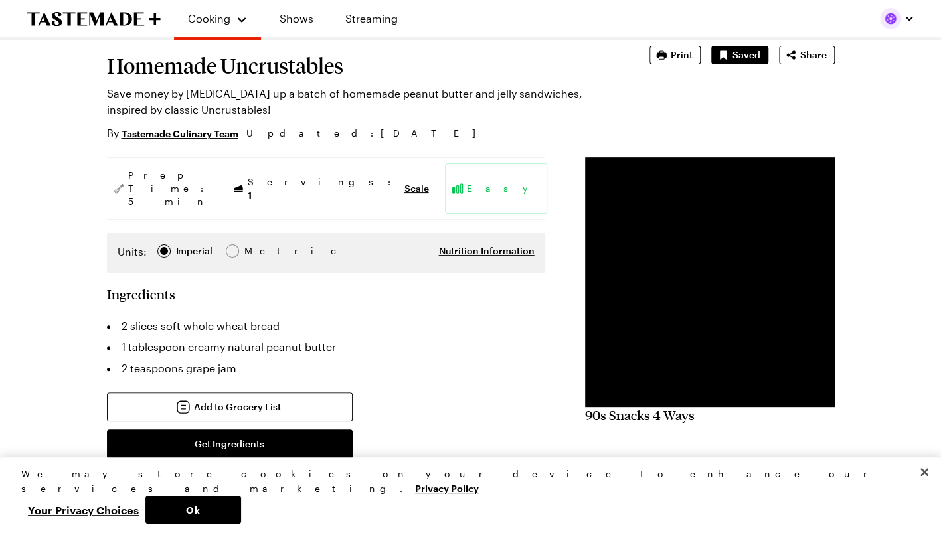
scroll to position [15, 0]
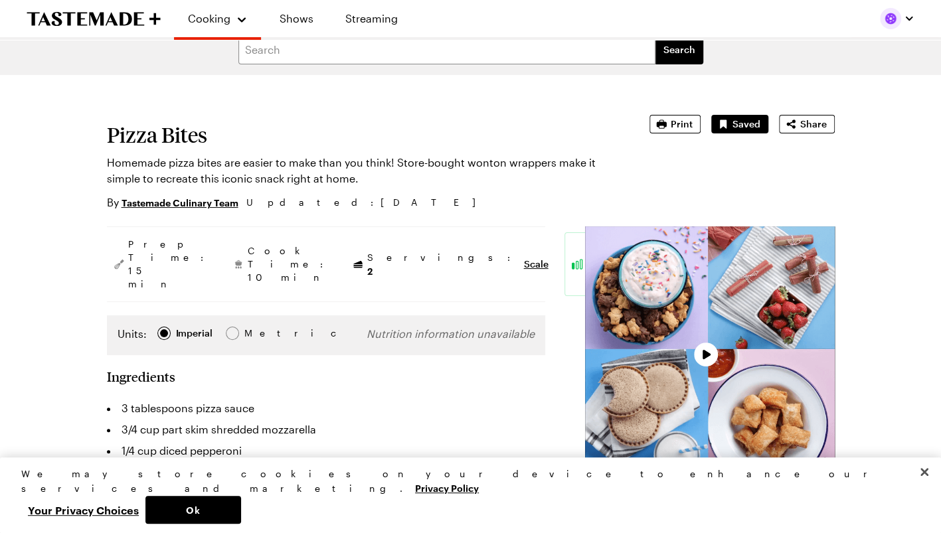
scroll to position [275, 0]
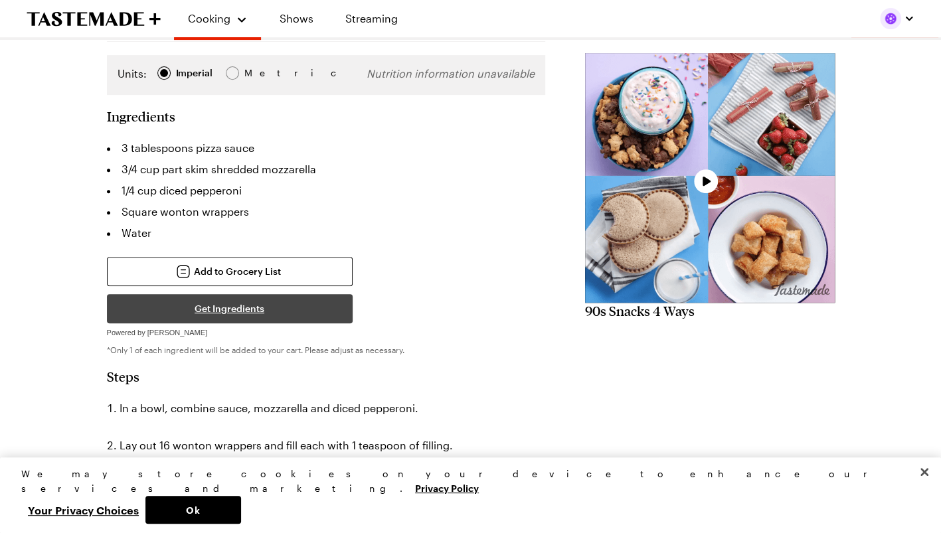
click at [281, 294] on button "Get Ingredients" at bounding box center [230, 308] width 246 height 29
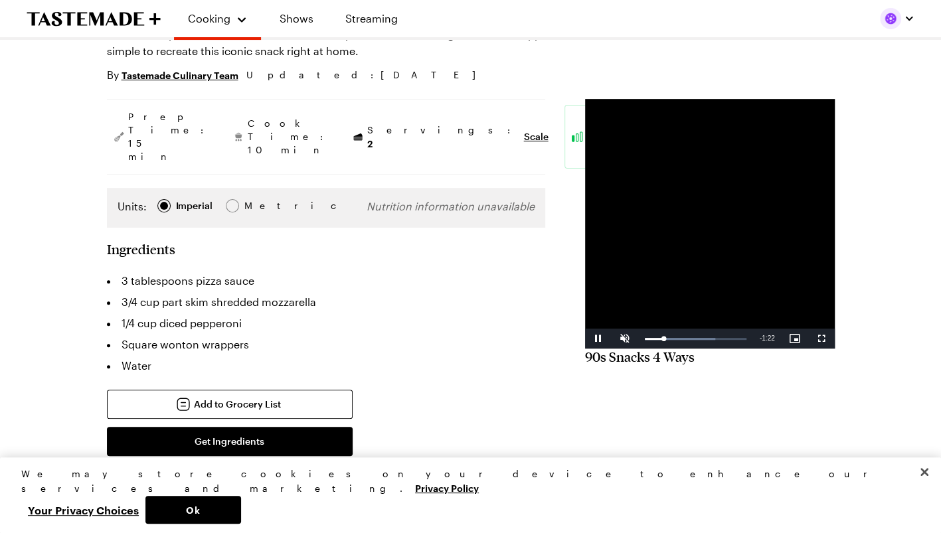
scroll to position [0, 0]
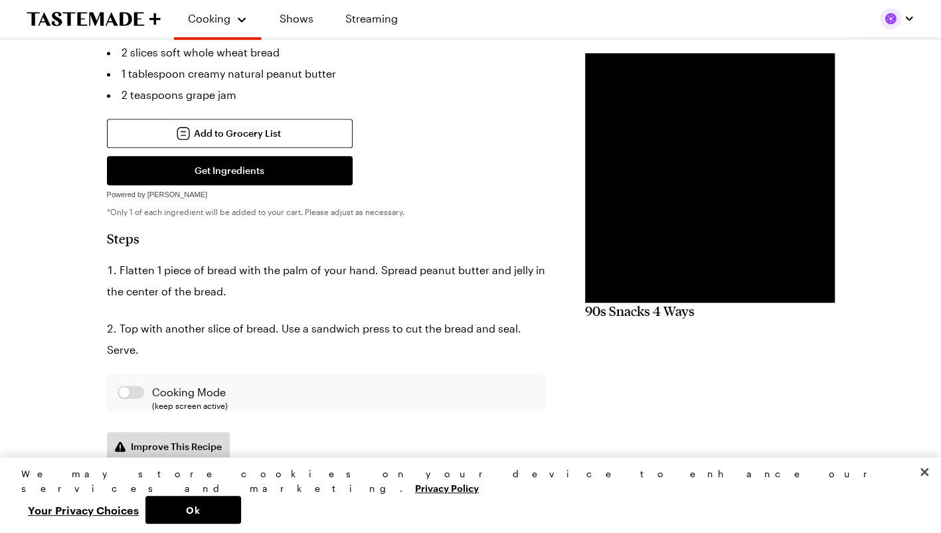
scroll to position [359, 0]
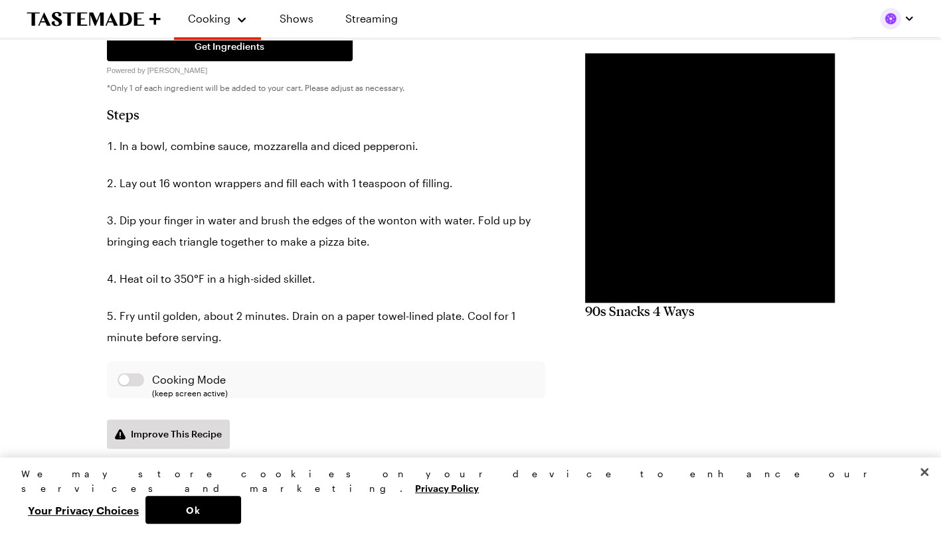
scroll to position [540, 1]
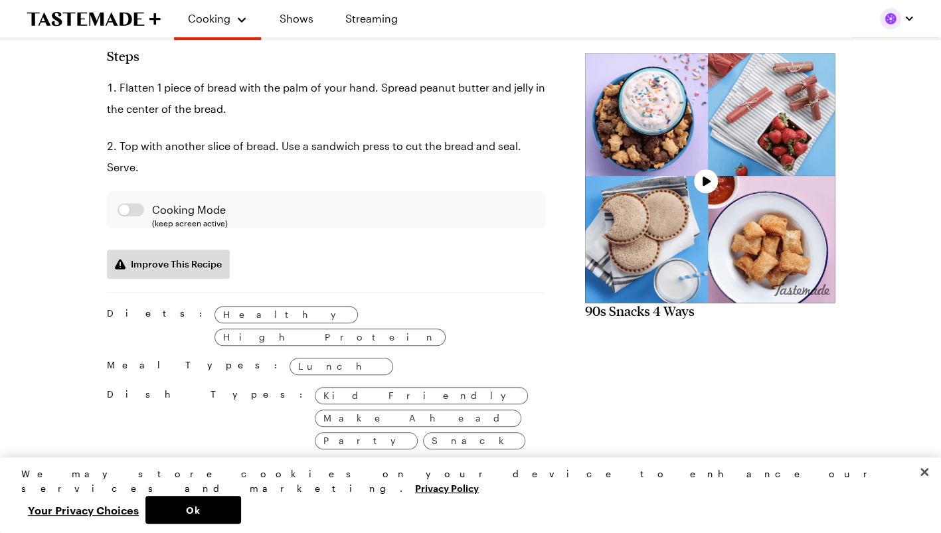
scroll to position [359, 0]
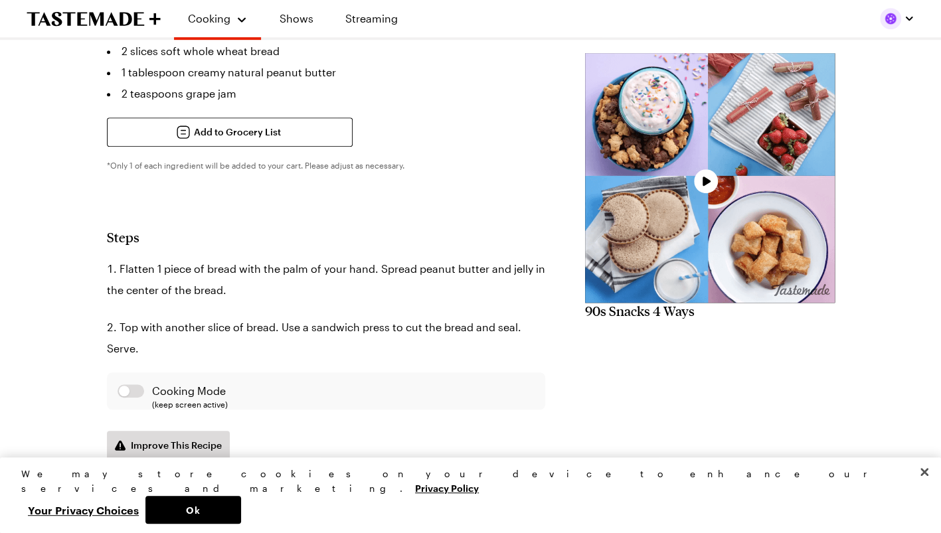
type textarea "x"
